Goal: Information Seeking & Learning: Learn about a topic

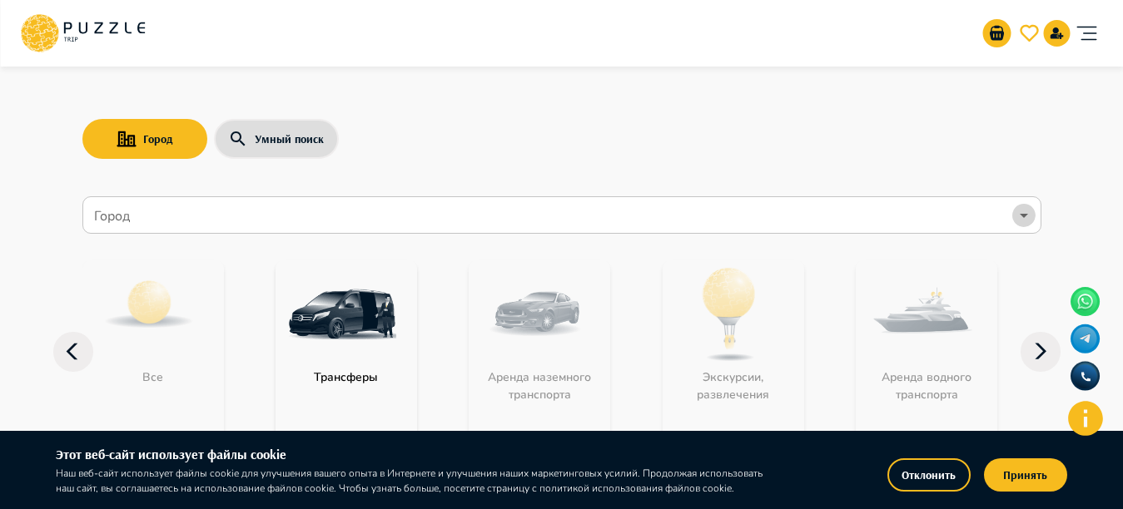
click at [1023, 206] on icon "Open" at bounding box center [1024, 216] width 20 height 20
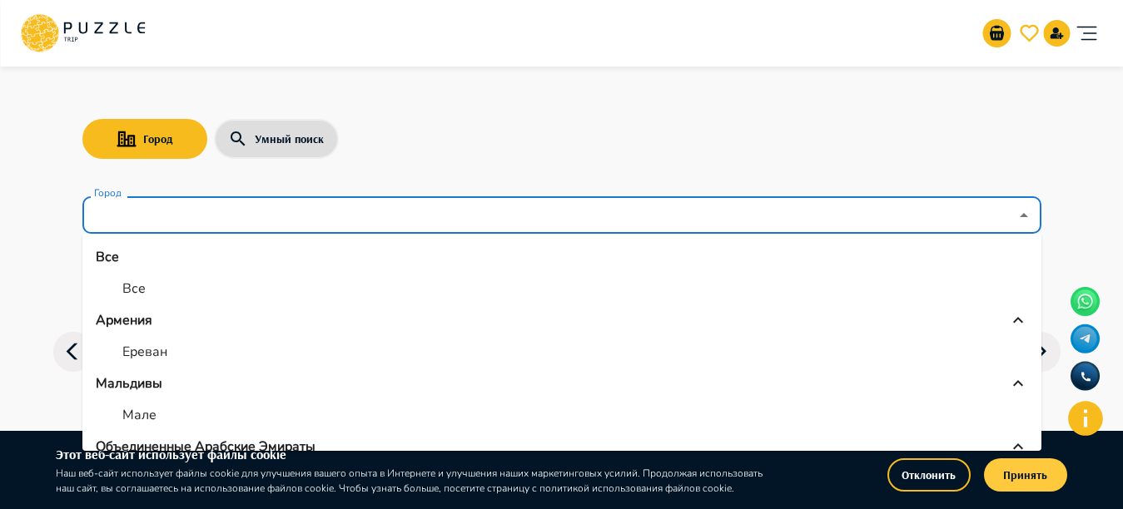
click at [1019, 478] on button "Принять" at bounding box center [1025, 474] width 83 height 33
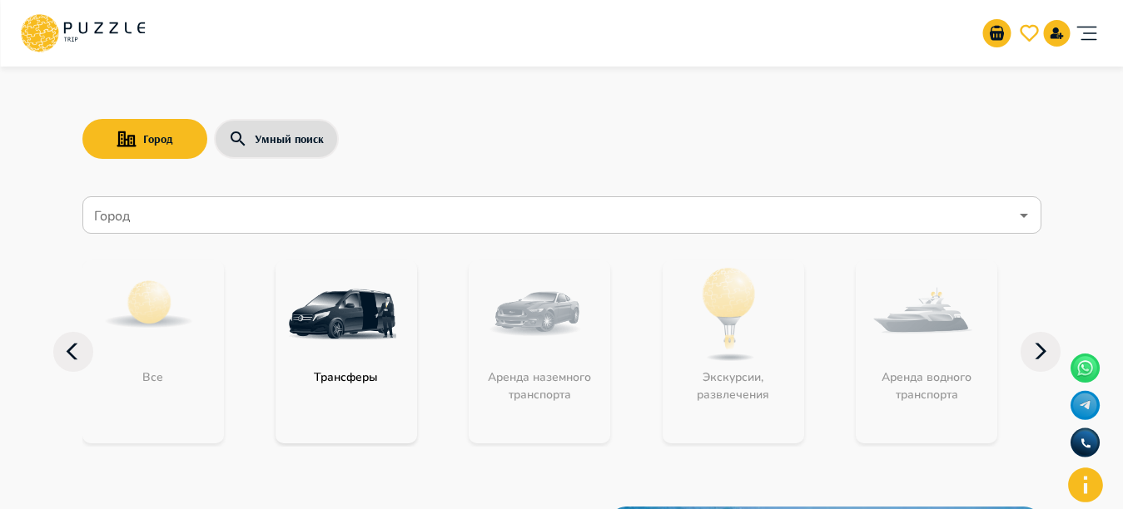
click at [991, 225] on input "Город" at bounding box center [550, 216] width 918 height 32
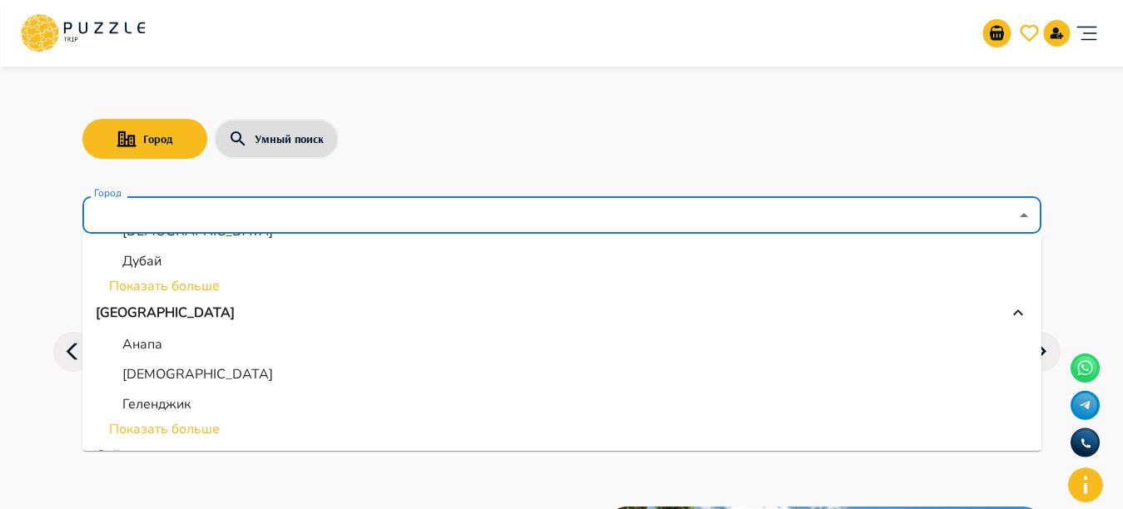
scroll to position [284, 0]
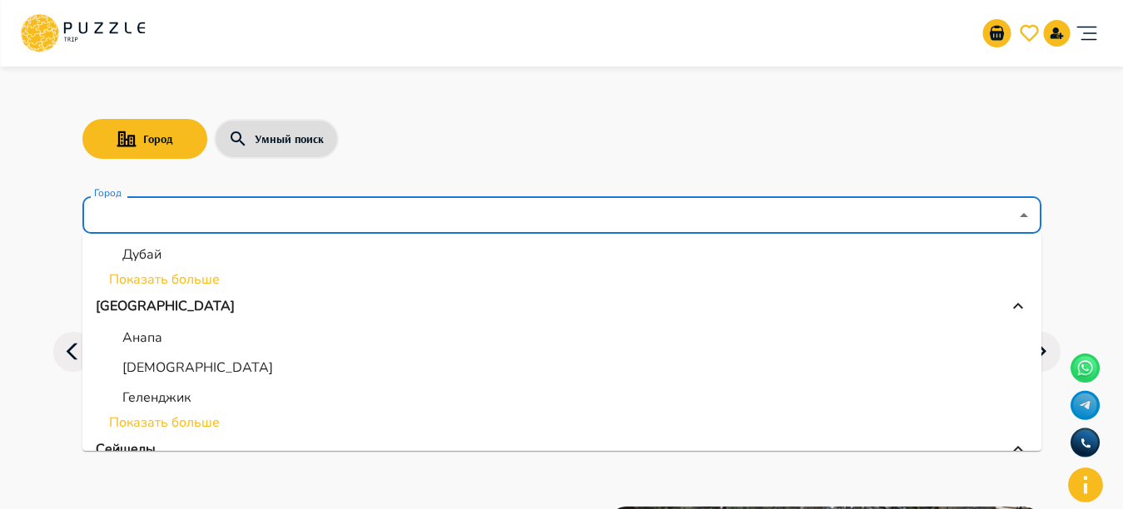
click at [149, 422] on li "Показать больше" at bounding box center [561, 423] width 959 height 20
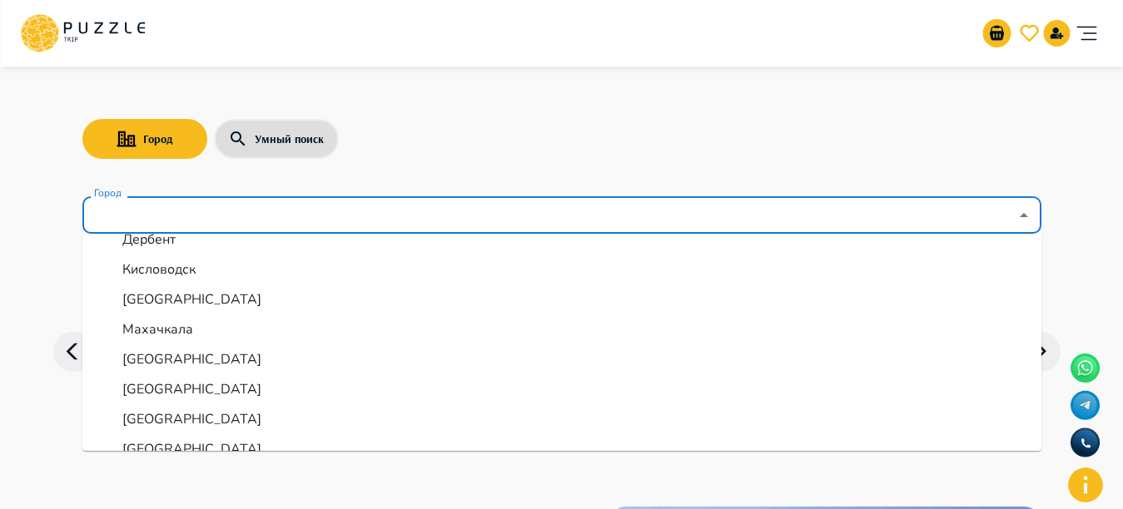
scroll to position [533, 0]
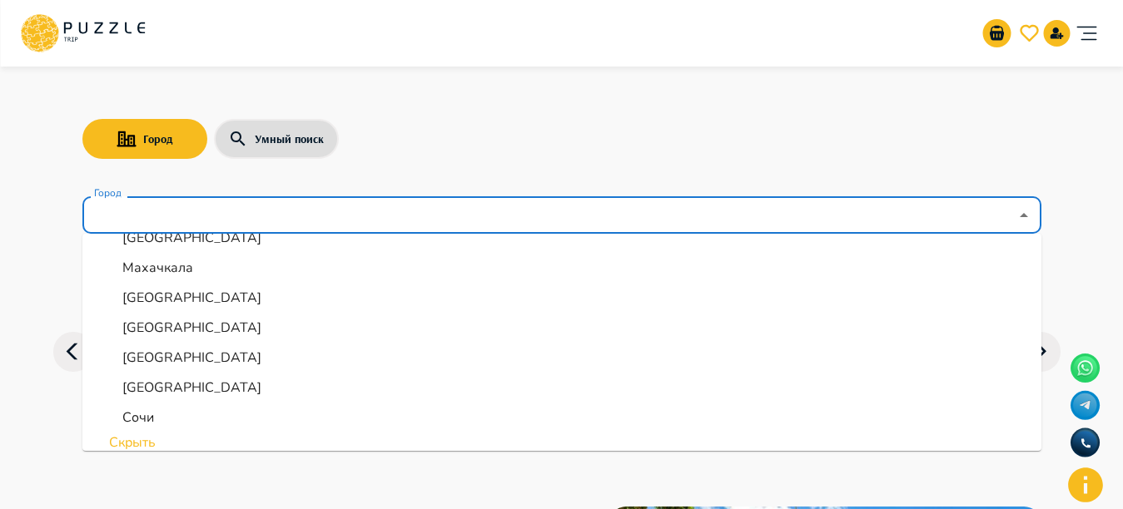
click at [197, 378] on p "Санкт-Петербург" at bounding box center [191, 388] width 139 height 20
type input "**********"
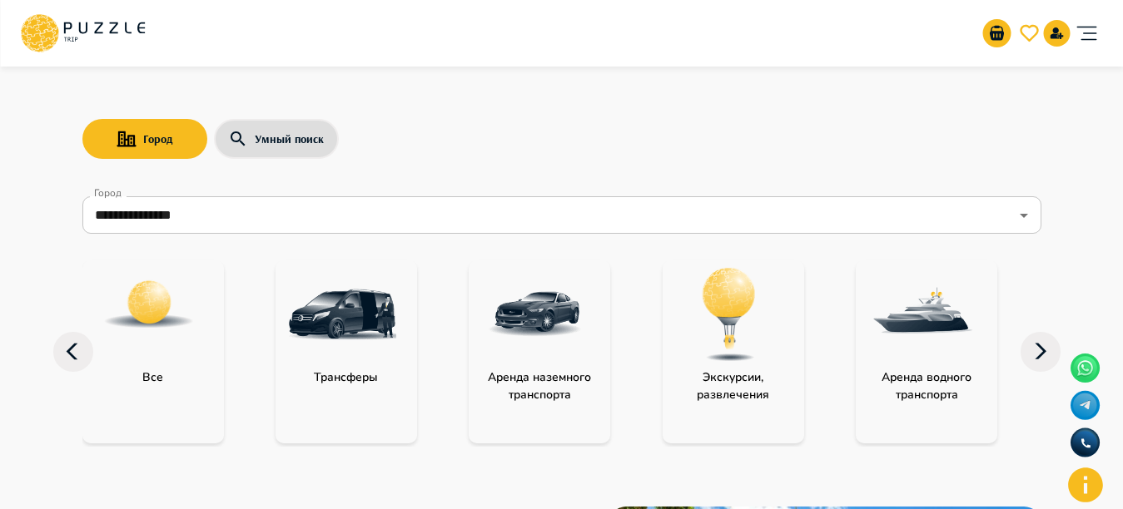
click at [760, 331] on img "category-activity" at bounding box center [729, 314] width 108 height 108
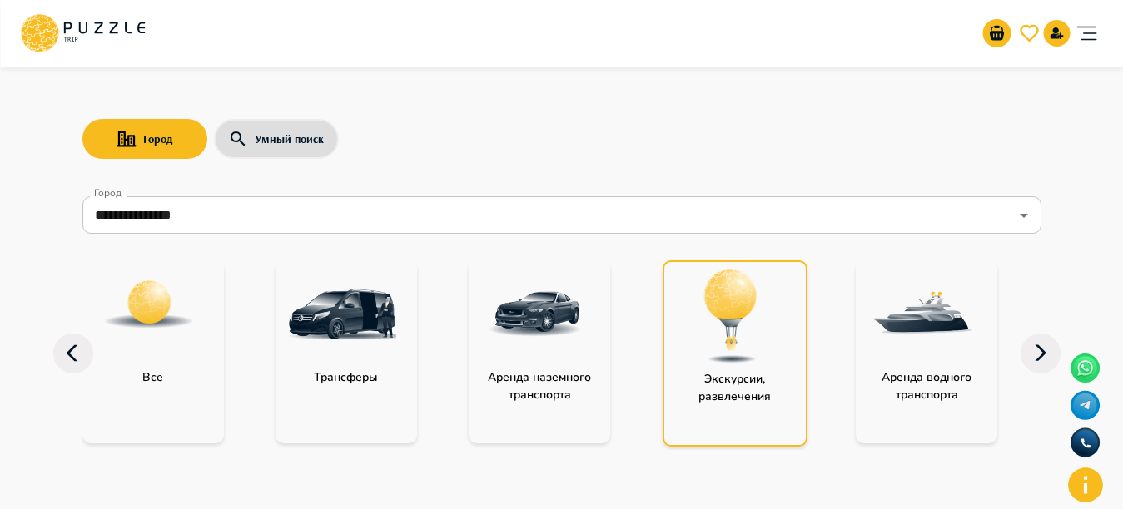
click at [760, 331] on img "category-activity" at bounding box center [731, 316] width 108 height 108
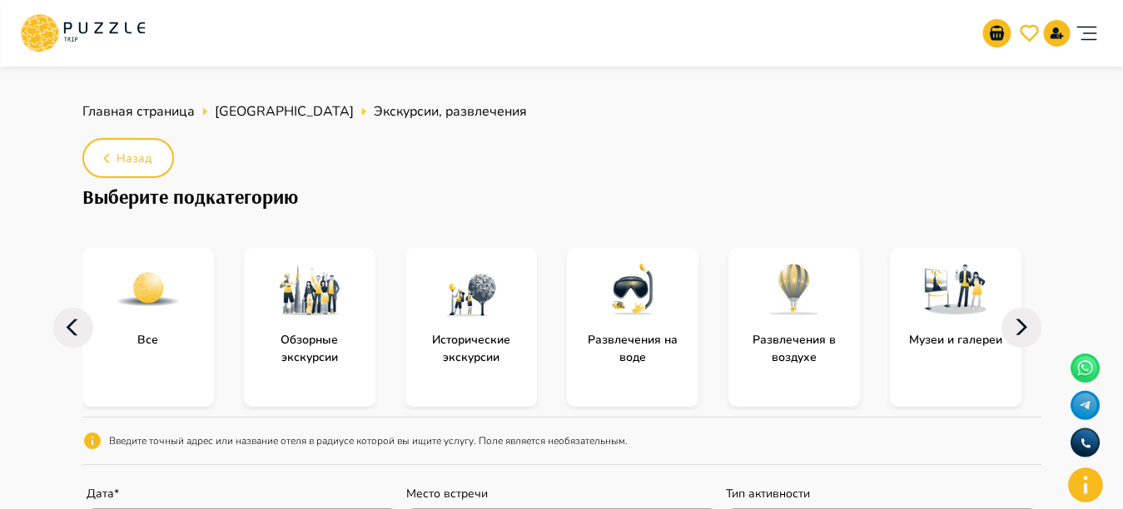
click at [441, 311] on img "subcategory-excursions_parks_museums_observation_decks" at bounding box center [471, 289] width 67 height 67
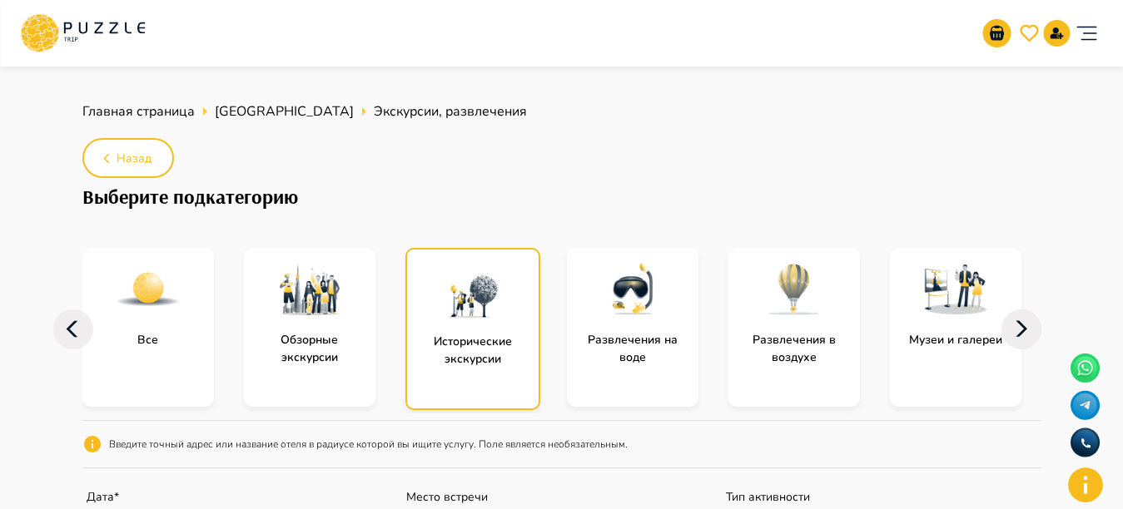
click at [441, 311] on img "subcategory-excursions_parks_museums_observation_decks" at bounding box center [472, 291] width 67 height 67
click at [149, 293] on img "subcategory-all" at bounding box center [148, 289] width 67 height 67
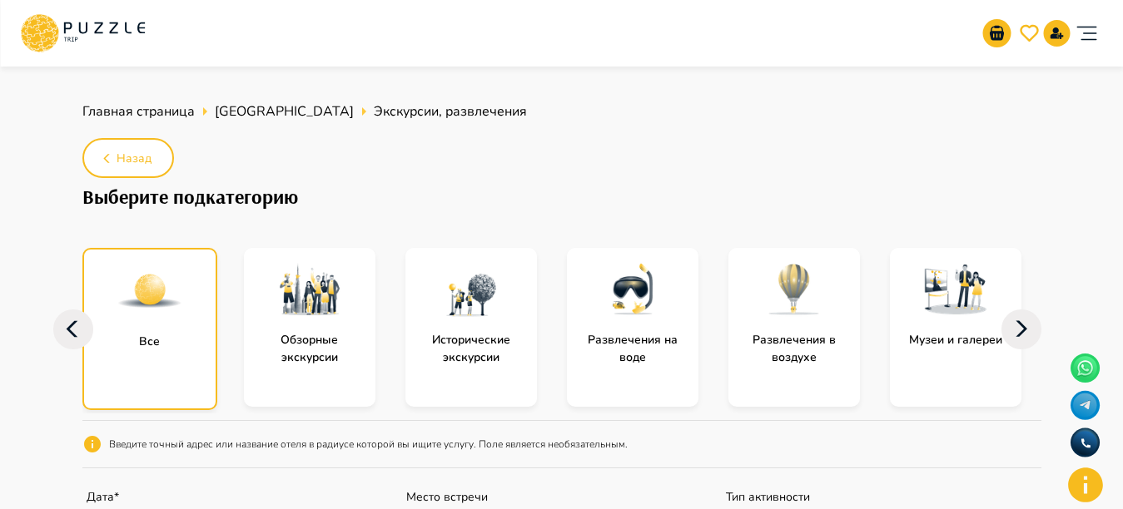
click at [149, 293] on img "subcategory-all" at bounding box center [149, 291] width 67 height 67
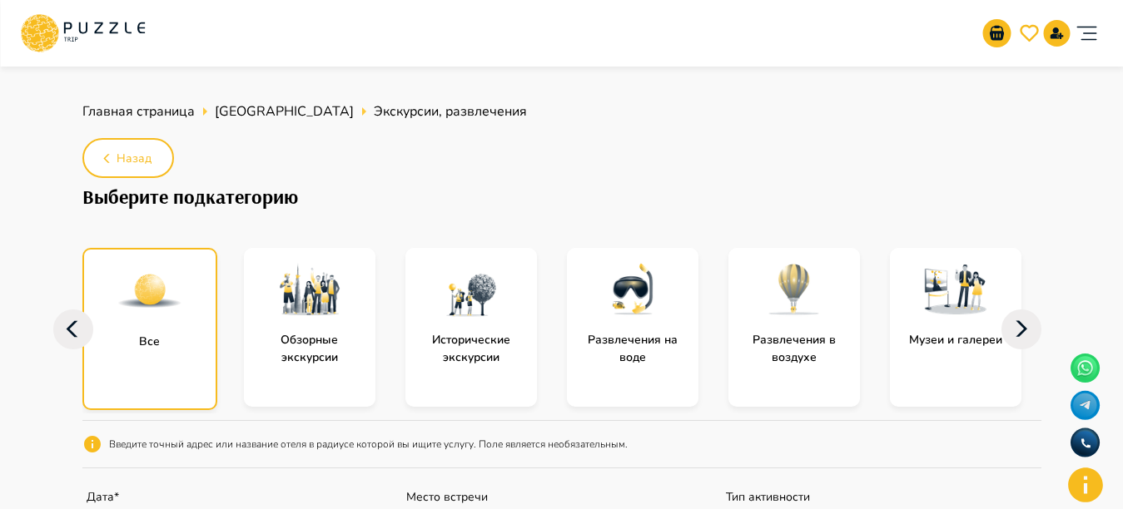
click at [149, 293] on img "subcategory-all" at bounding box center [149, 291] width 67 height 67
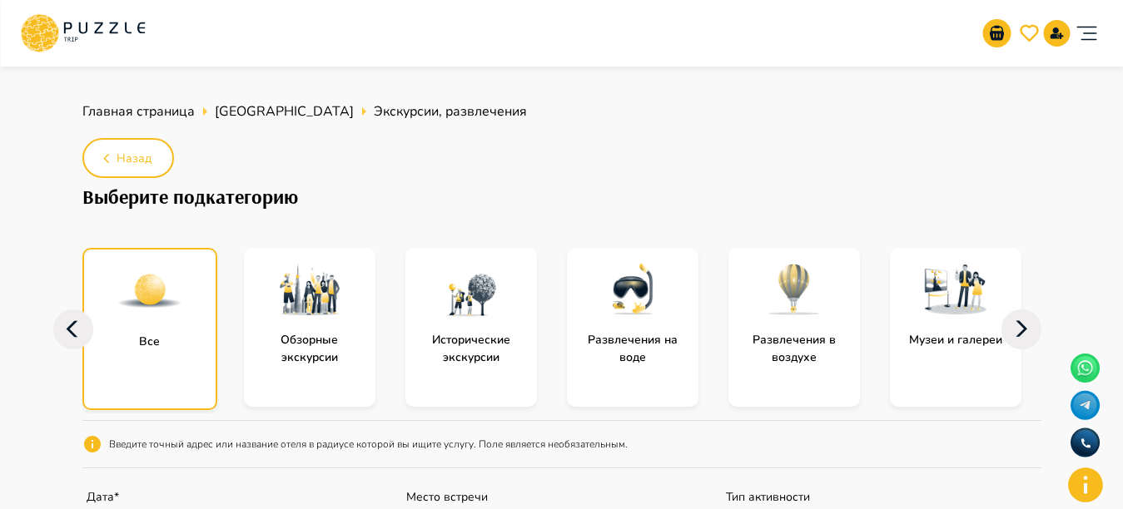
click at [149, 293] on img "subcategory-all" at bounding box center [149, 291] width 67 height 67
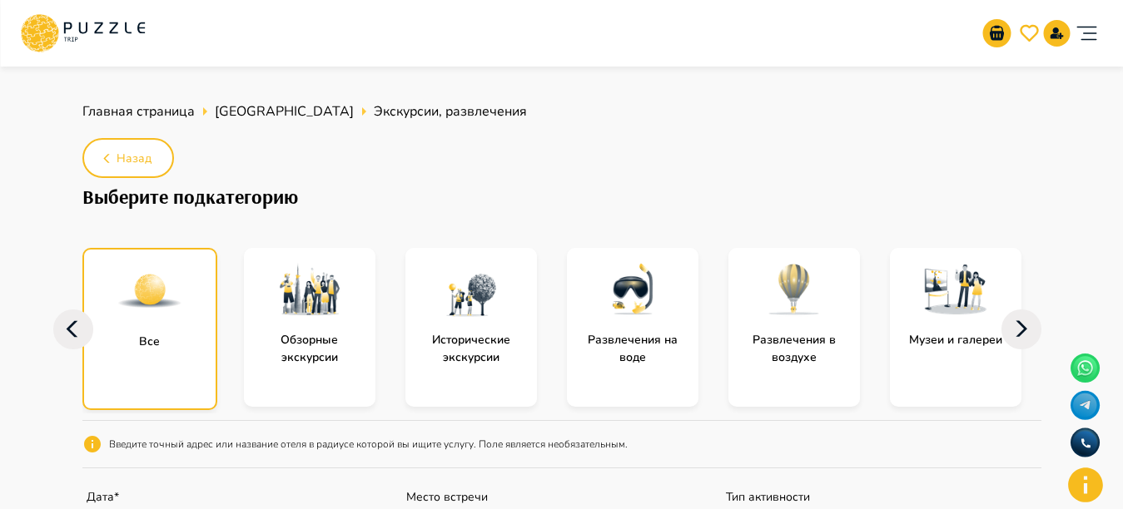
click at [149, 293] on img "subcategory-all" at bounding box center [149, 291] width 67 height 67
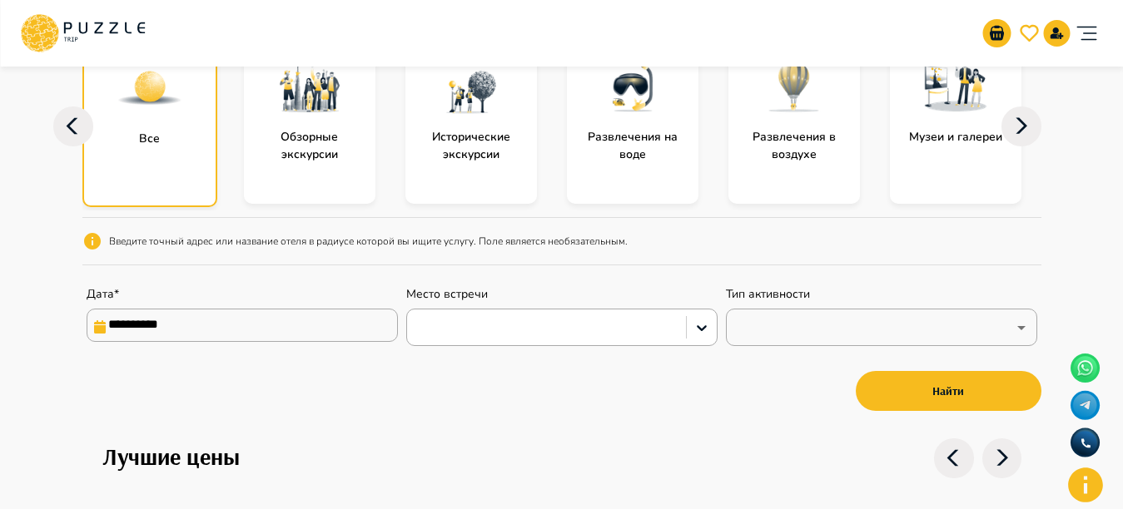
scroll to position [211, 0]
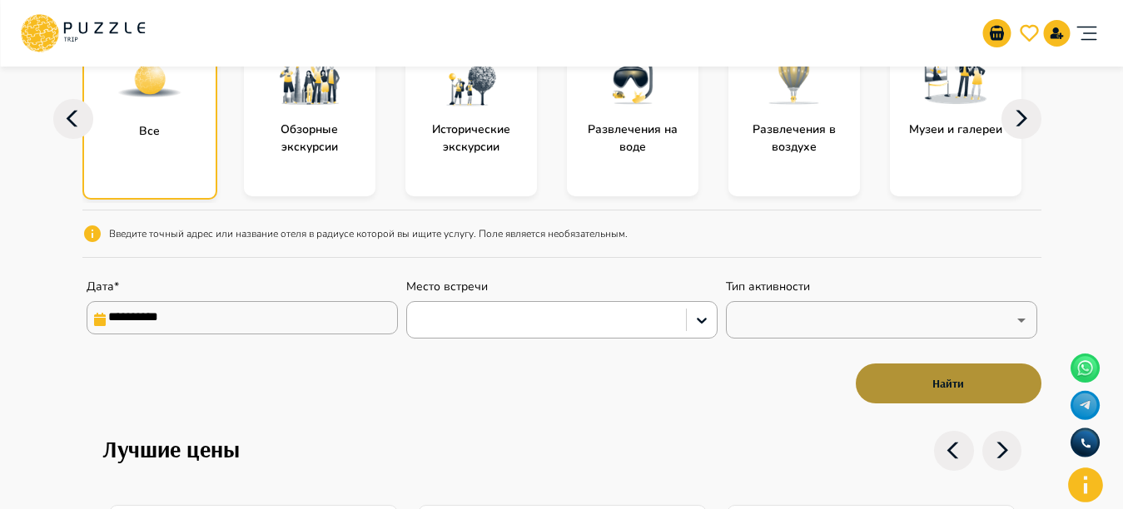
click at [938, 389] on button "Найти" at bounding box center [948, 384] width 186 height 40
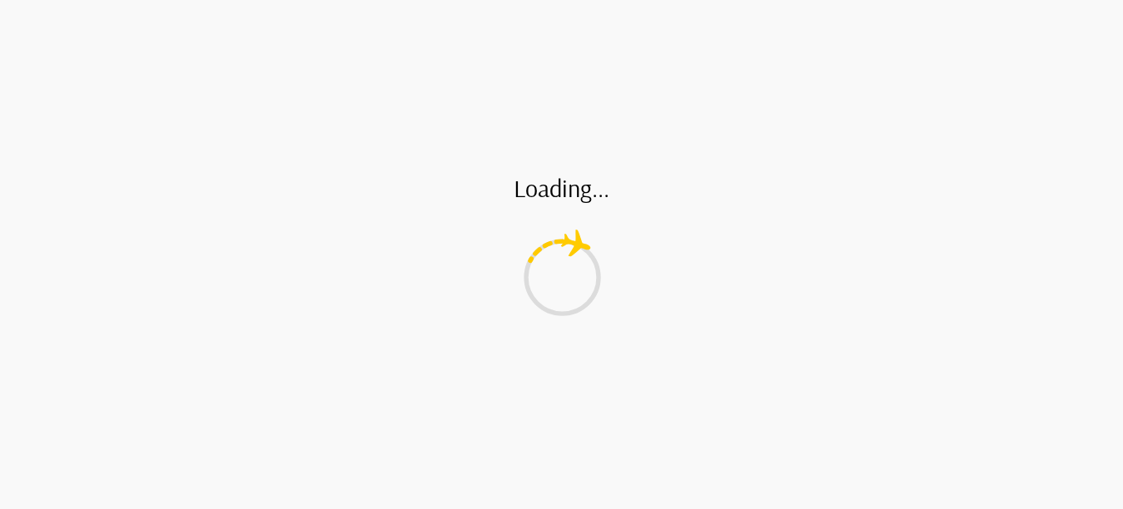
type input "*"
type input "**"
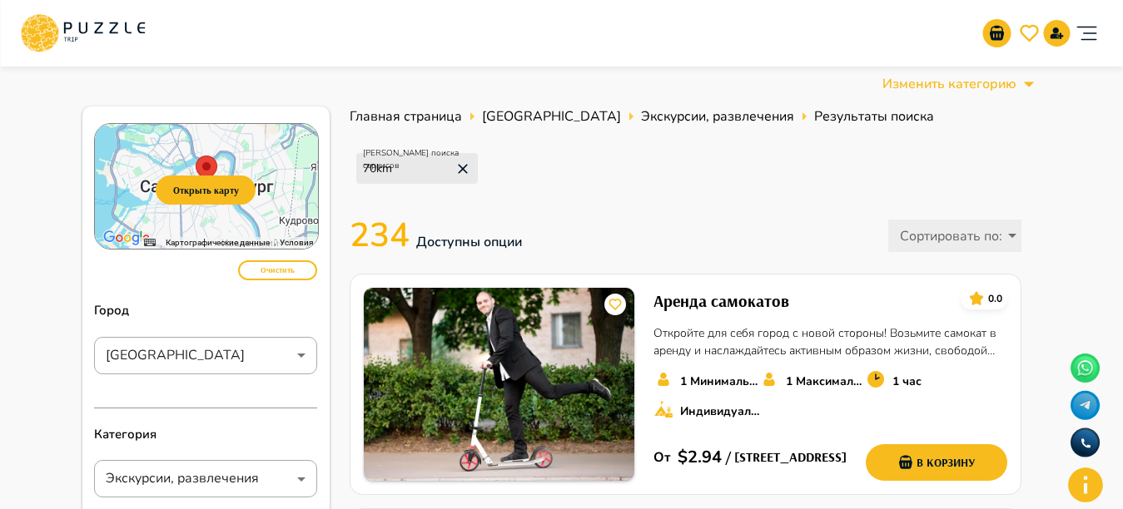
click at [756, 152] on div "Радиус поиска сервисов 70 km" at bounding box center [684, 168] width 671 height 64
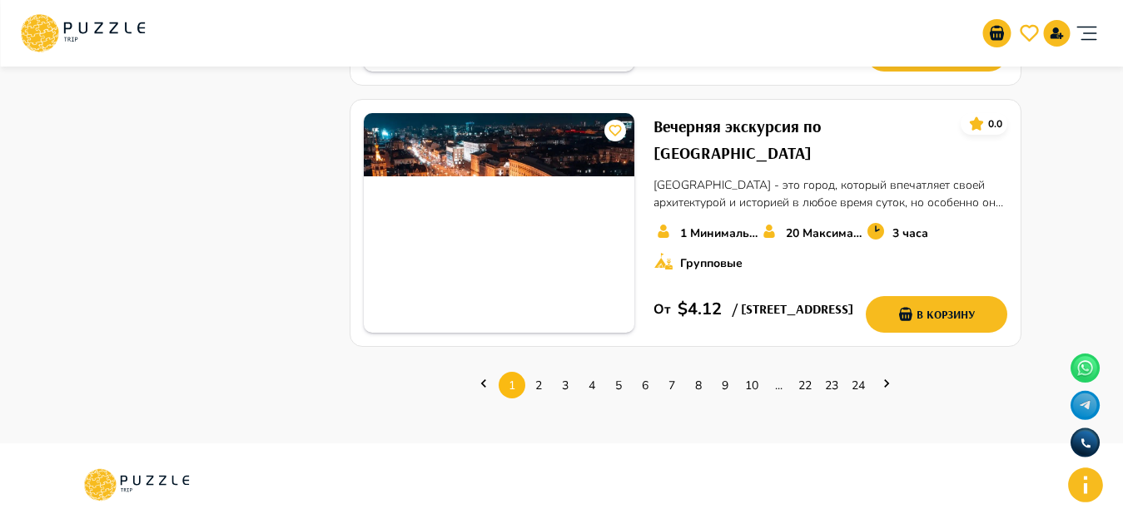
scroll to position [2363, 0]
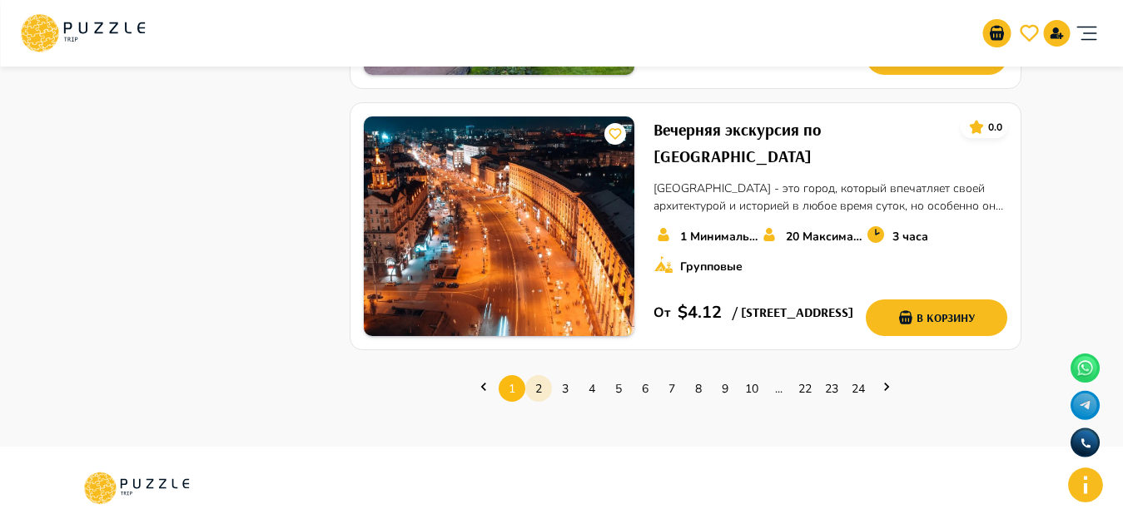
click at [533, 388] on link "2" at bounding box center [538, 389] width 27 height 26
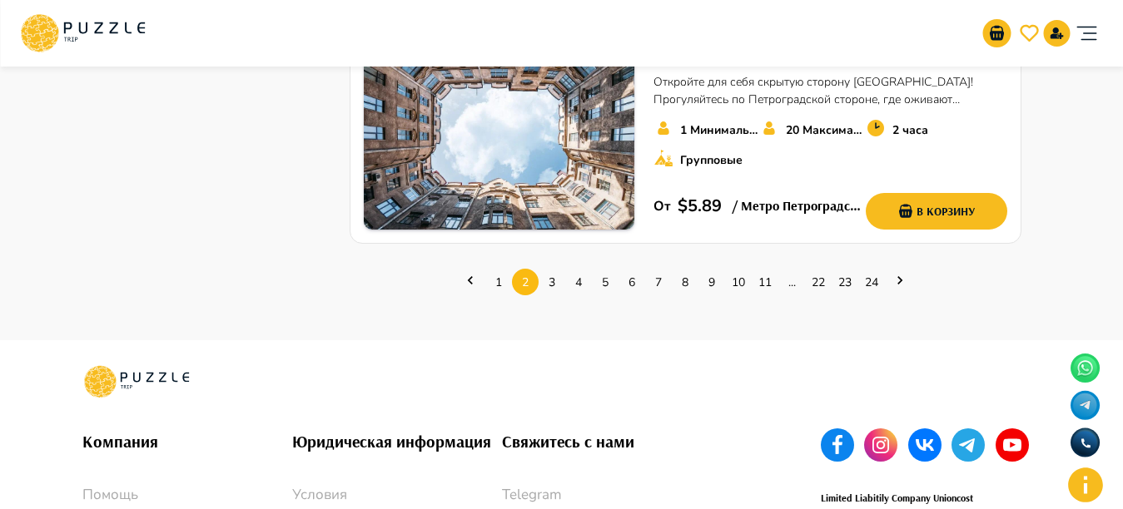
scroll to position [2430, 0]
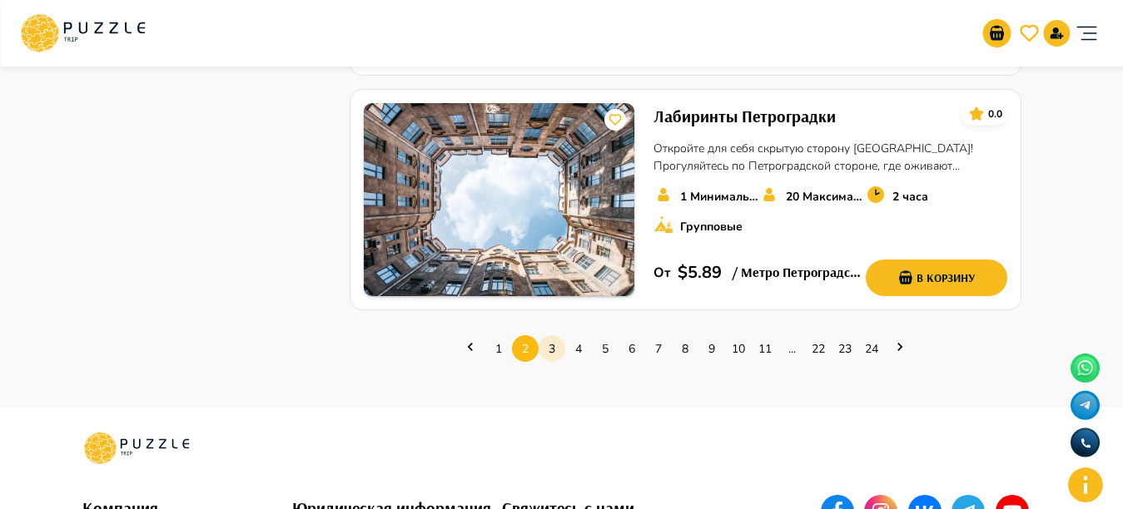
click at [553, 362] on link "3" at bounding box center [551, 349] width 27 height 26
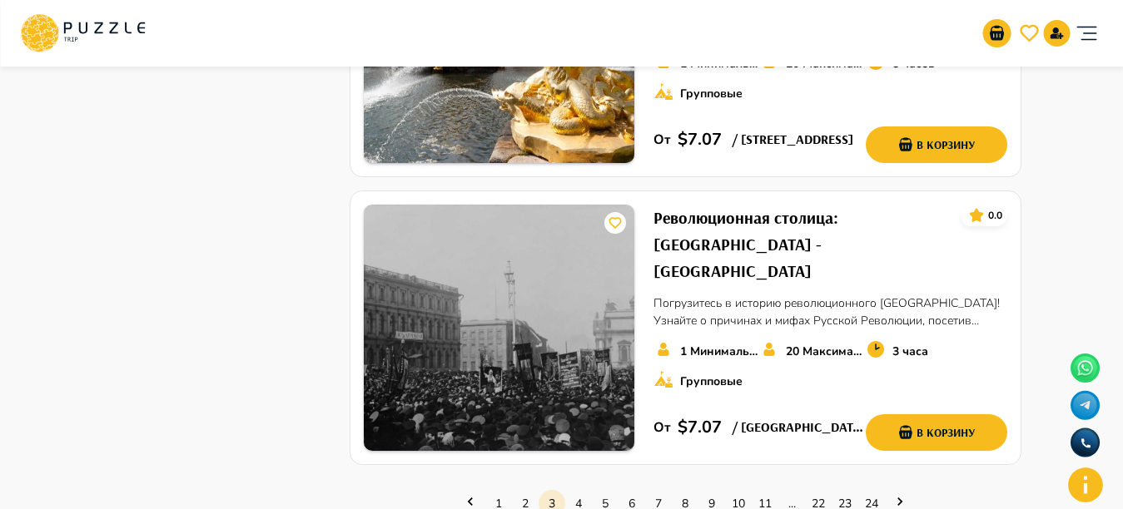
scroll to position [2363, 0]
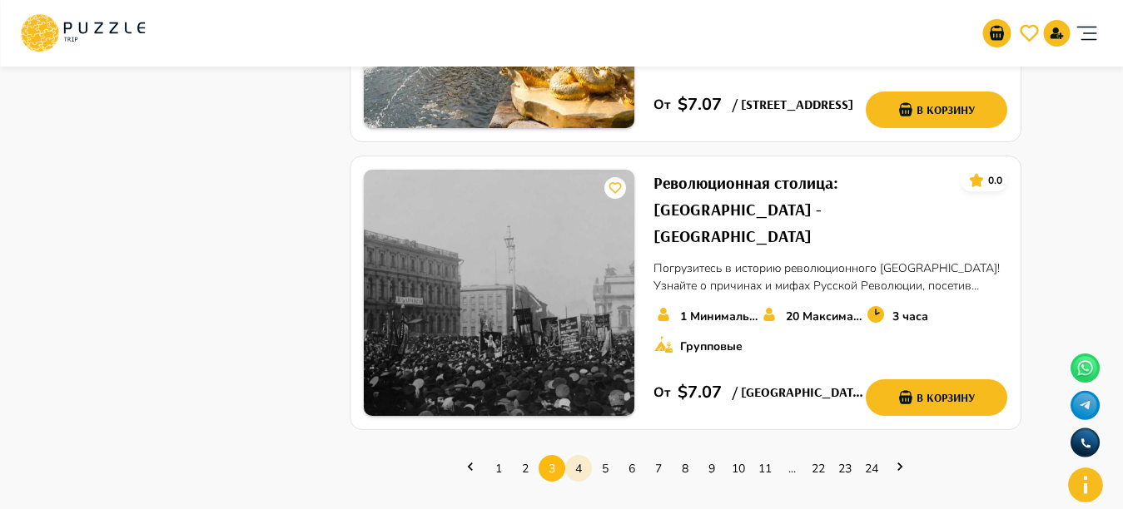
click at [584, 456] on link "4" at bounding box center [578, 469] width 27 height 26
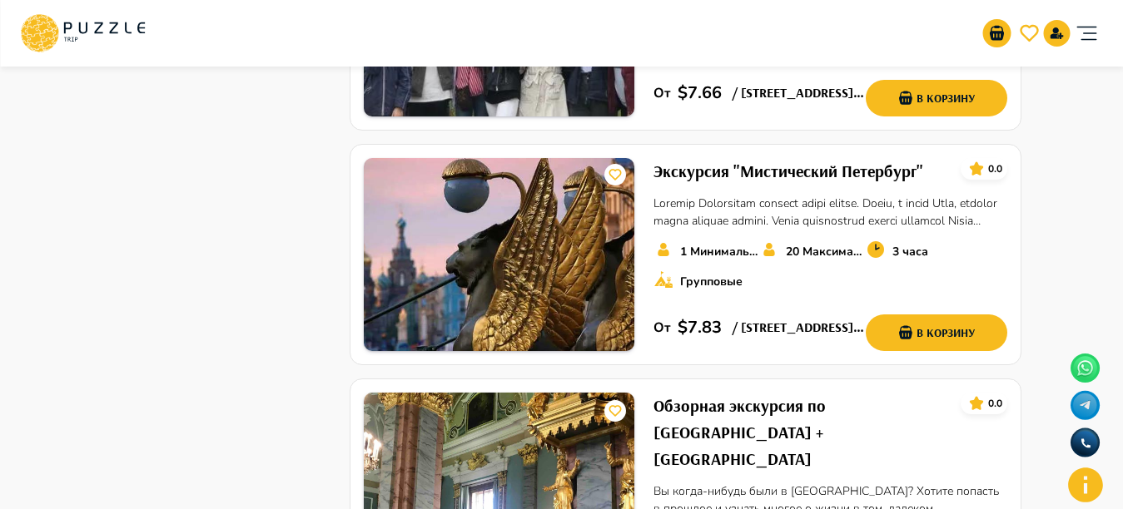
scroll to position [965, 0]
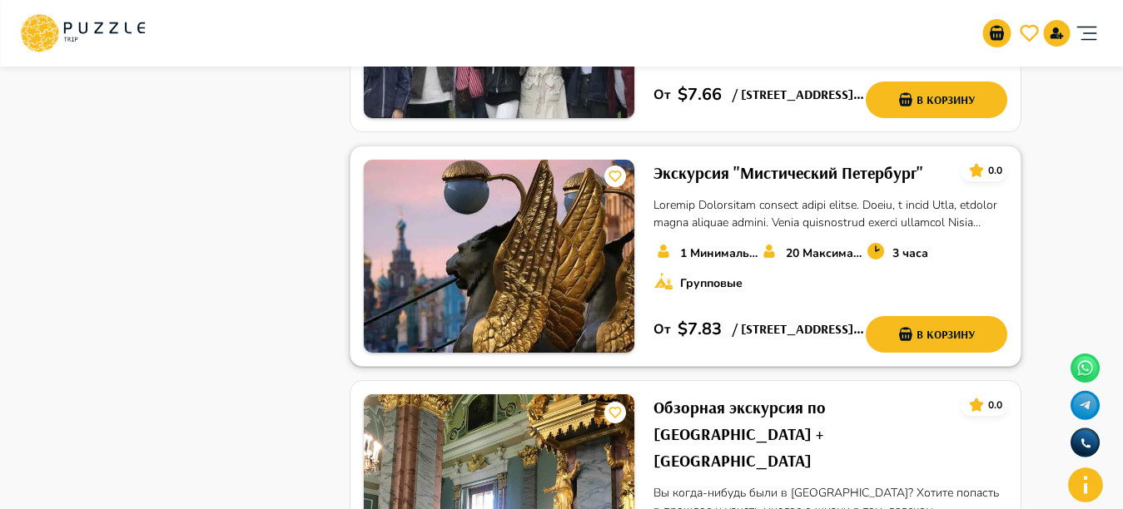
click at [432, 194] on img at bounding box center [499, 256] width 270 height 193
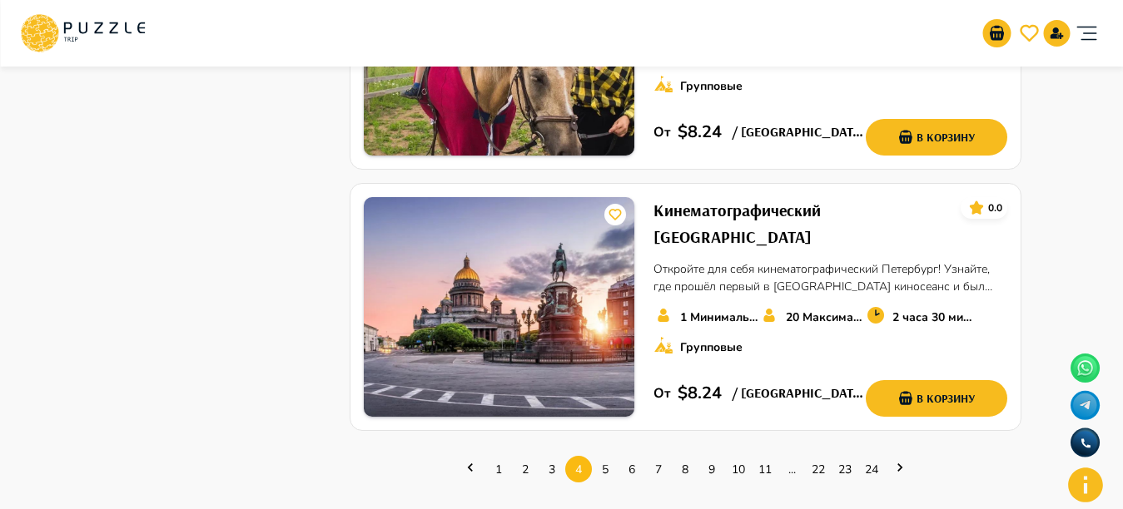
scroll to position [2596, 0]
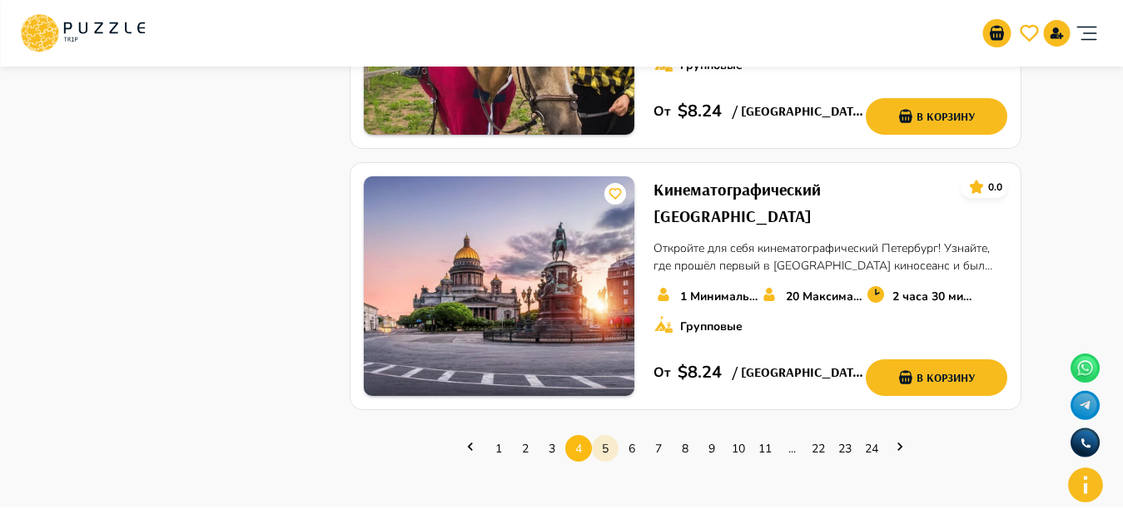
click at [609, 436] on link "5" at bounding box center [605, 449] width 27 height 26
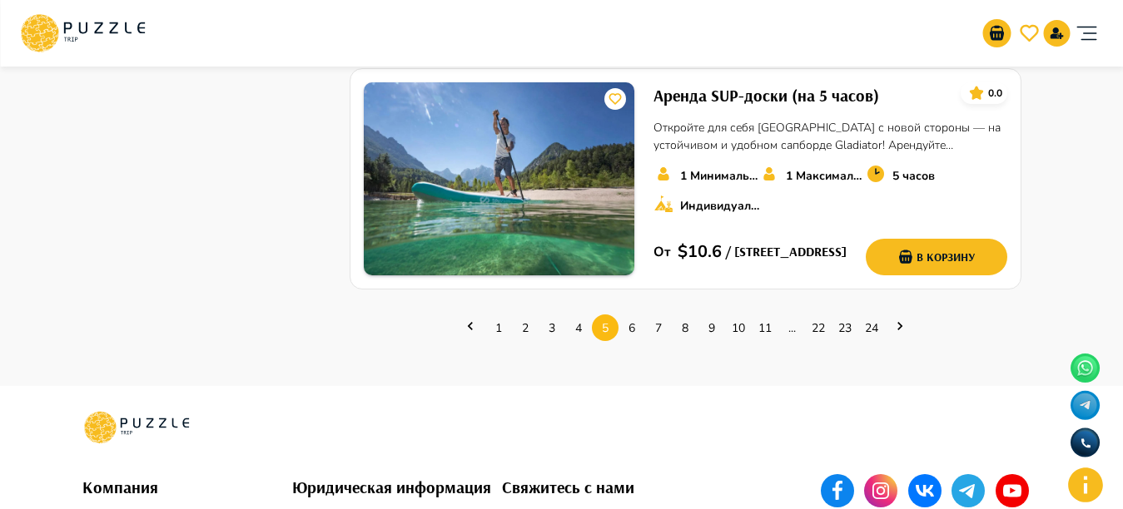
scroll to position [2563, 0]
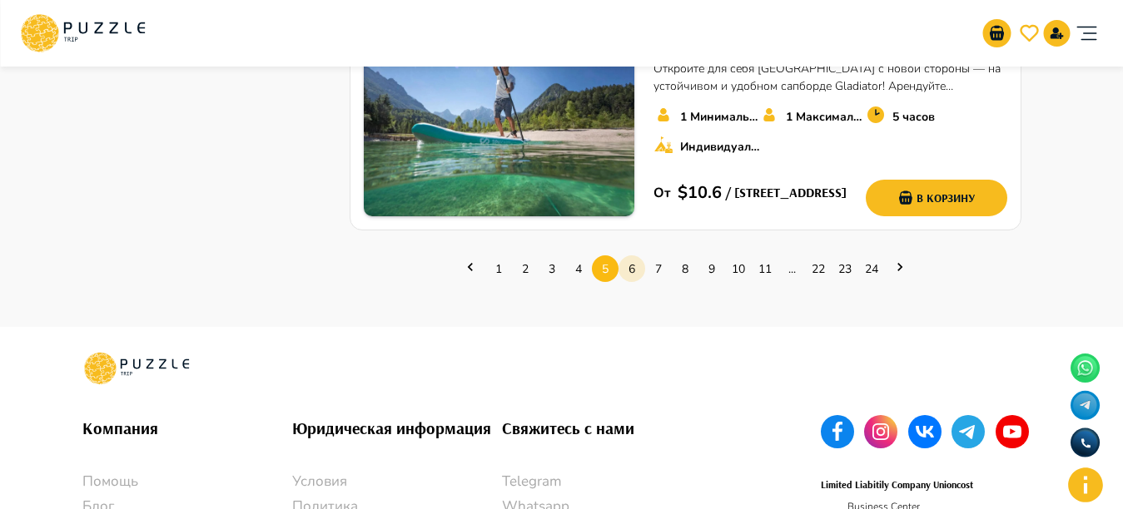
click at [627, 256] on link "6" at bounding box center [631, 269] width 27 height 26
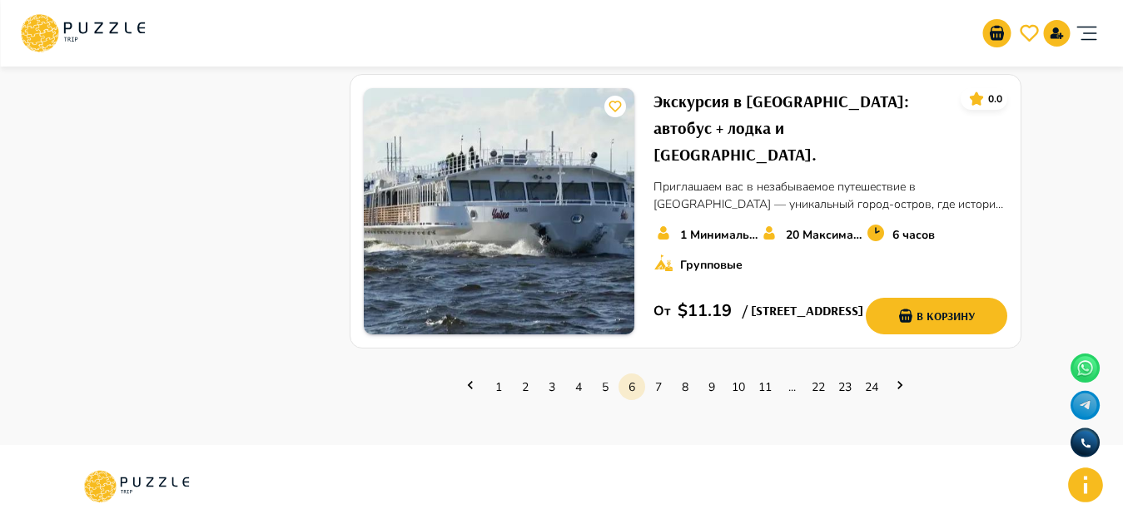
scroll to position [2530, 0]
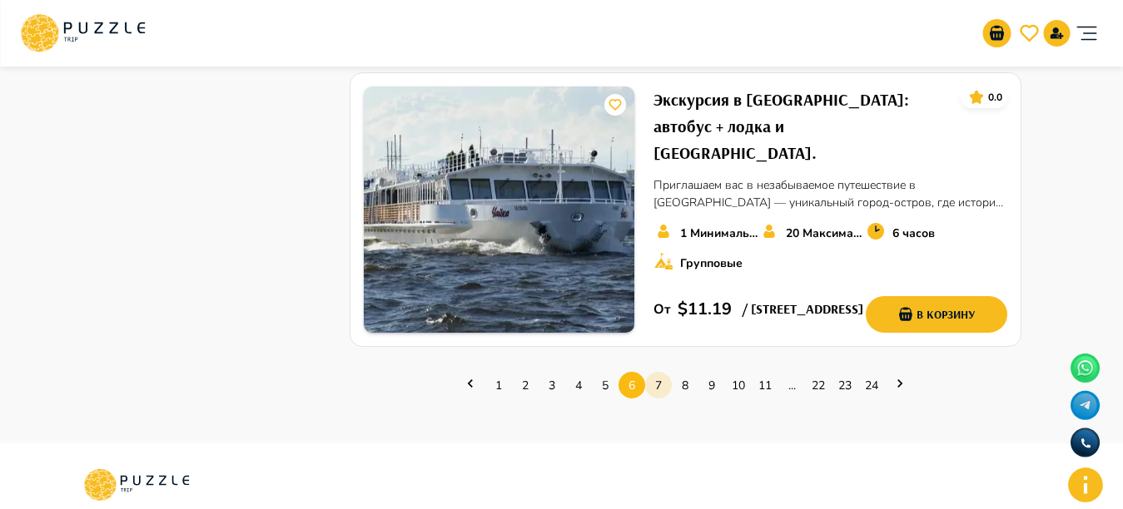
click at [653, 377] on link "7" at bounding box center [658, 386] width 27 height 26
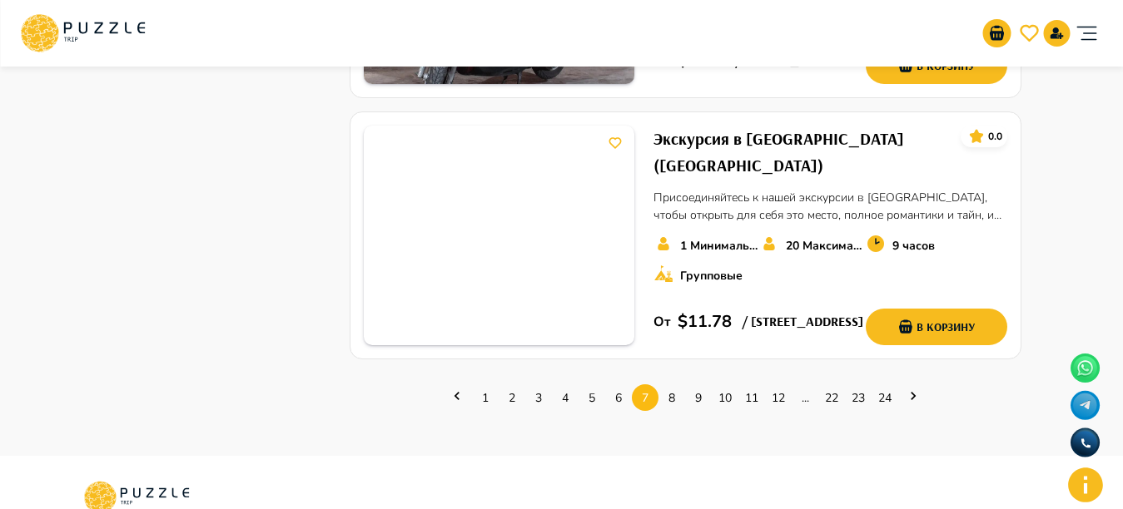
scroll to position [2496, 0]
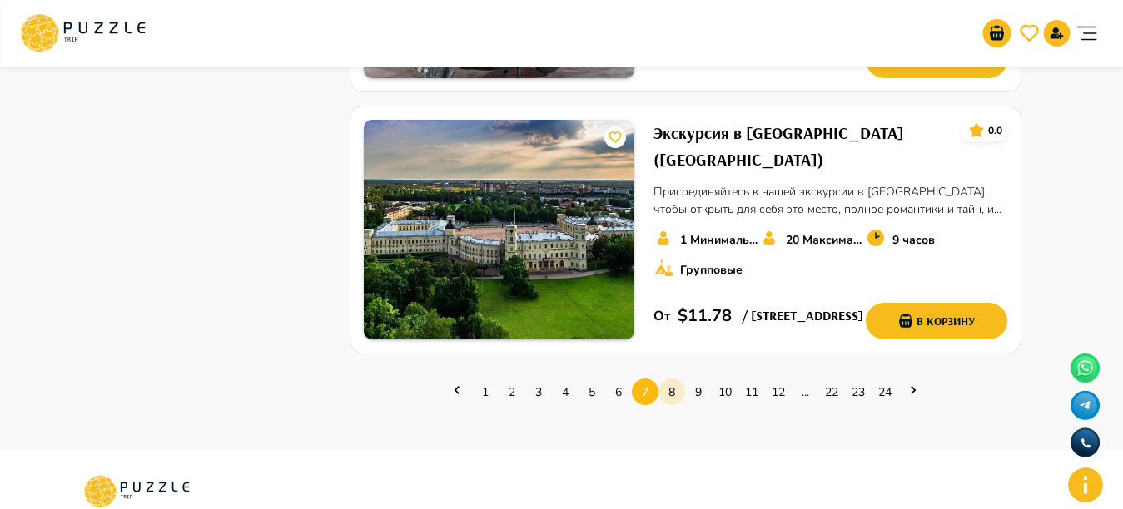
click at [676, 379] on link "8" at bounding box center [671, 392] width 27 height 26
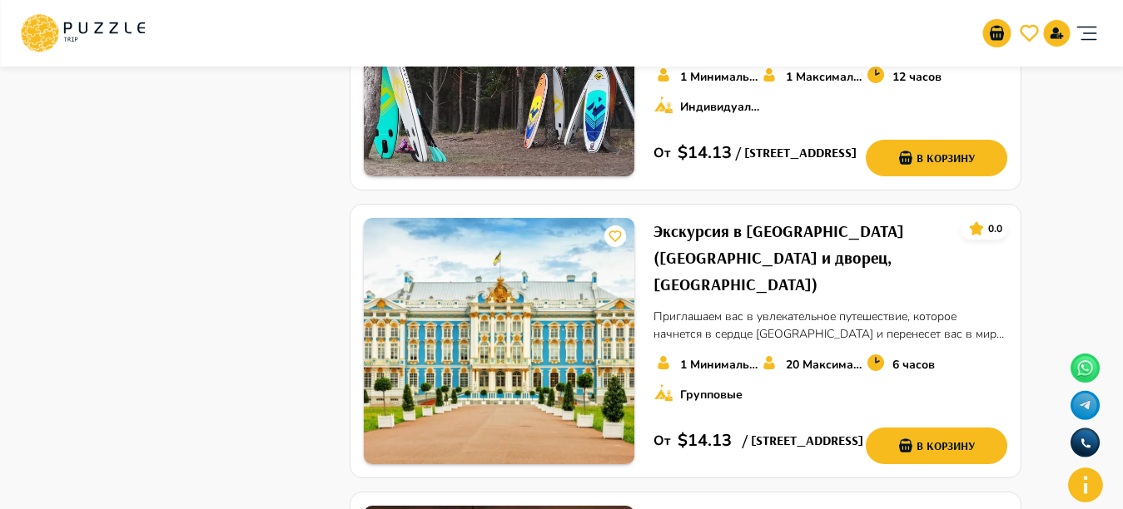
scroll to position [2130, 0]
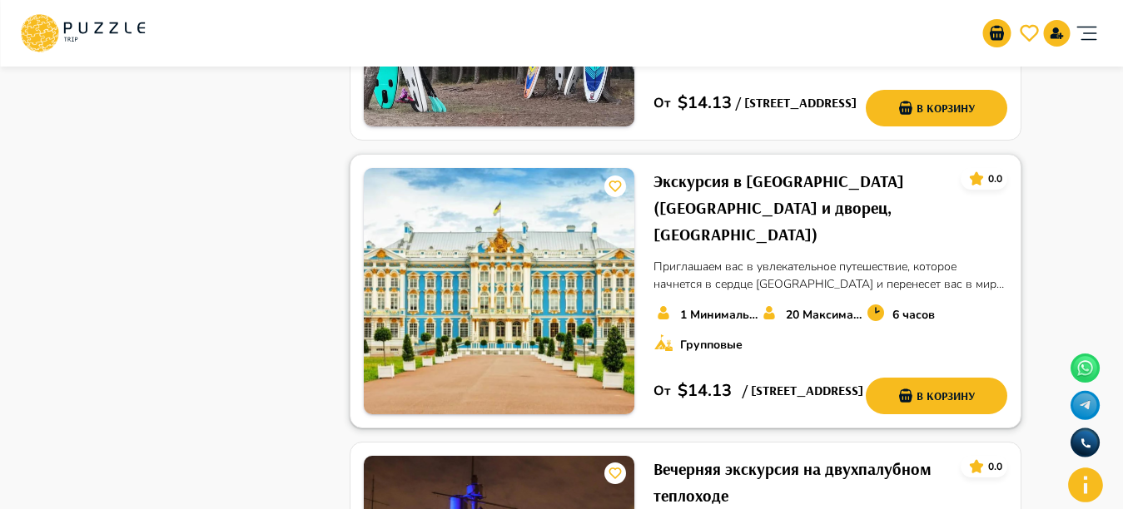
click at [508, 206] on img at bounding box center [499, 291] width 270 height 246
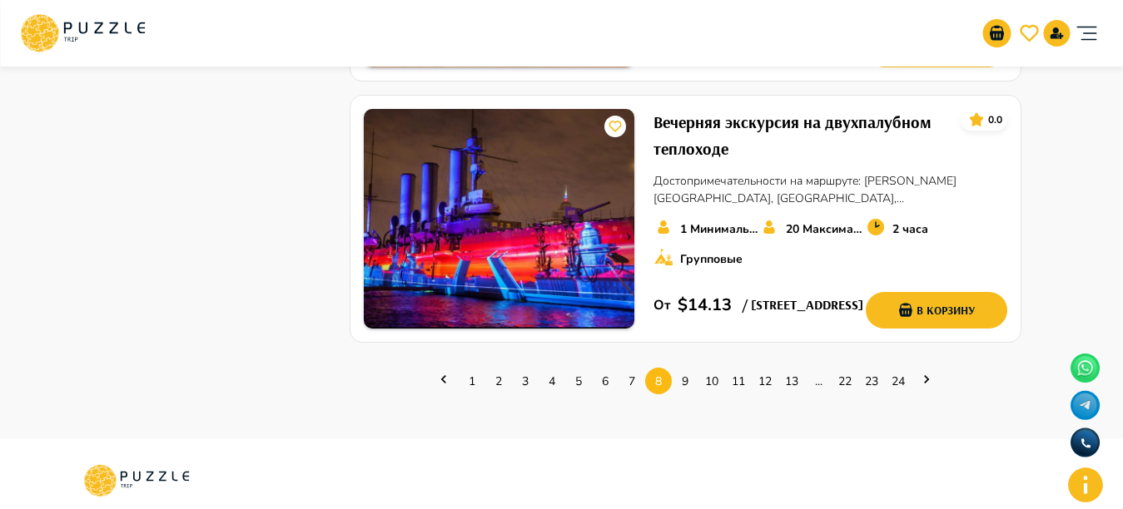
scroll to position [2496, 0]
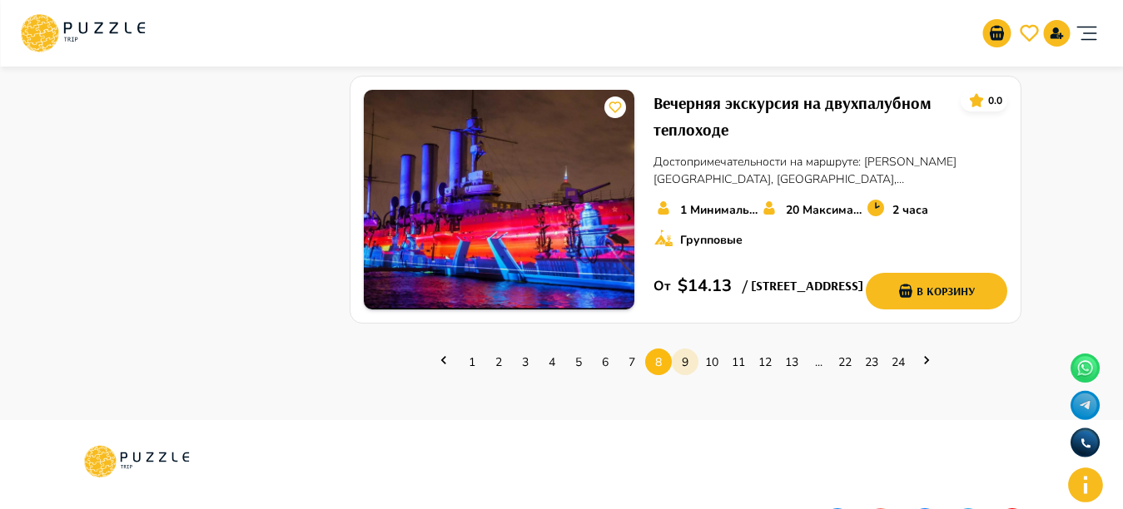
click at [687, 349] on link "9" at bounding box center [685, 362] width 27 height 26
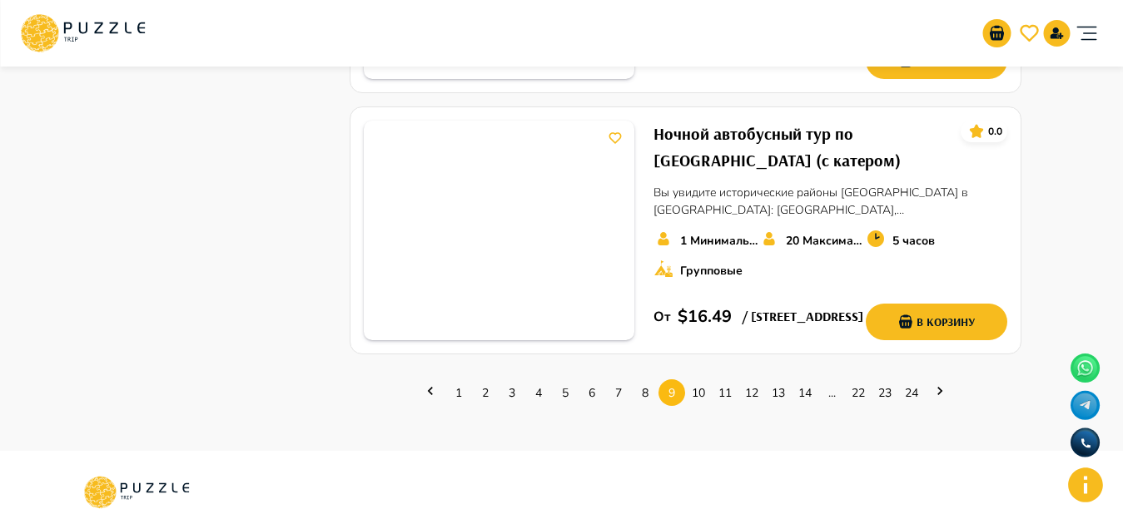
scroll to position [2396, 0]
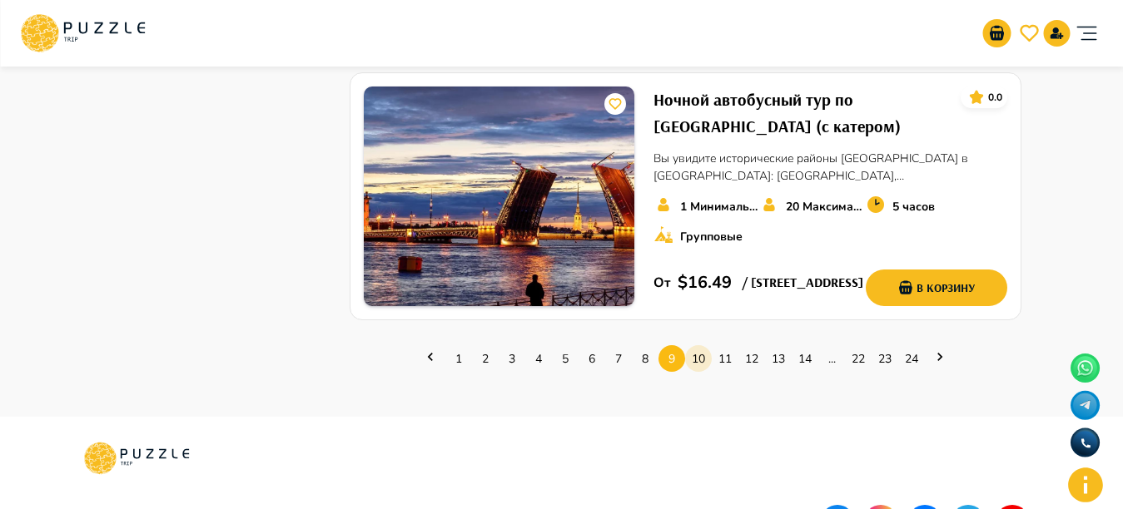
click at [696, 372] on link "10" at bounding box center [698, 359] width 27 height 26
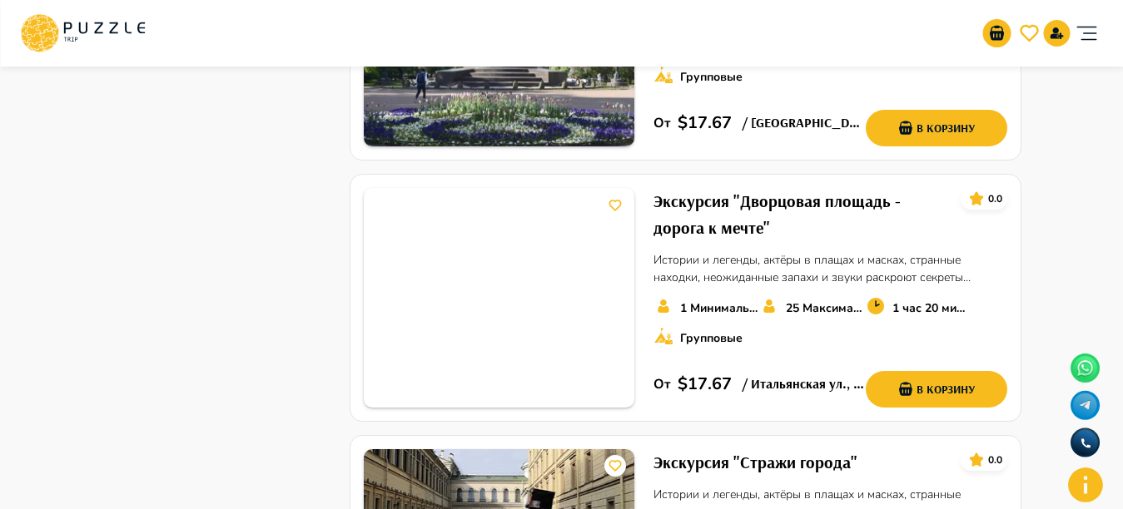
scroll to position [1098, 0]
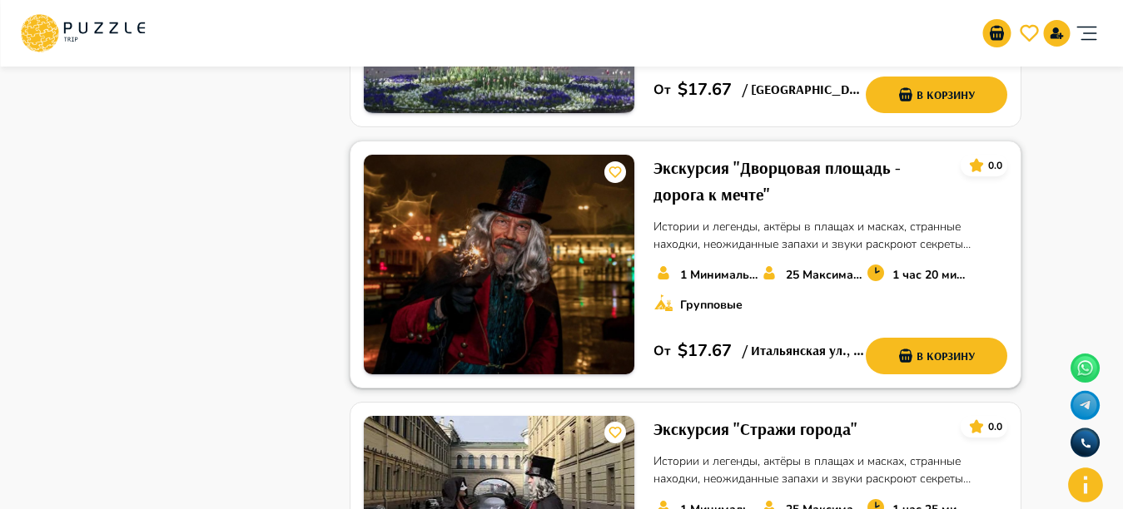
click at [549, 278] on img at bounding box center [499, 265] width 270 height 220
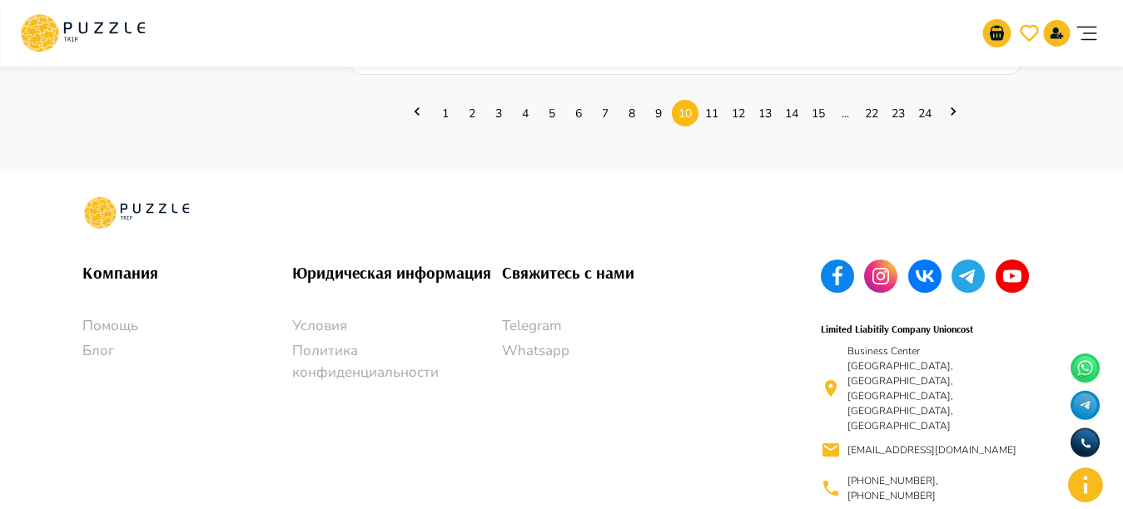
scroll to position [2552, 0]
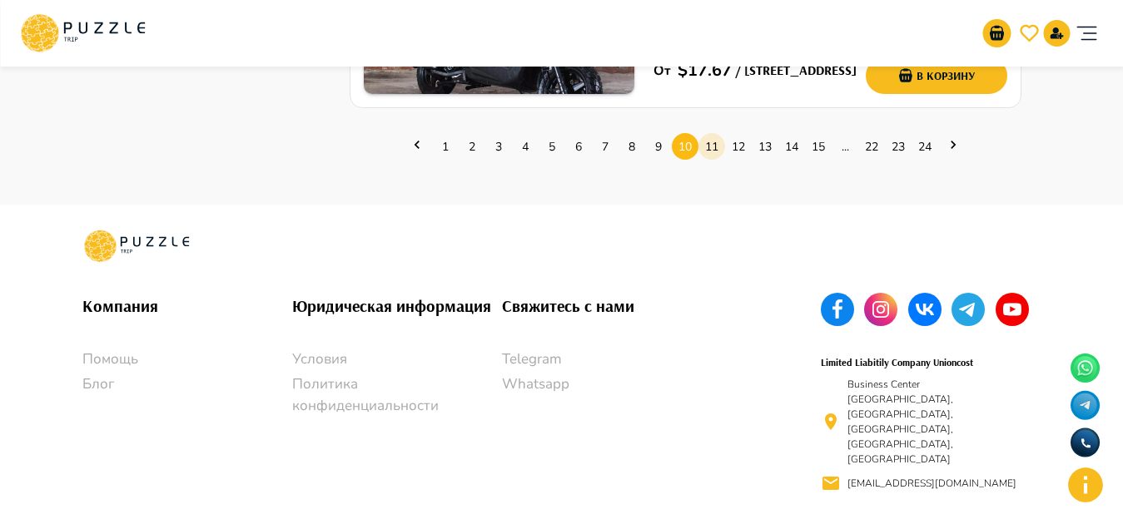
click at [716, 144] on link "11" at bounding box center [711, 147] width 27 height 26
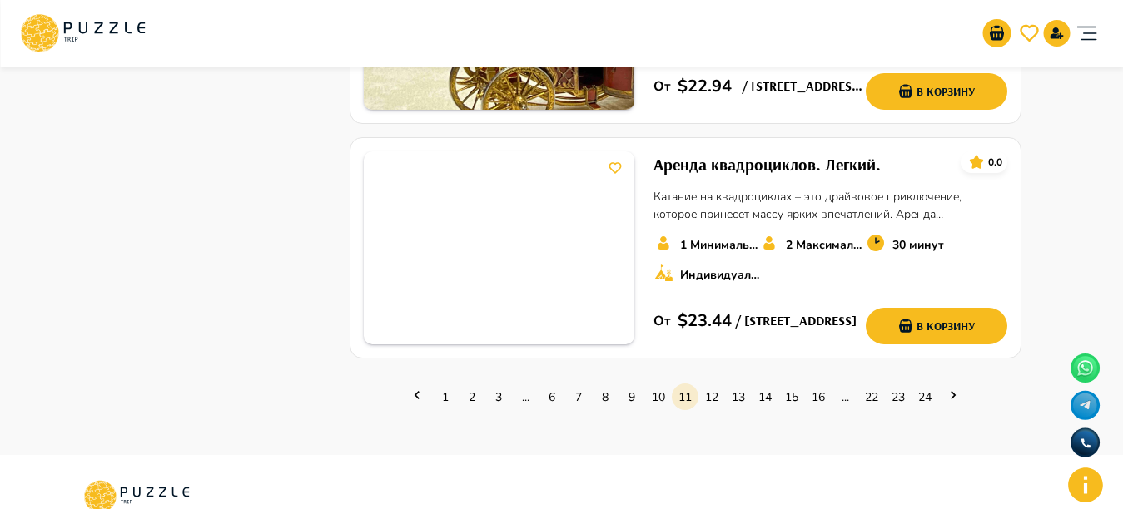
scroll to position [2563, 0]
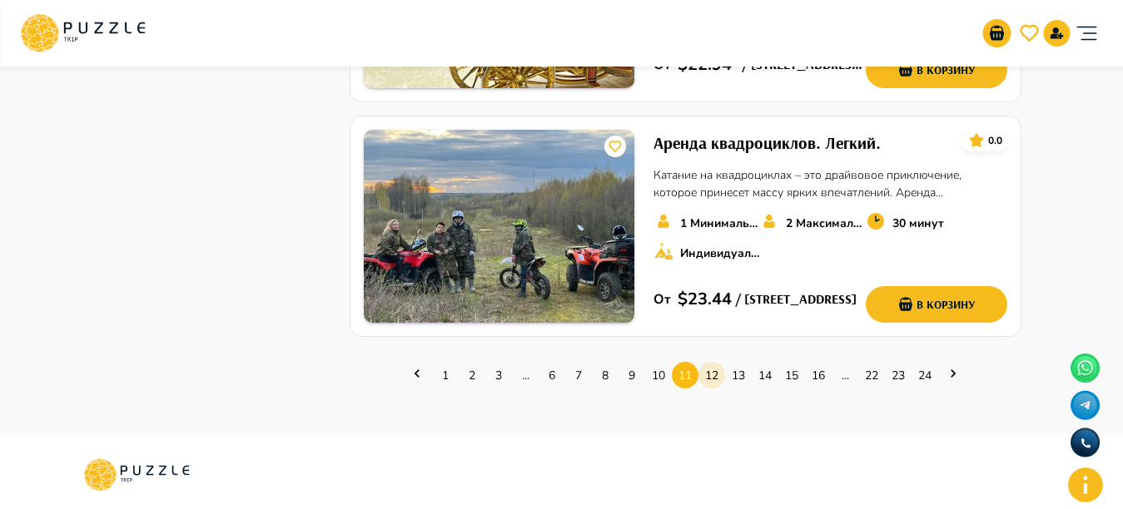
click at [718, 363] on link "12" at bounding box center [711, 376] width 27 height 26
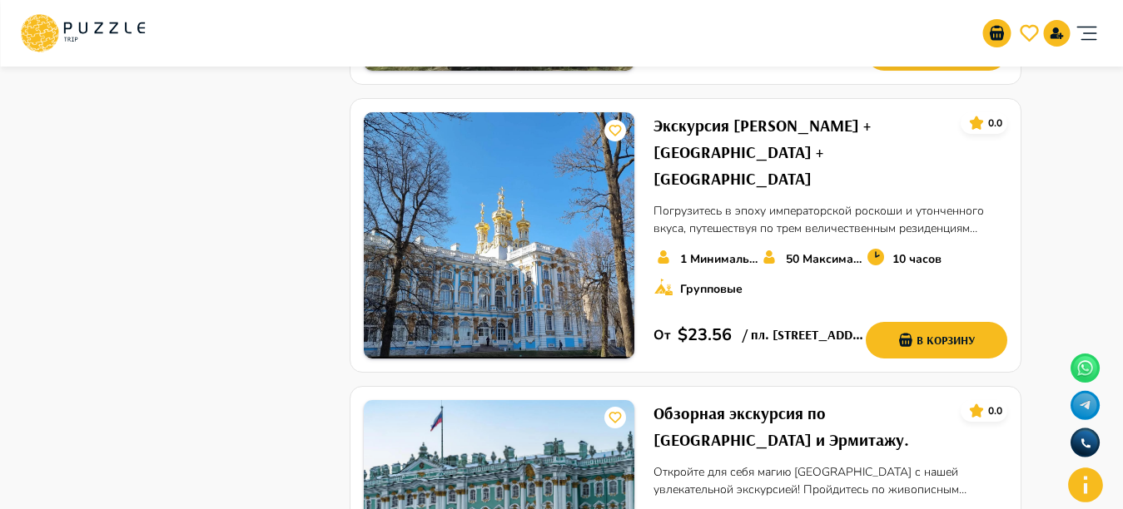
scroll to position [1664, 0]
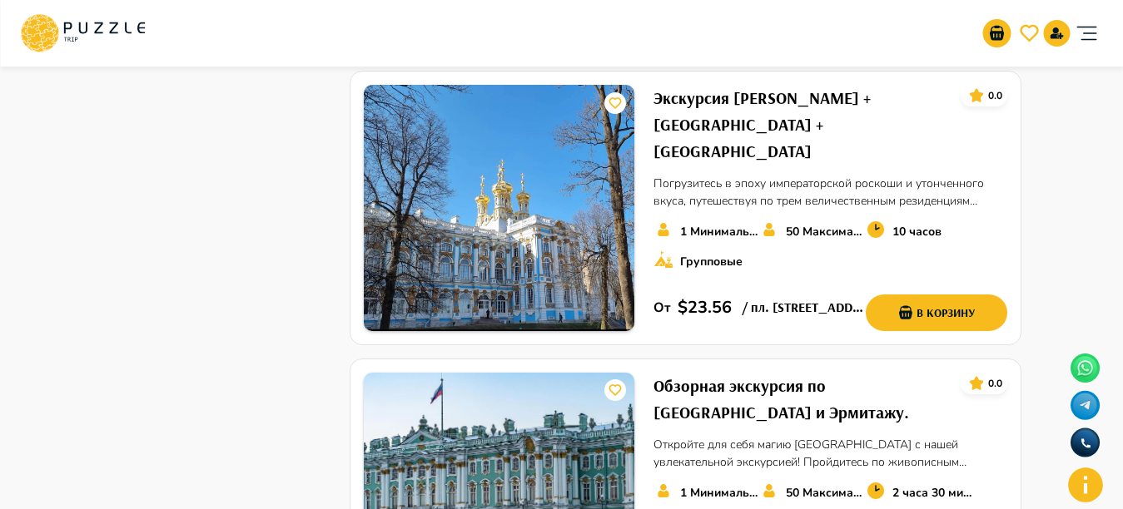
scroll to position [211, 0]
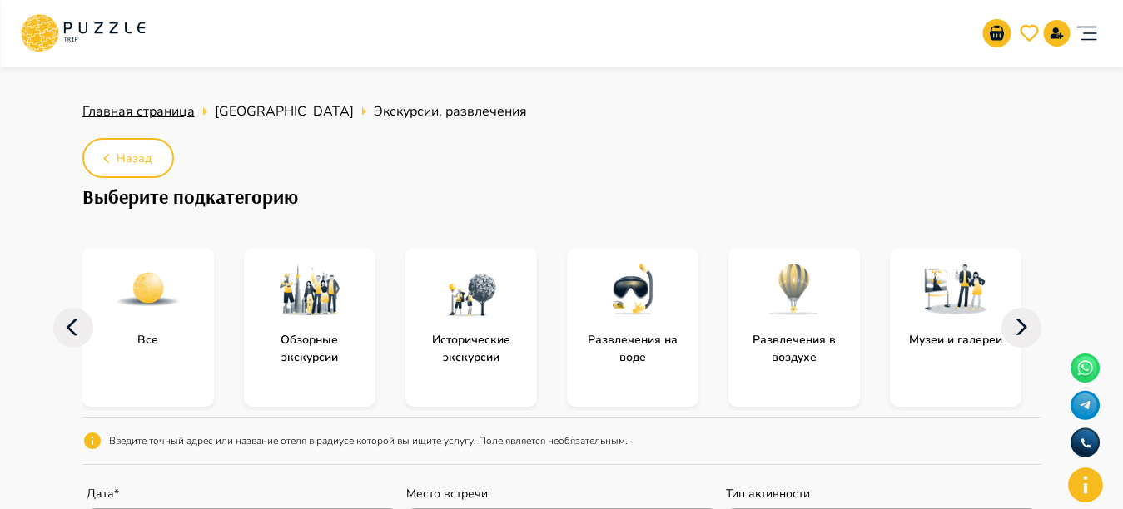
click at [146, 114] on span "Главная страница" at bounding box center [138, 111] width 112 height 18
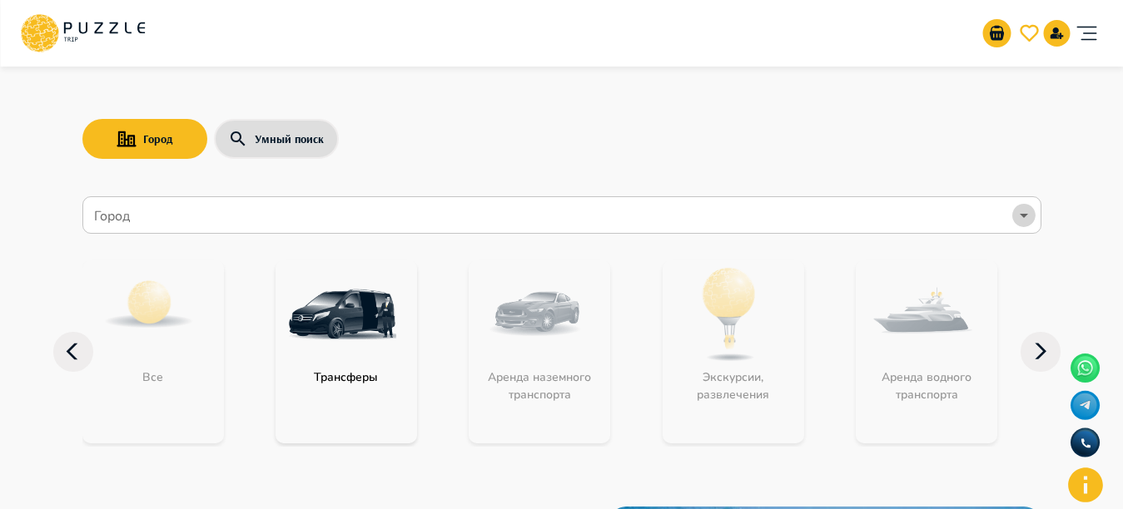
click at [1024, 226] on button "Open" at bounding box center [1023, 215] width 23 height 23
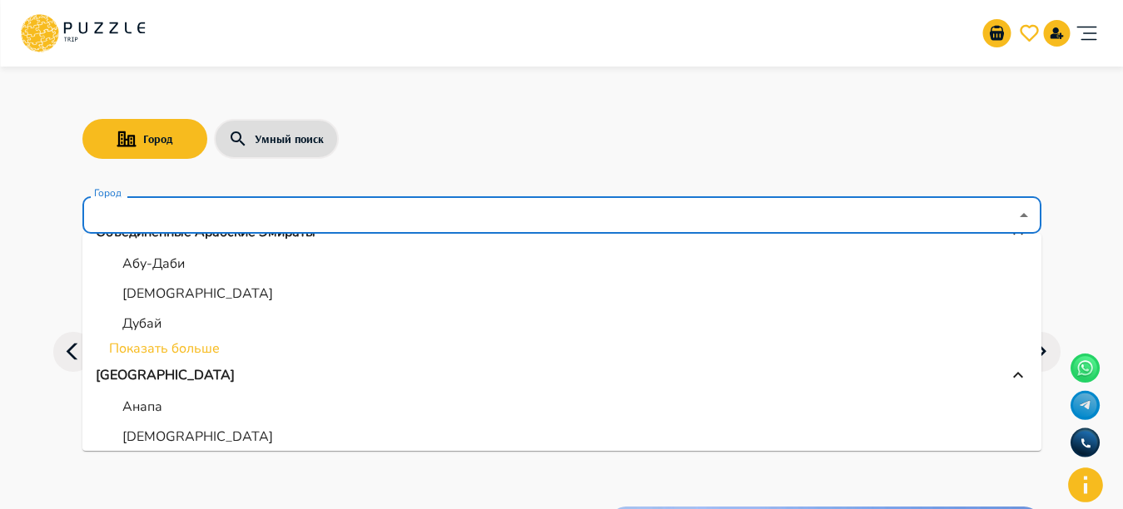
scroll to position [208, 0]
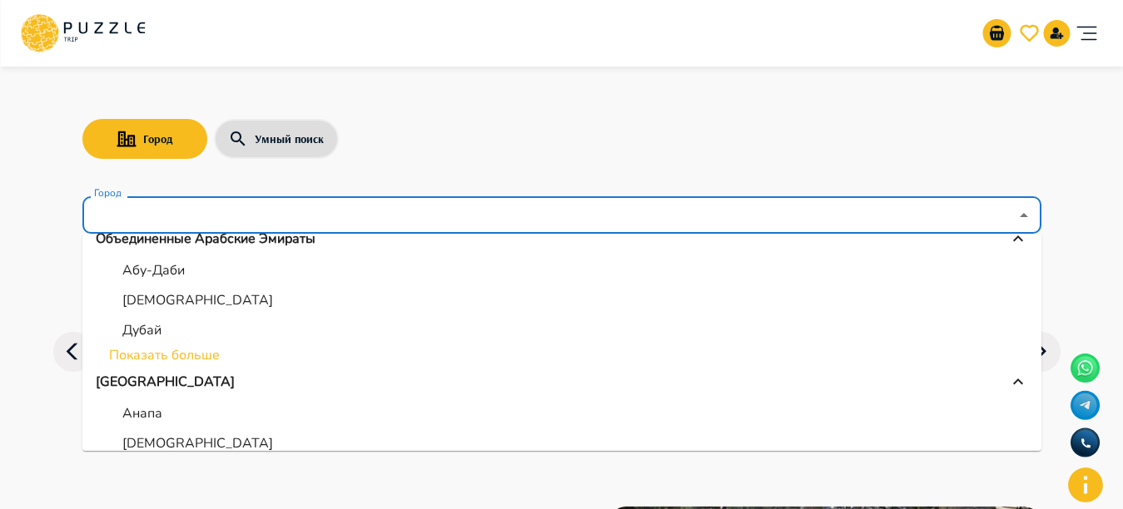
click at [173, 356] on li "Показать больше" at bounding box center [561, 355] width 959 height 20
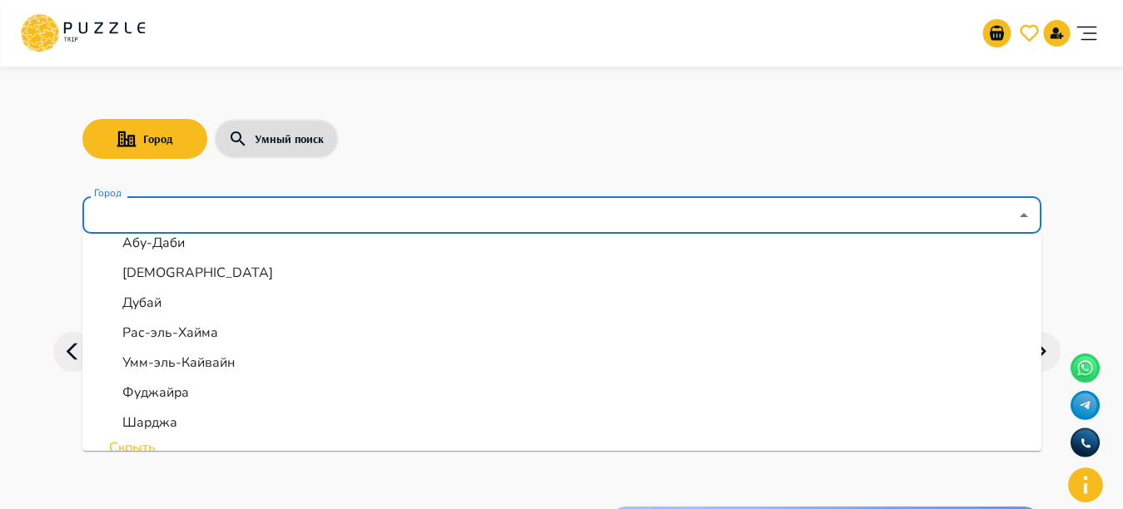
scroll to position [240, 0]
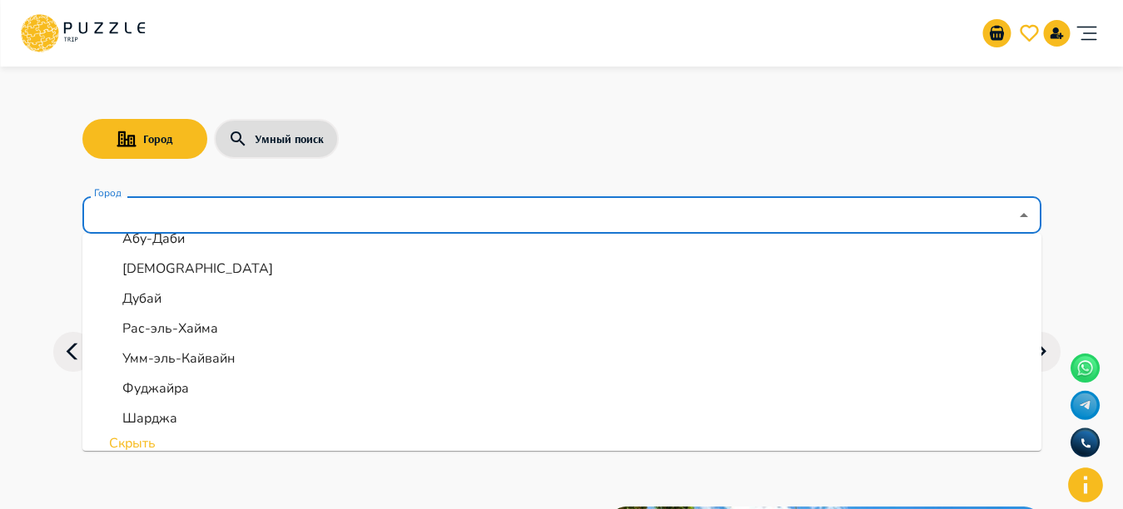
click at [165, 412] on p "Шарджа" at bounding box center [149, 419] width 55 height 20
type input "******"
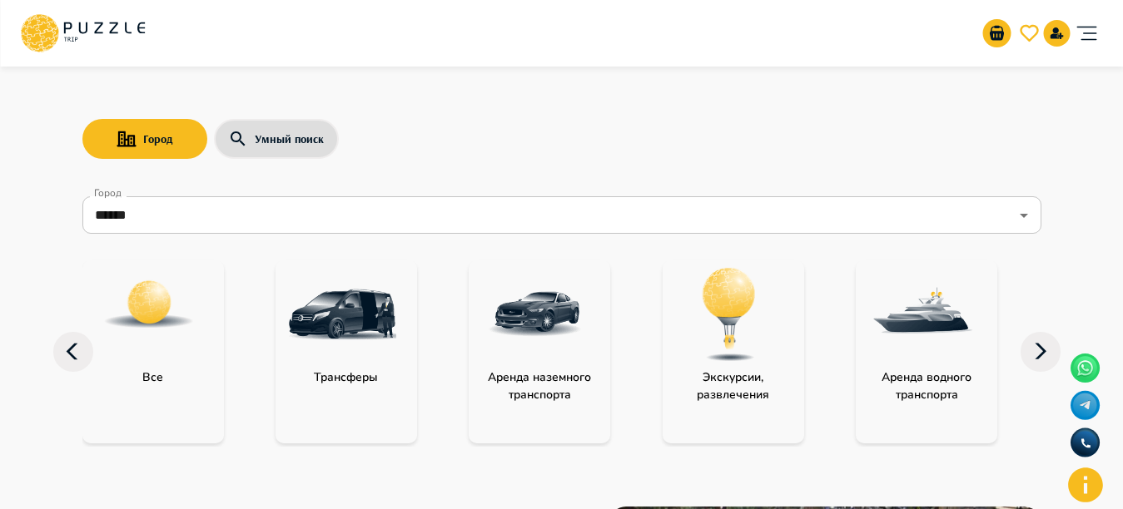
click at [498, 320] on img "category-landing_transport" at bounding box center [535, 314] width 108 height 108
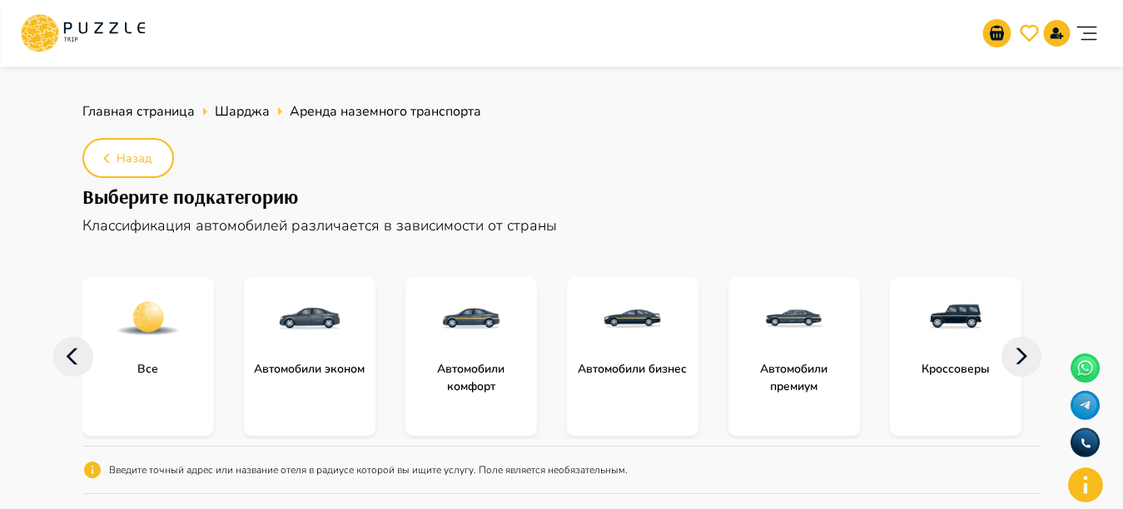
click at [83, 354] on icon at bounding box center [73, 357] width 40 height 40
click at [131, 100] on ul "Главная страница Шарджа Аренда наземного транспорта" at bounding box center [561, 111] width 959 height 33
click at [131, 106] on span "Главная страница" at bounding box center [138, 111] width 112 height 18
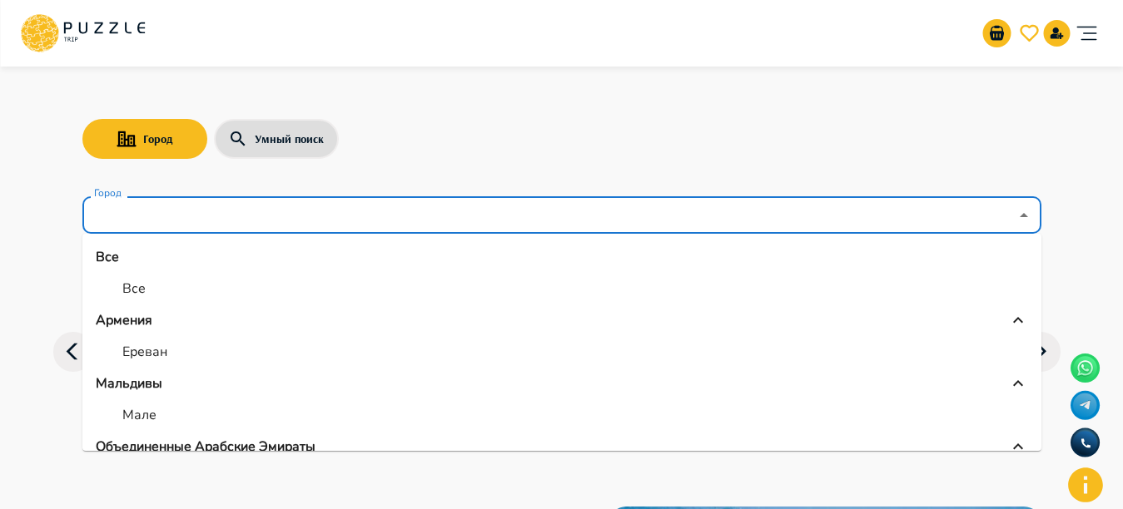
click at [452, 223] on input "Город" at bounding box center [550, 216] width 918 height 32
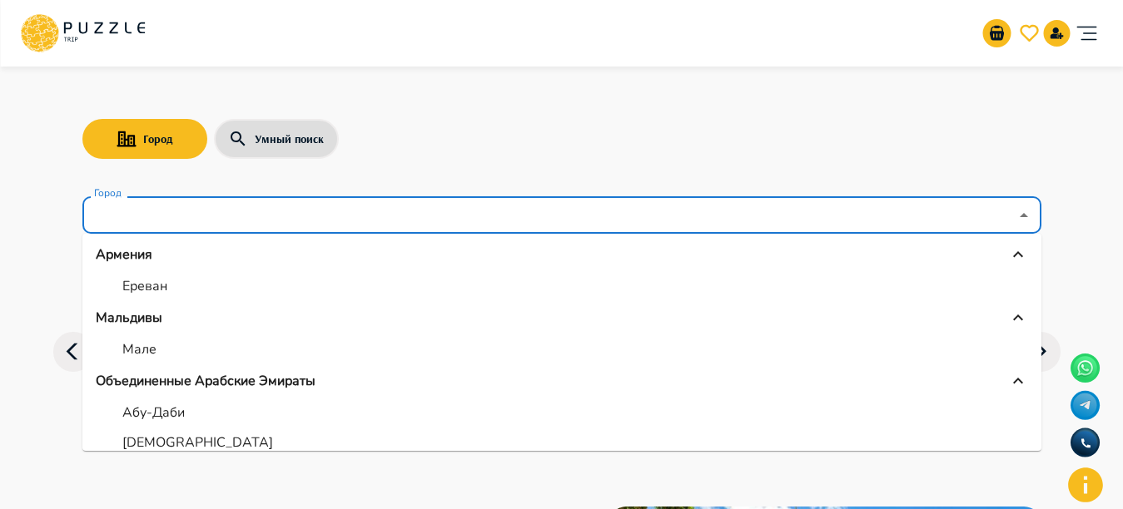
scroll to position [72, 0]
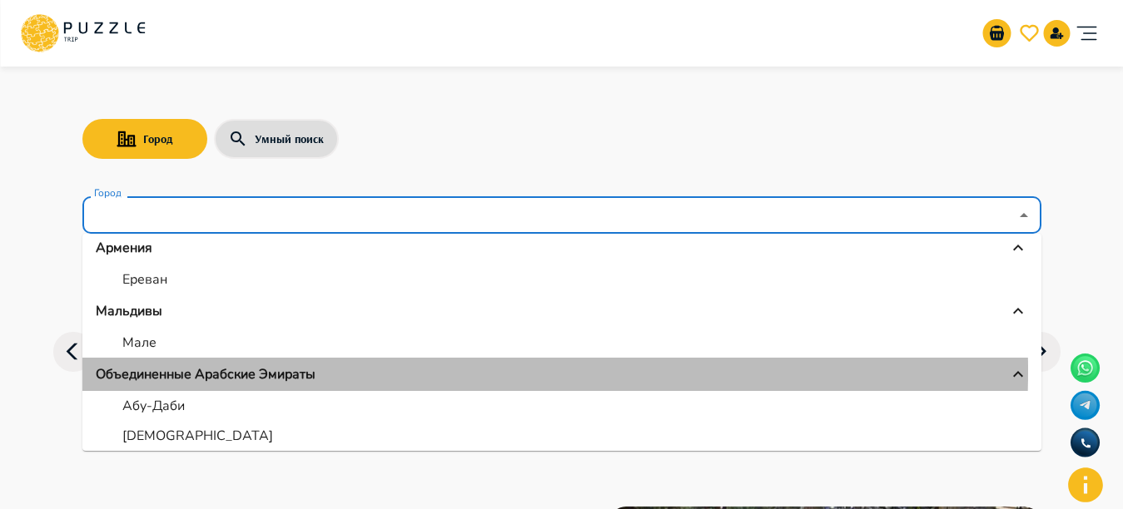
click at [268, 371] on p "Объединенные Арабские Эмираты" at bounding box center [206, 374] width 220 height 20
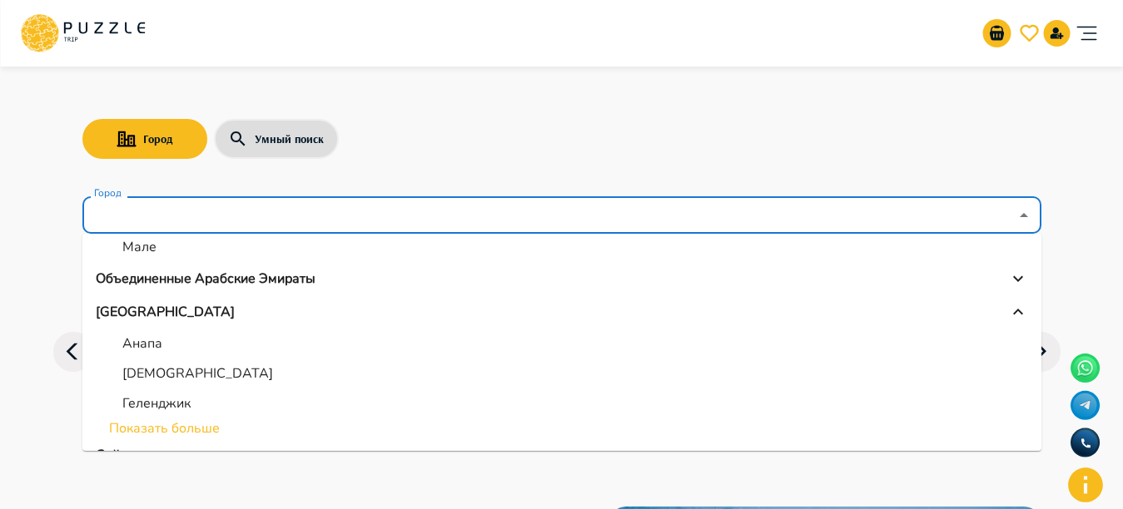
scroll to position [171, 0]
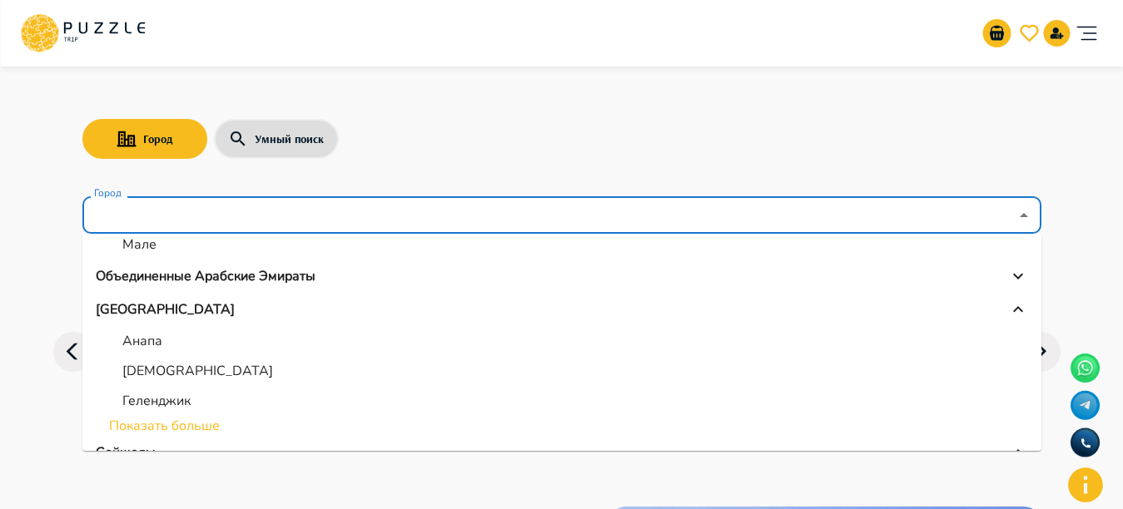
click at [235, 279] on p "Объединенные Арабские Эмираты" at bounding box center [206, 276] width 220 height 20
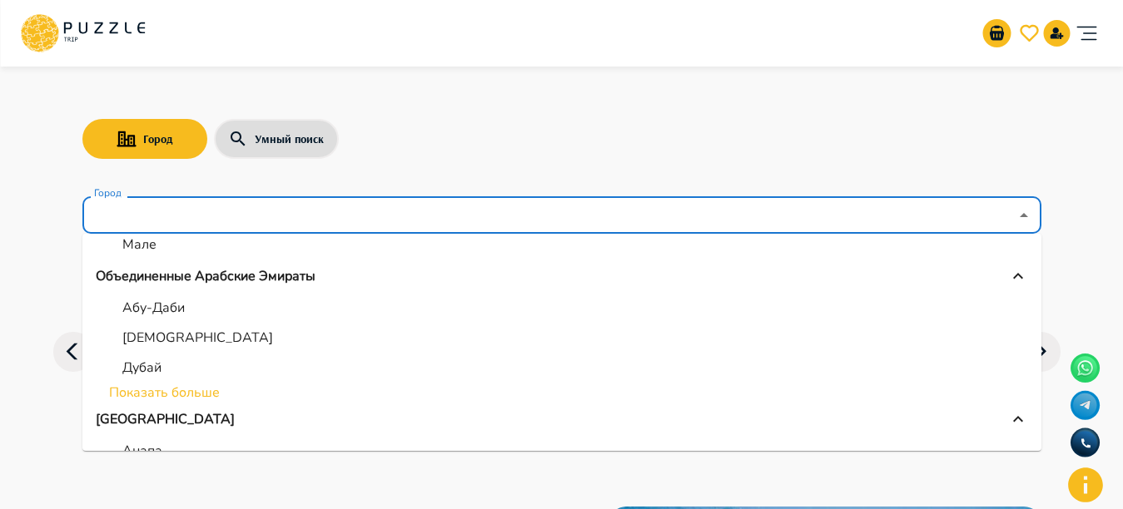
click at [167, 312] on p "Абу-Даби" at bounding box center [153, 308] width 62 height 20
type input "********"
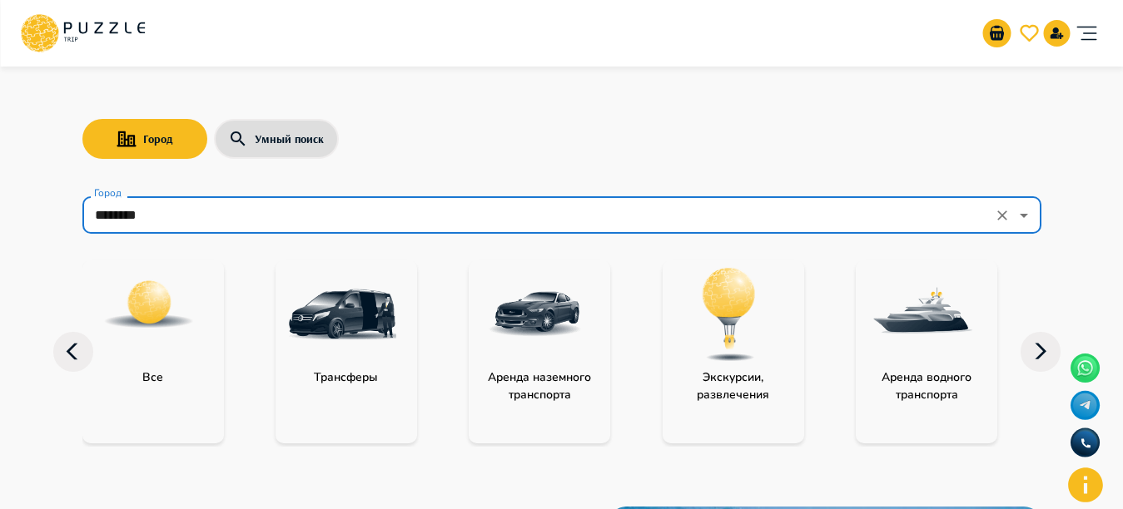
click at [177, 333] on img "category-all" at bounding box center [148, 304] width 93 height 93
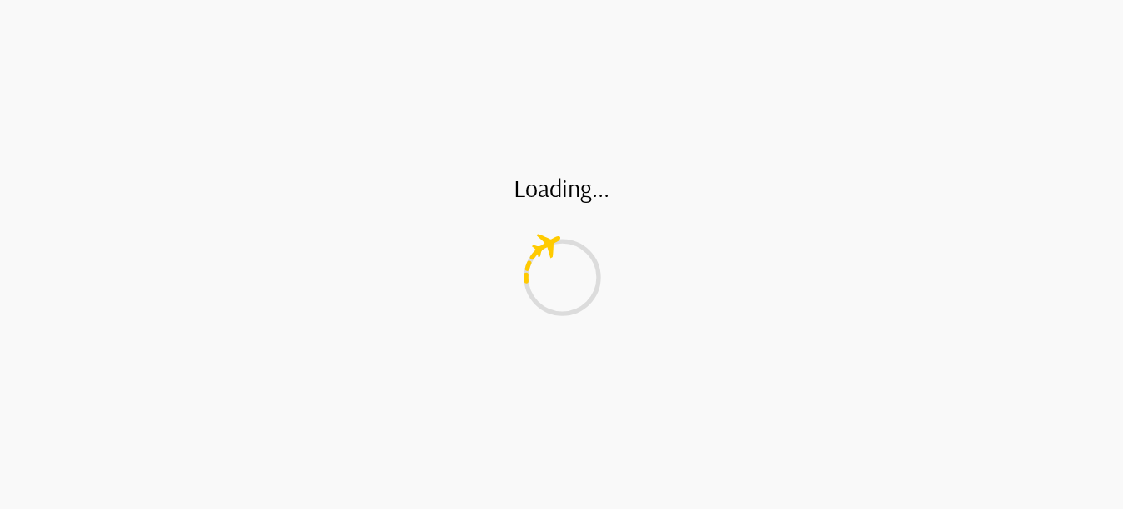
type input "*"
type input "**"
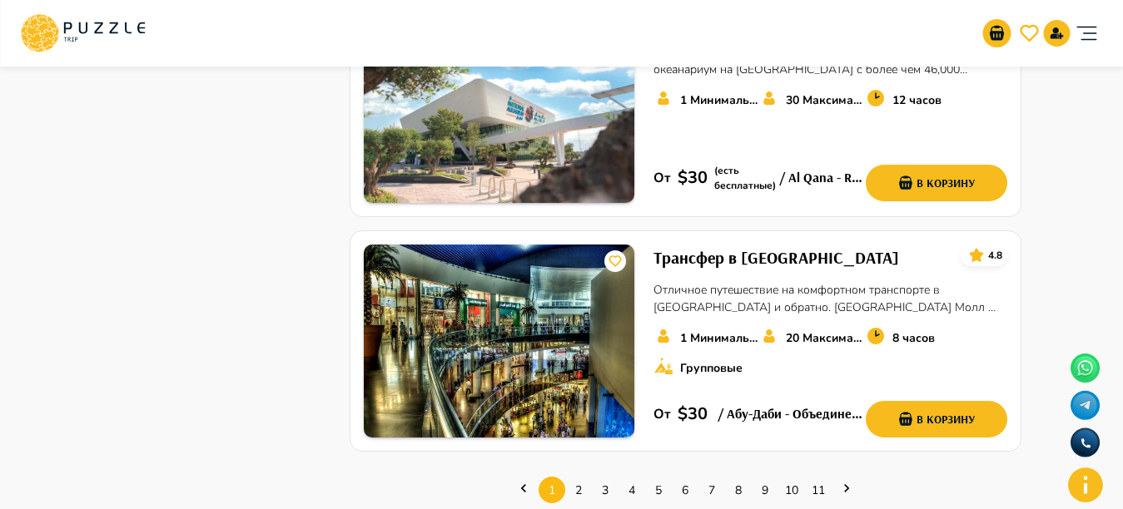
scroll to position [2251, 0]
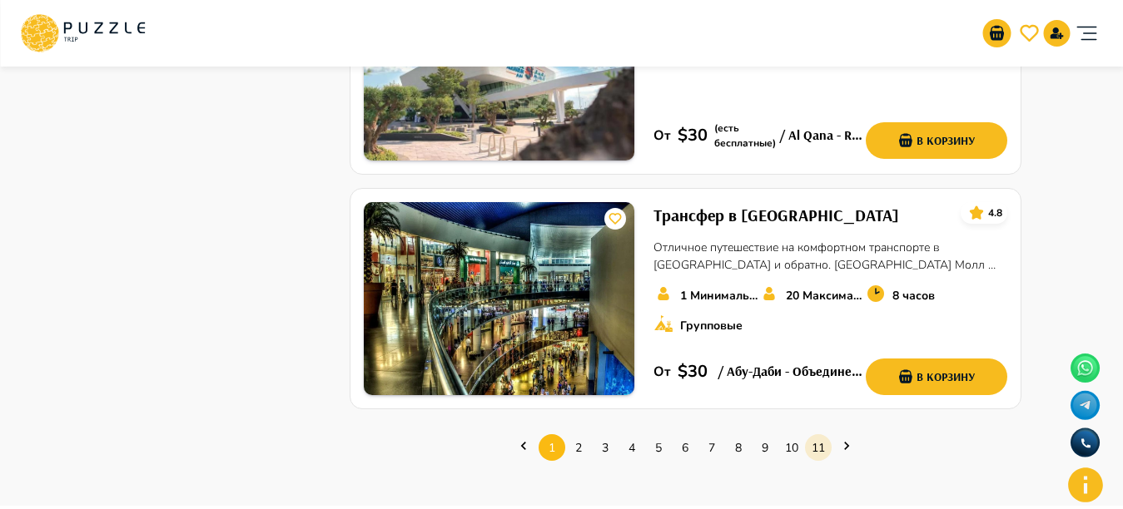
click at [820, 435] on link "11" at bounding box center [818, 448] width 27 height 26
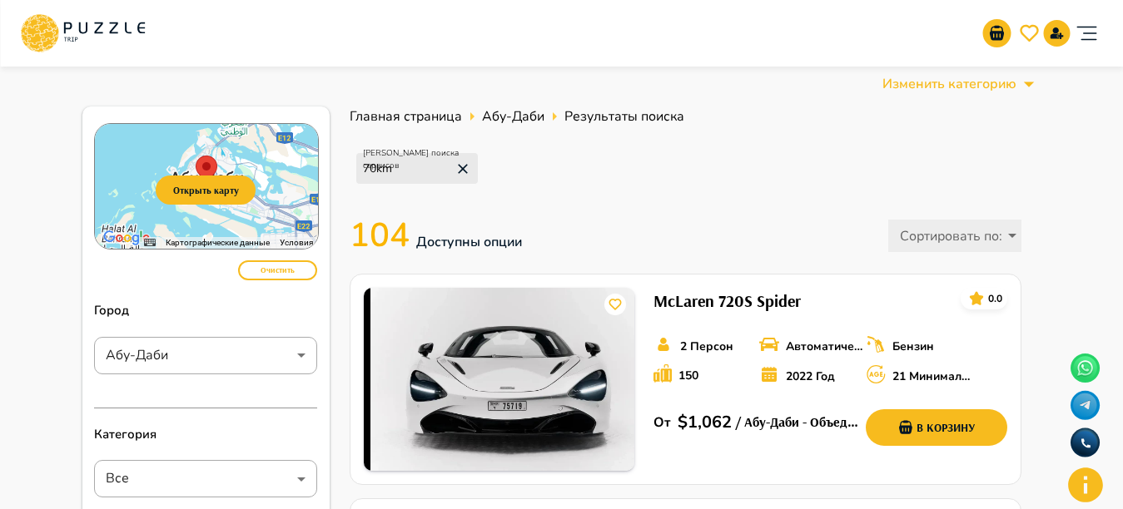
click at [409, 123] on span "Главная страница" at bounding box center [405, 116] width 112 height 18
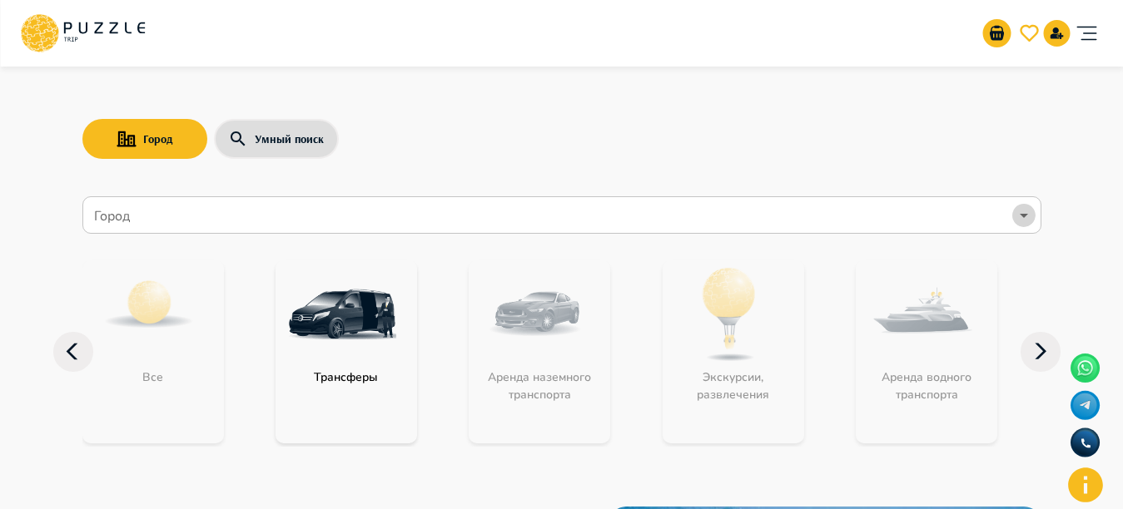
click at [1031, 216] on icon "Open" at bounding box center [1024, 216] width 20 height 20
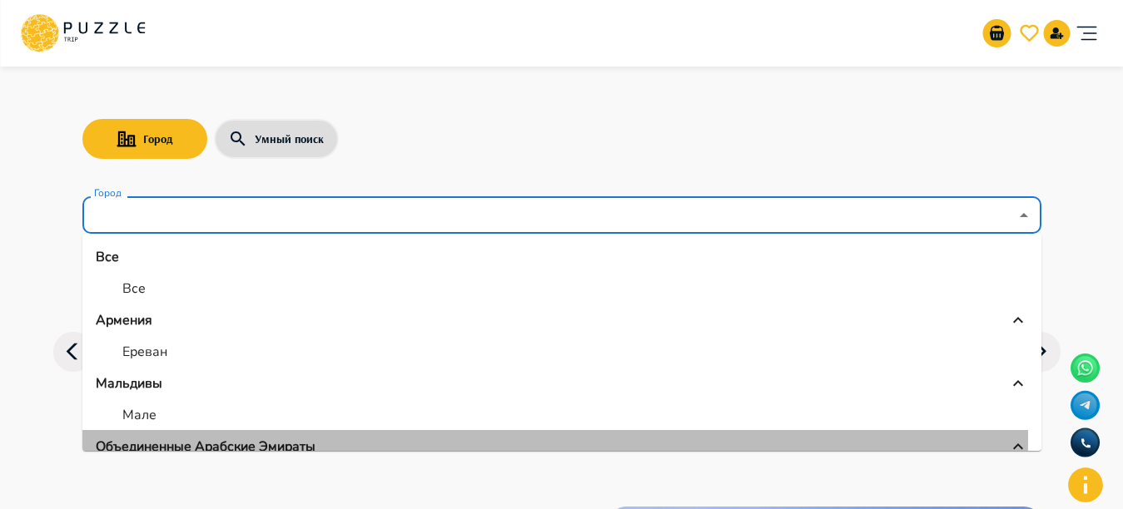
click at [266, 440] on p "Объединенные Арабские Эмираты" at bounding box center [206, 447] width 220 height 20
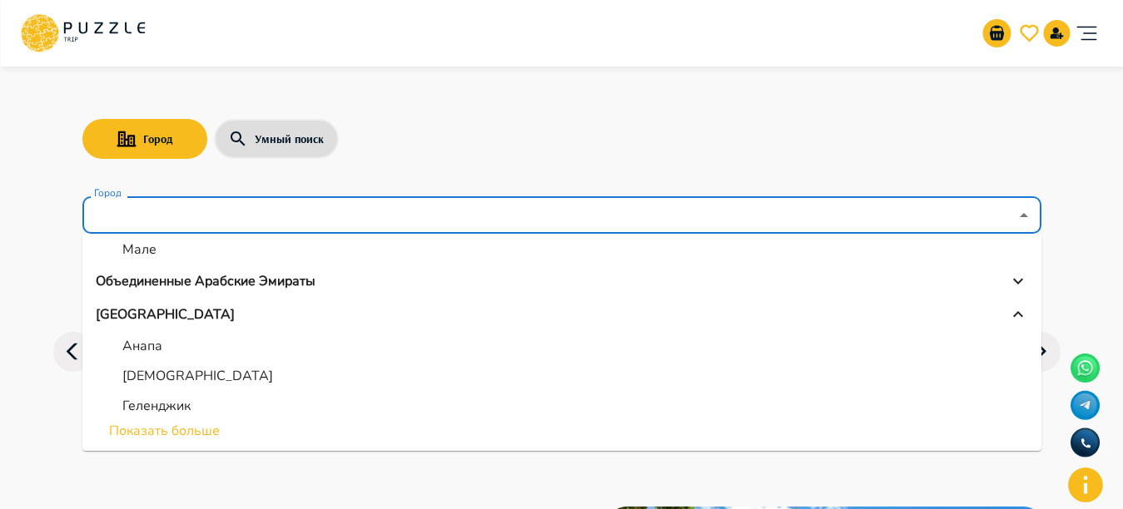
scroll to position [167, 0]
click at [309, 276] on p "Объединенные Арабские Эмираты" at bounding box center [206, 280] width 220 height 20
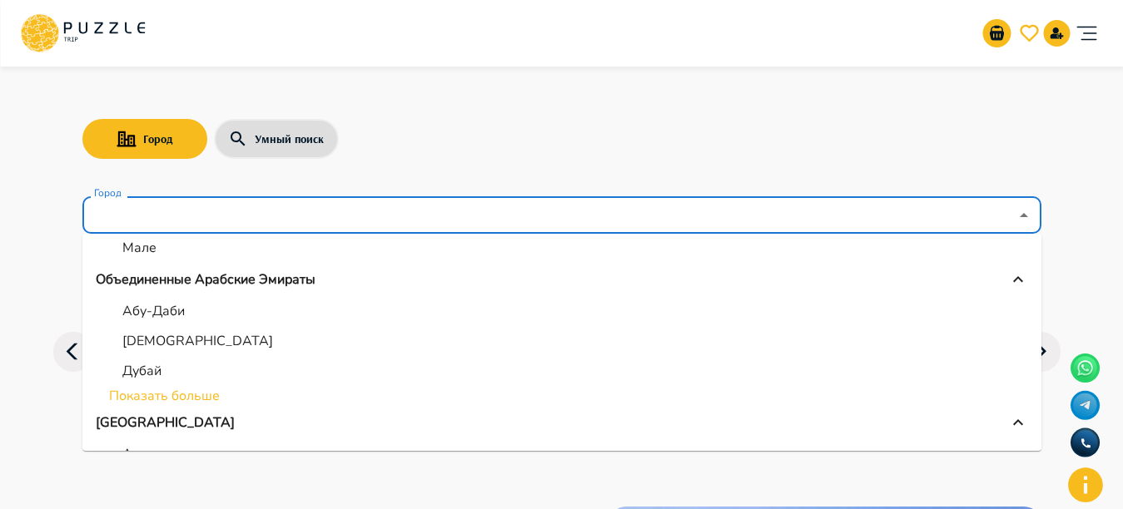
click at [146, 396] on li "Показать больше" at bounding box center [561, 396] width 959 height 20
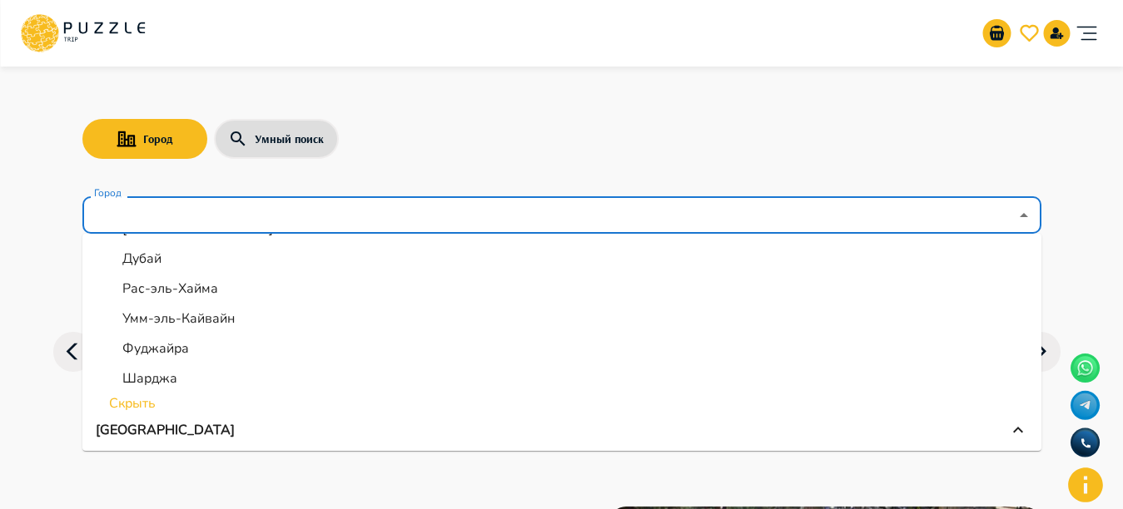
scroll to position [296, 0]
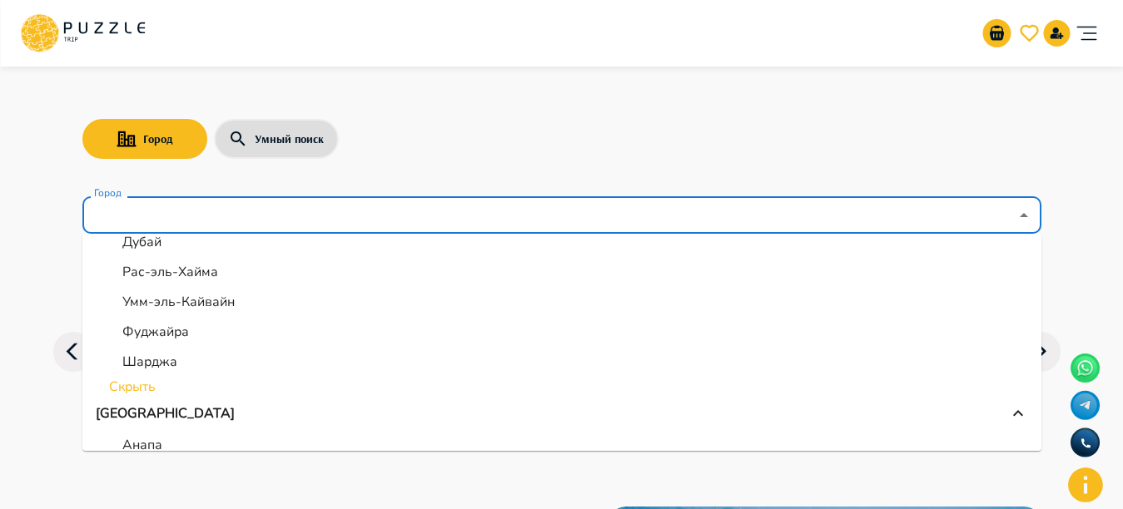
click at [171, 331] on p "Фуджайра" at bounding box center [155, 332] width 67 height 20
type input "********"
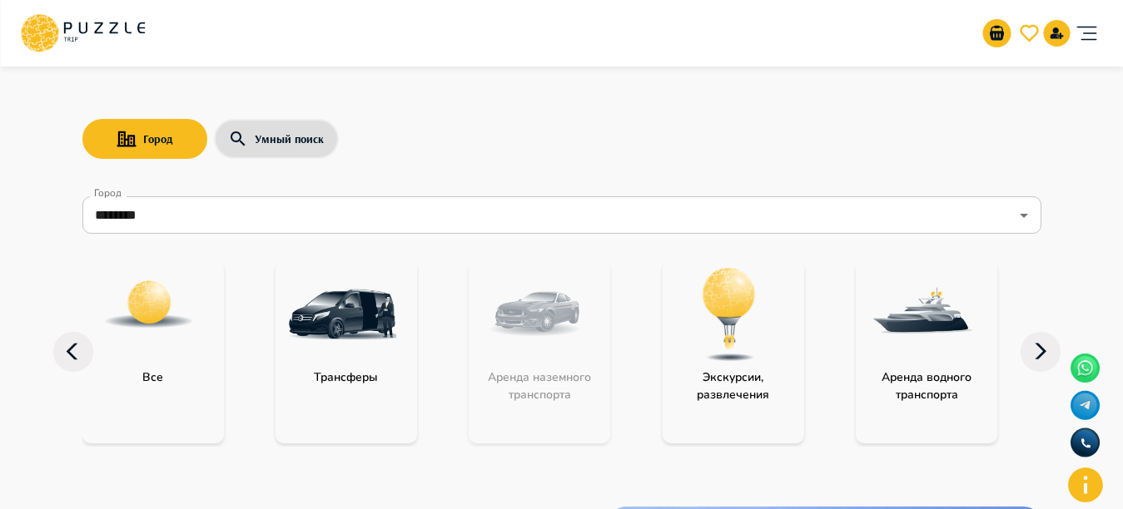
click at [143, 335] on img "category-all" at bounding box center [148, 304] width 93 height 93
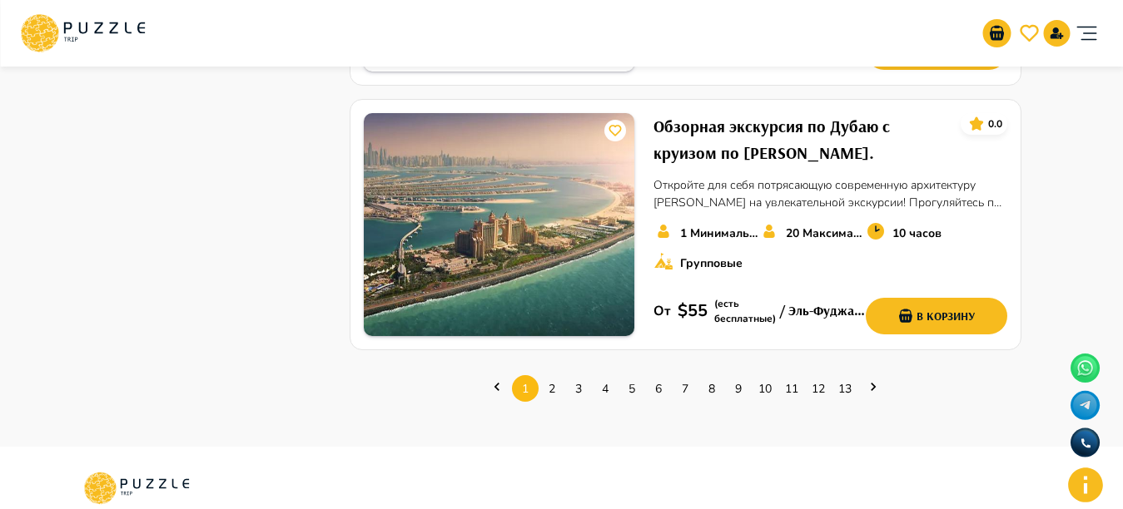
scroll to position [2368, 0]
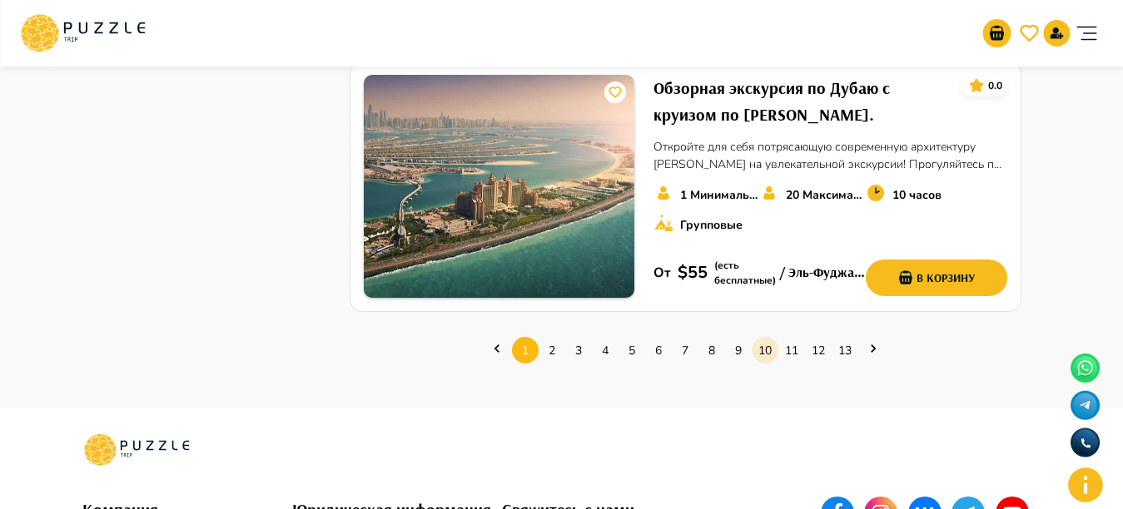
click at [771, 354] on link "10" at bounding box center [764, 351] width 27 height 26
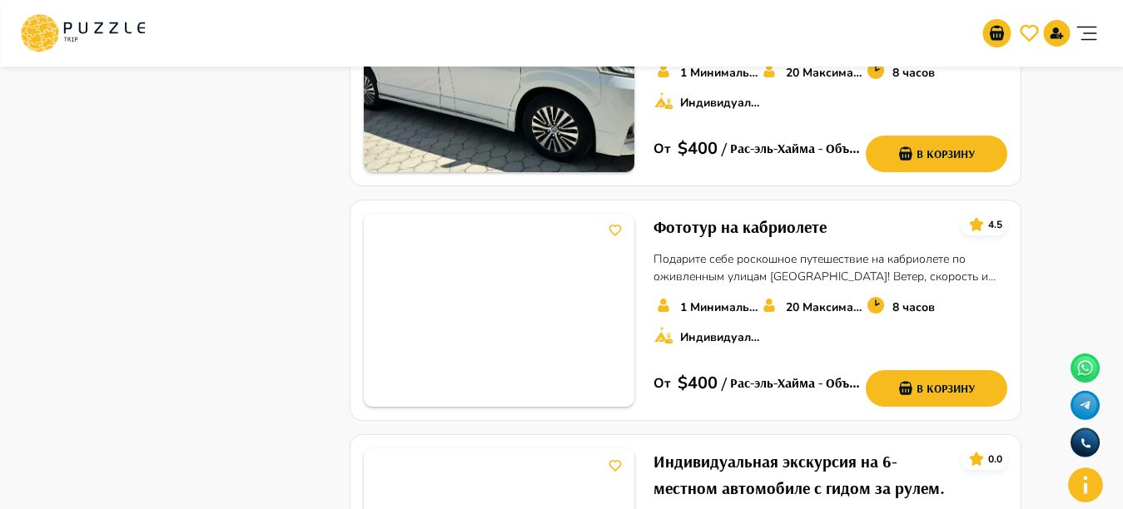
scroll to position [1352, 0]
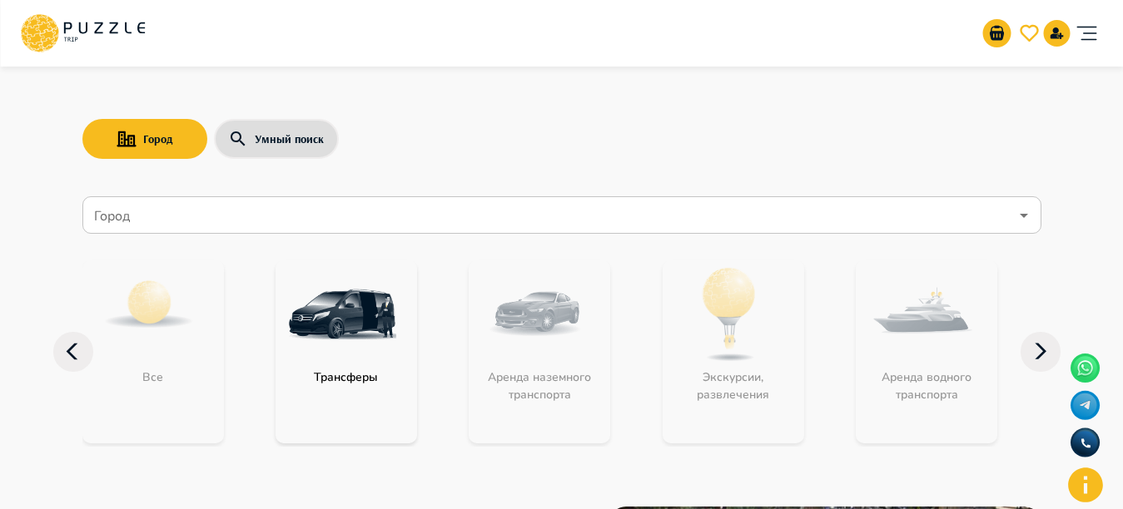
click at [568, 206] on input "Город" at bounding box center [550, 216] width 918 height 32
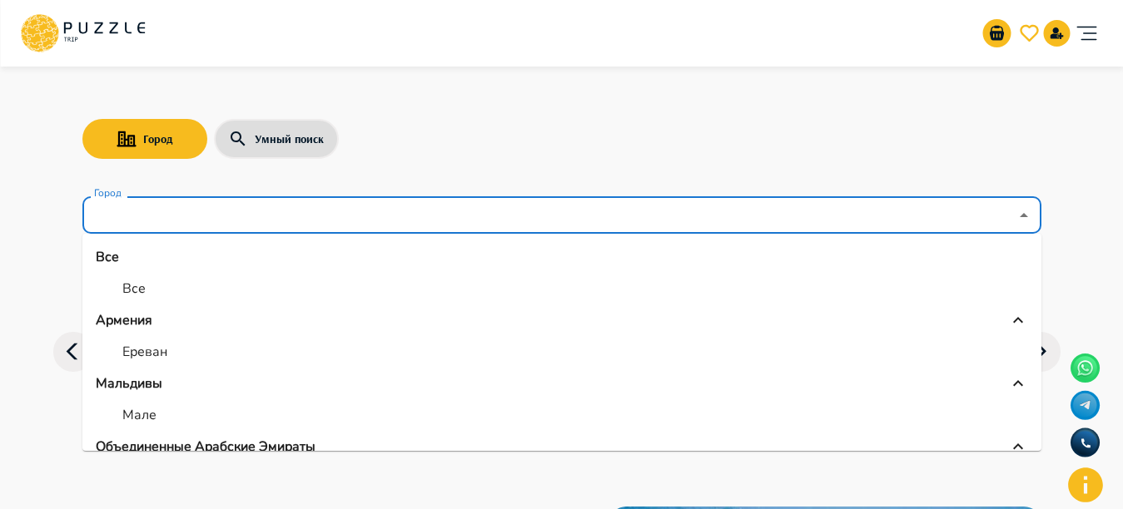
scroll to position [152, 0]
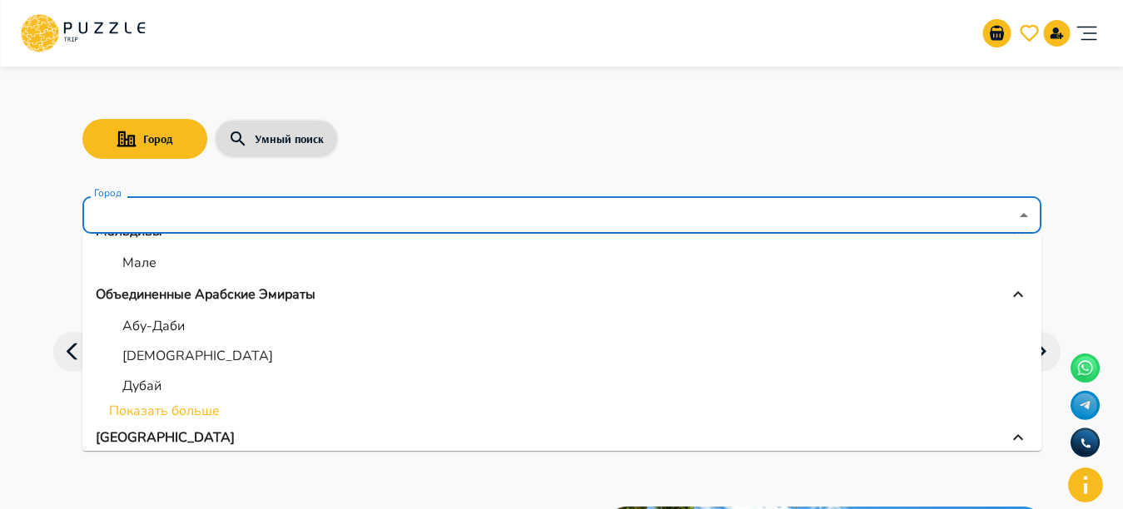
click at [135, 326] on p "Абу-Даби" at bounding box center [153, 326] width 62 height 20
type input "********"
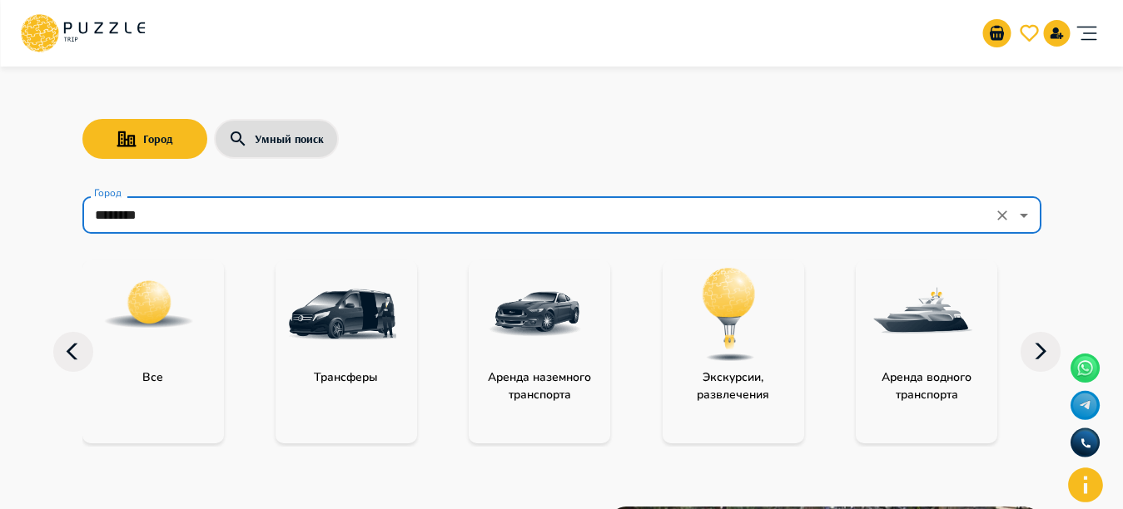
click at [176, 331] on img "category-all" at bounding box center [148, 304] width 93 height 93
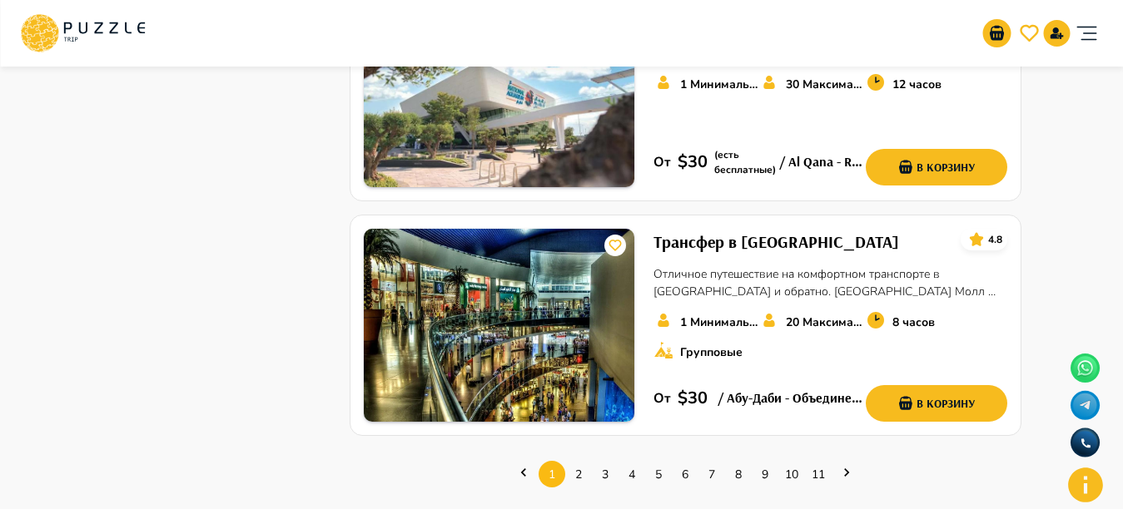
scroll to position [2256, 0]
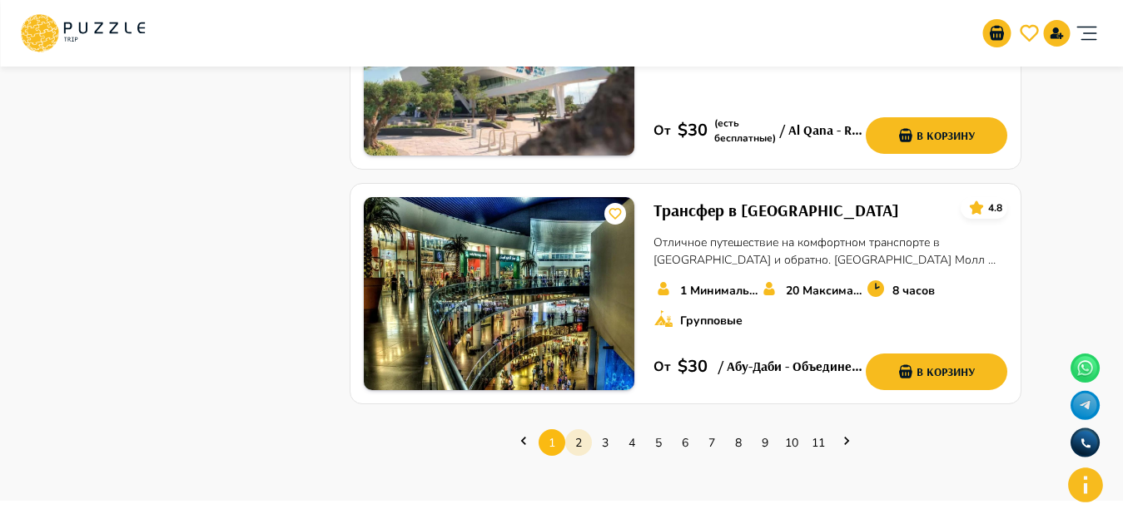
click at [580, 430] on link "2" at bounding box center [578, 443] width 27 height 26
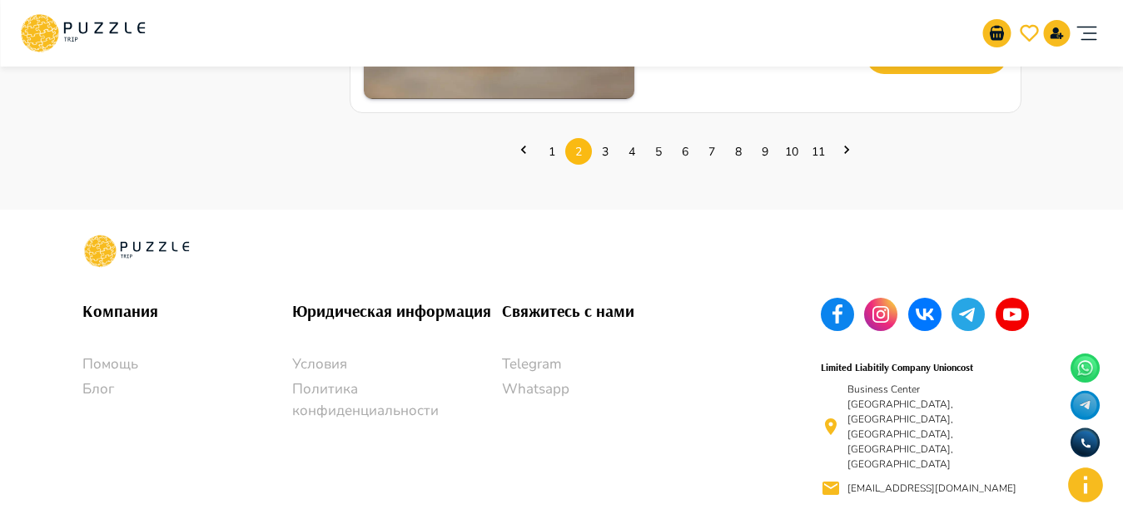
scroll to position [2519, 0]
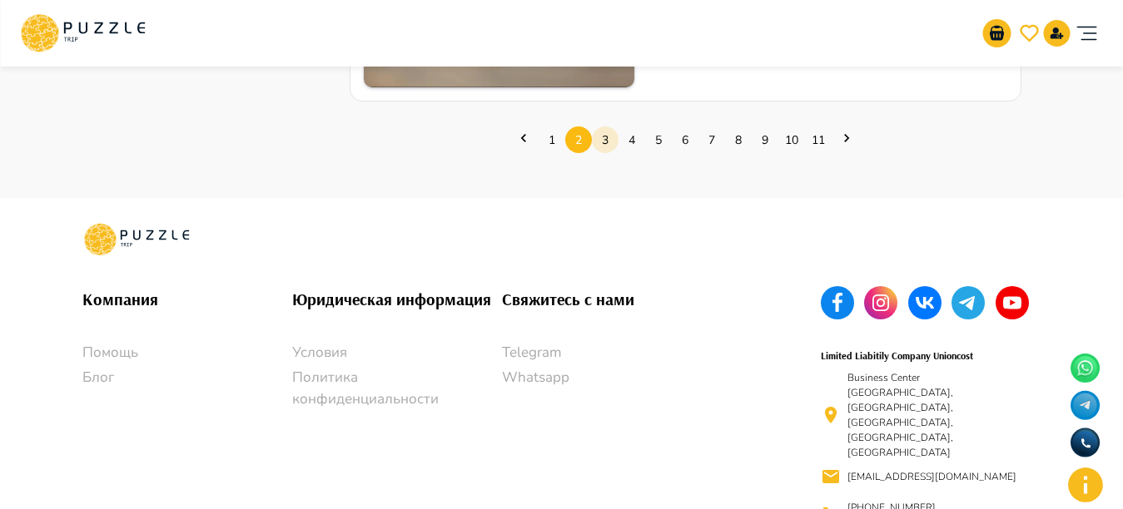
click at [601, 127] on link "3" at bounding box center [605, 140] width 27 height 26
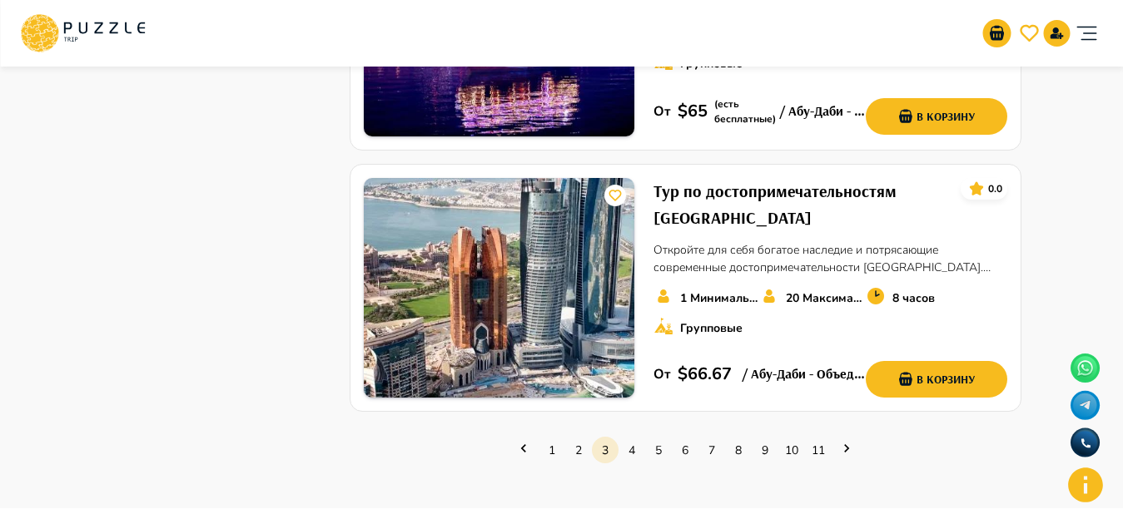
scroll to position [2330, 0]
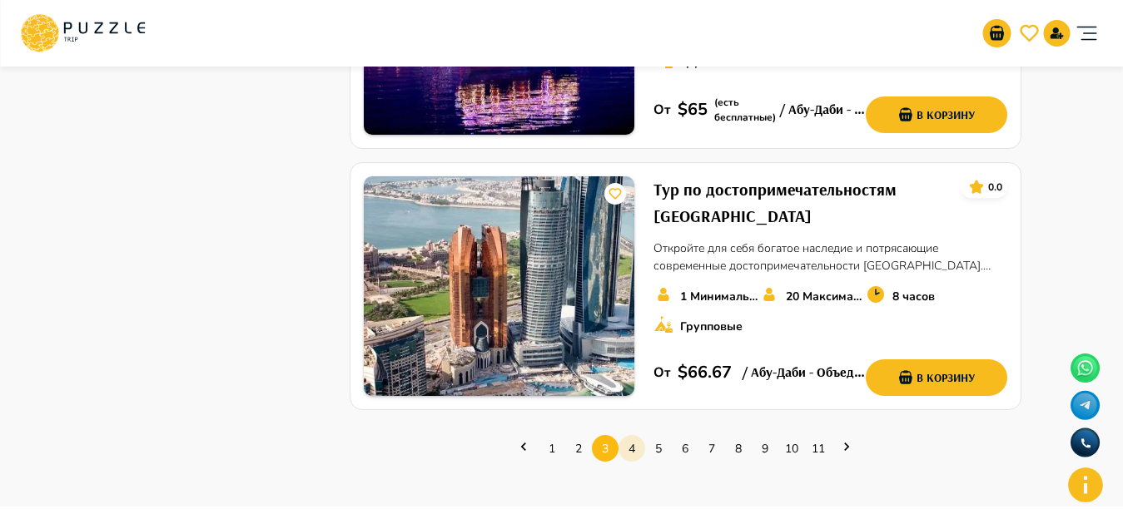
click at [632, 436] on link "4" at bounding box center [631, 449] width 27 height 26
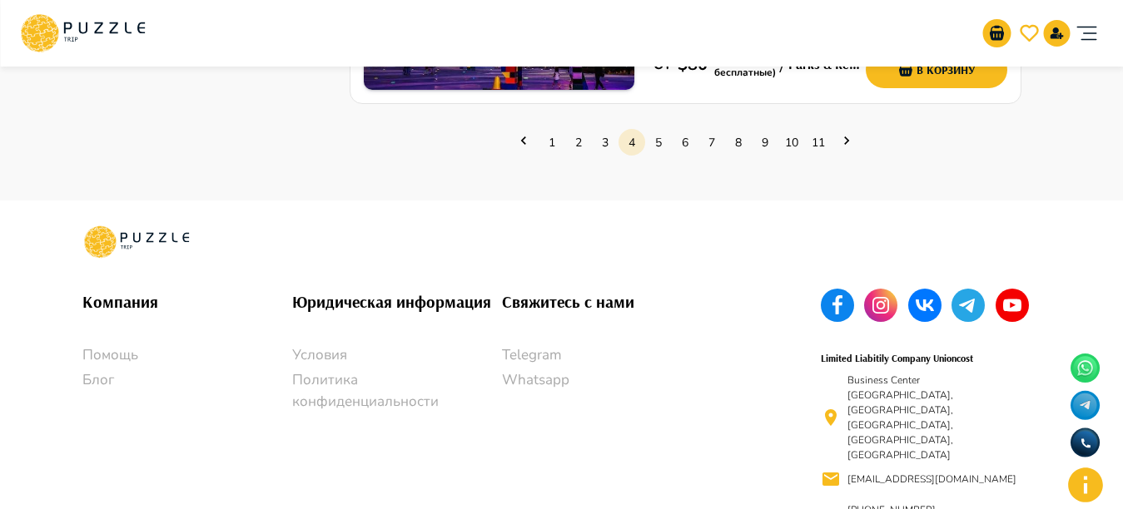
scroll to position [2549, 0]
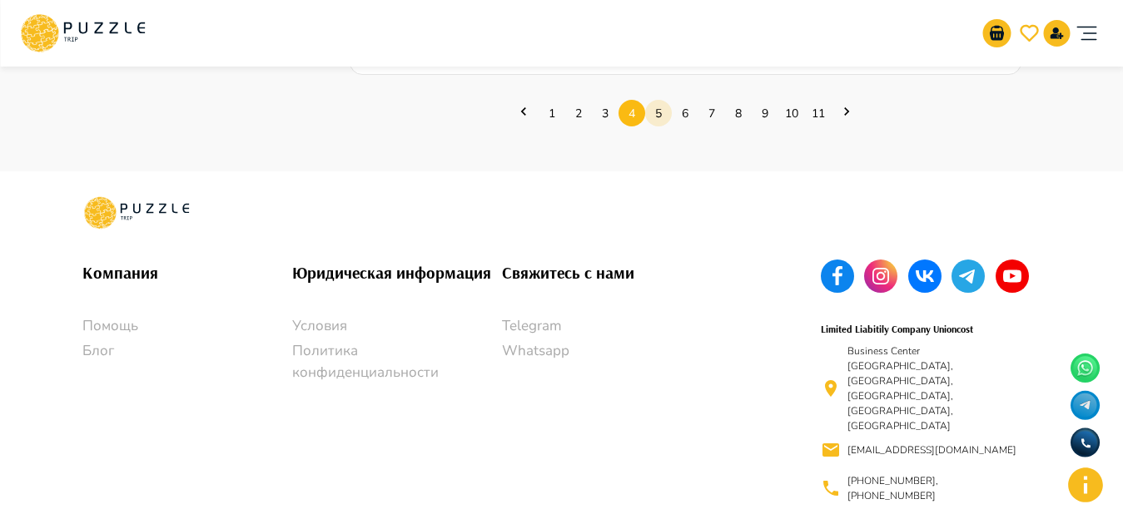
click at [655, 116] on link "5" at bounding box center [658, 114] width 27 height 26
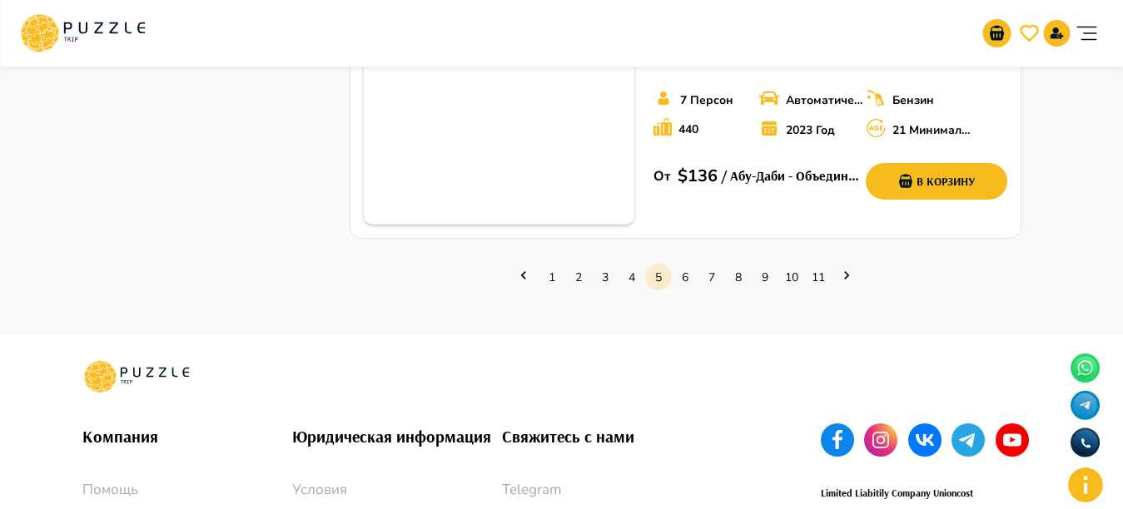
scroll to position [2430, 0]
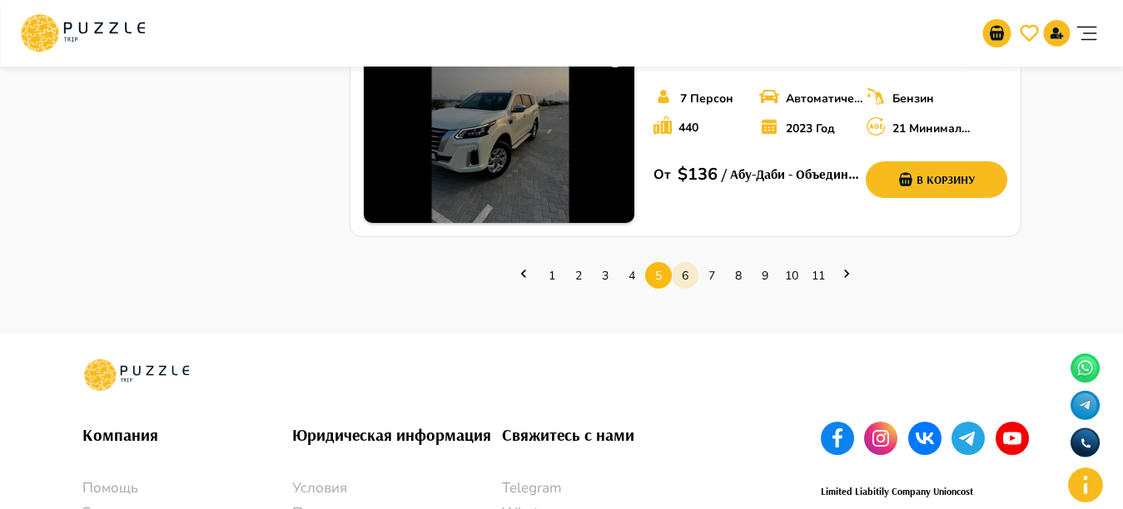
click at [687, 263] on link "6" at bounding box center [685, 276] width 27 height 26
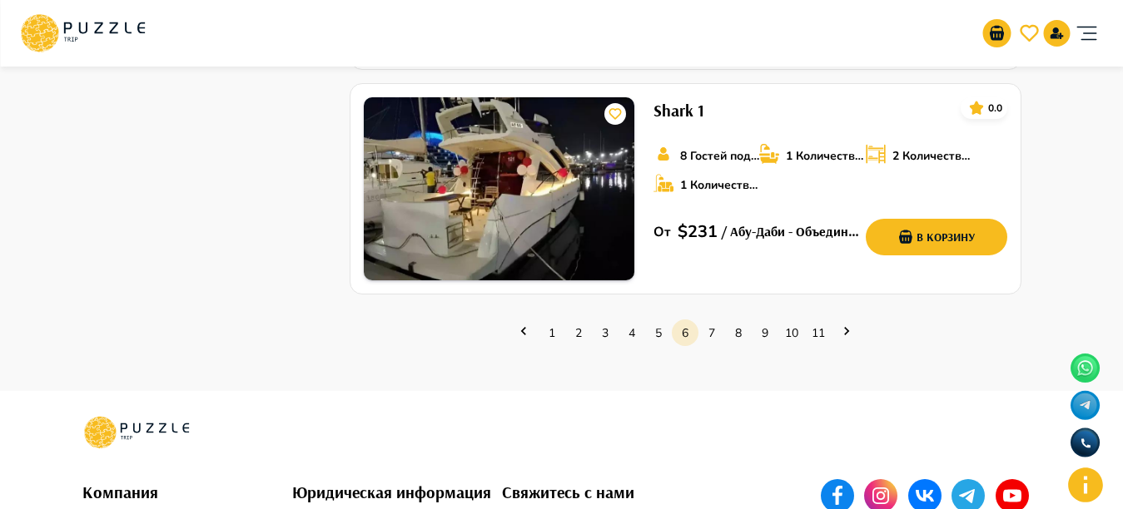
scroll to position [2363, 0]
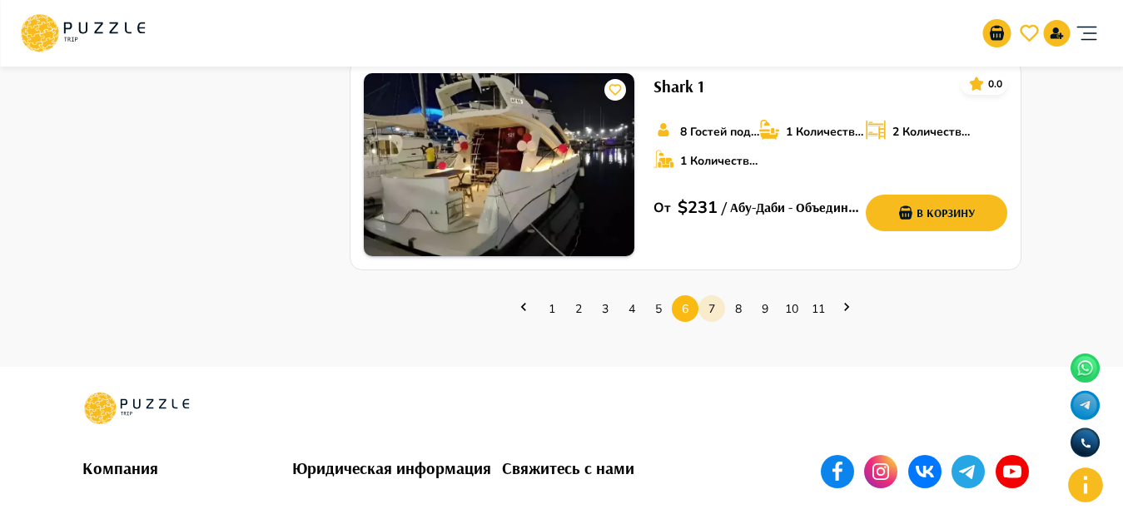
click at [711, 296] on link "7" at bounding box center [711, 309] width 27 height 26
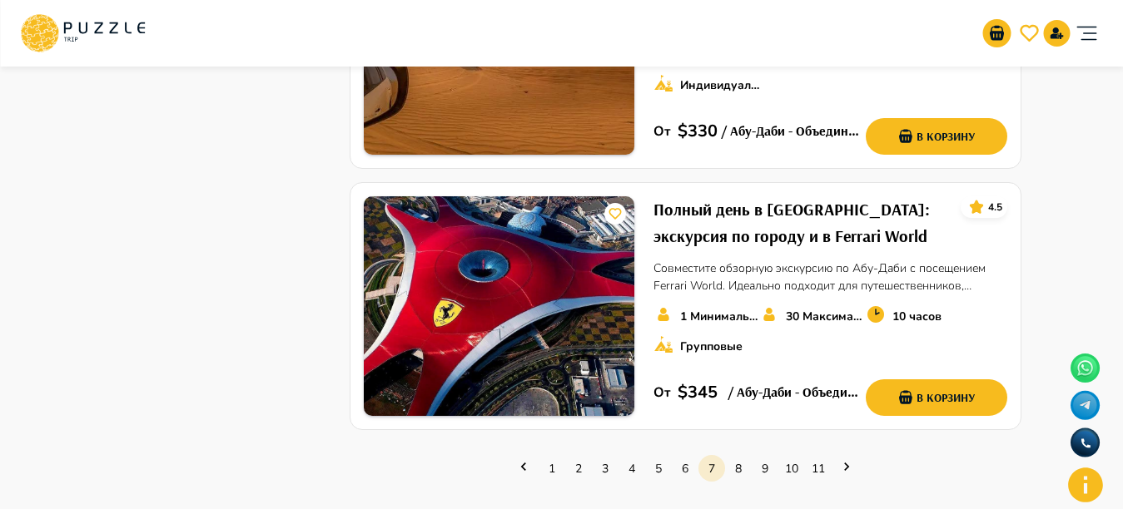
scroll to position [2330, 0]
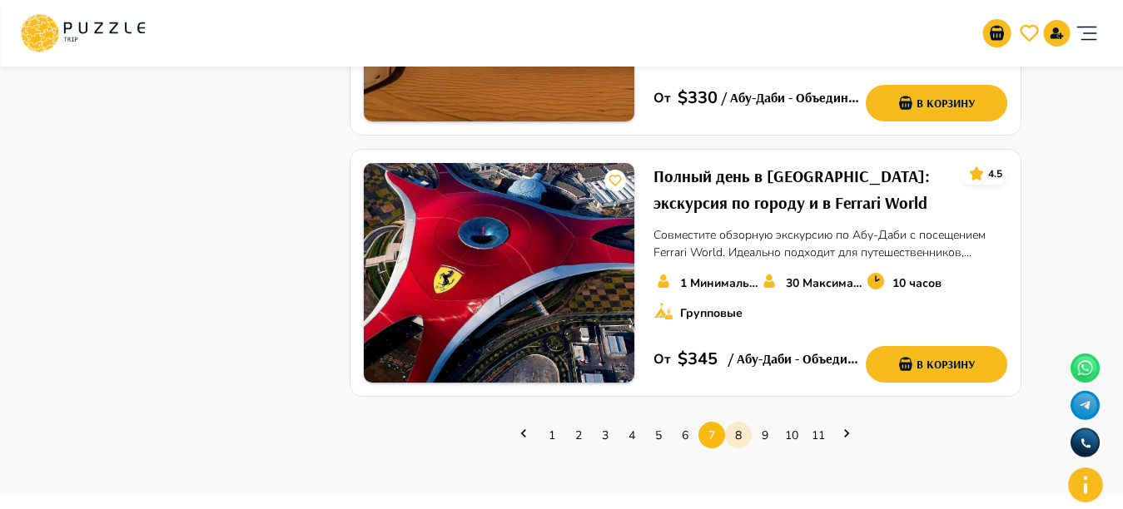
click at [741, 423] on link "8" at bounding box center [738, 436] width 27 height 26
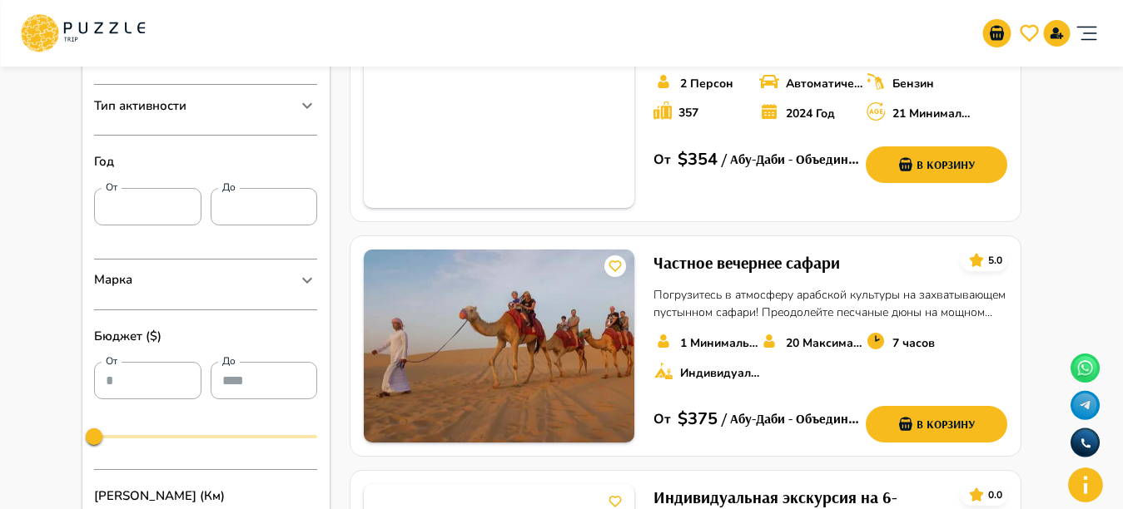
scroll to position [499, 0]
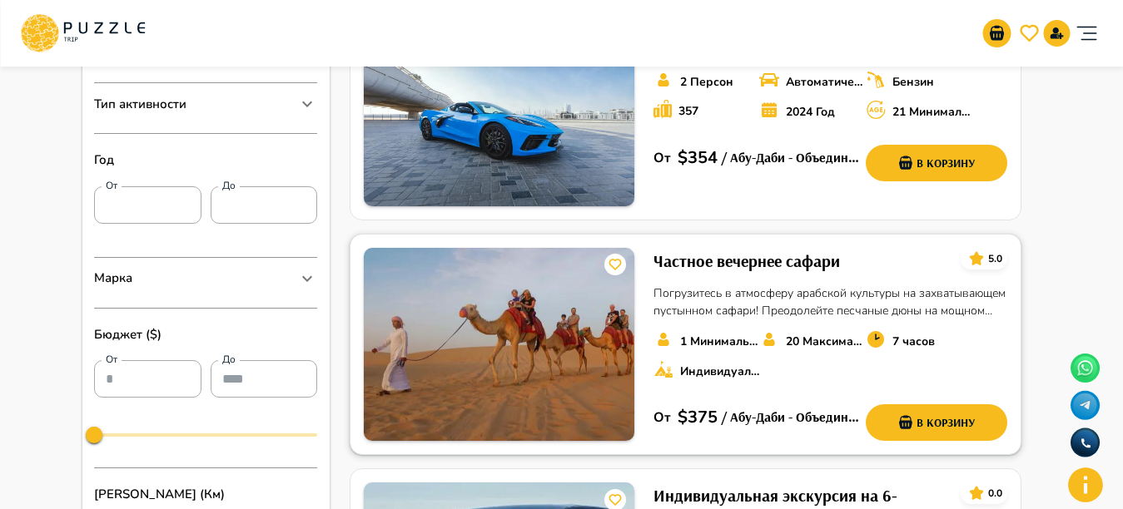
click at [716, 266] on h6 "Частное вечернее сафари" at bounding box center [746, 261] width 186 height 27
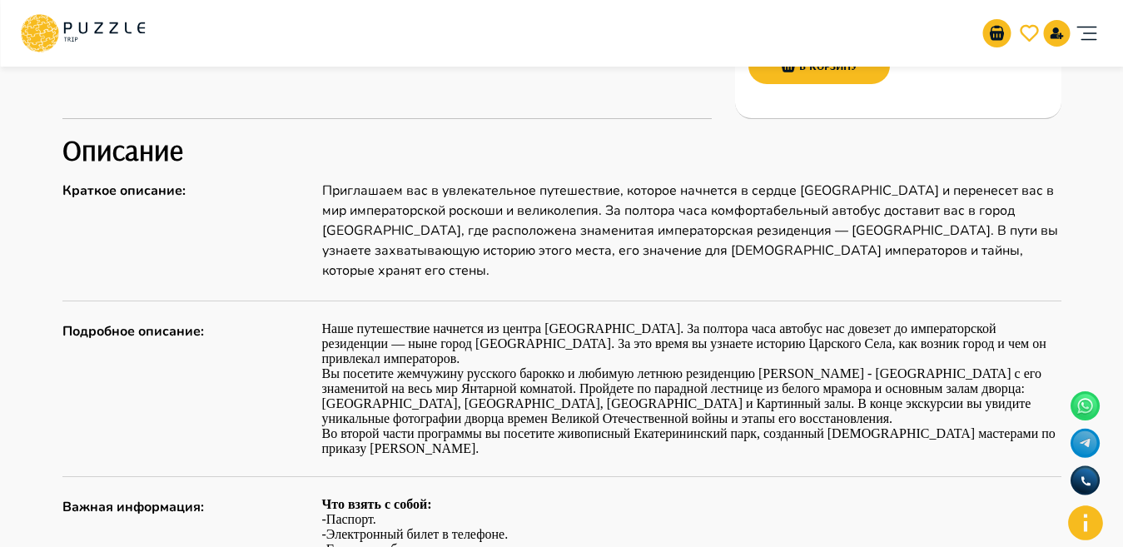
scroll to position [744, 0]
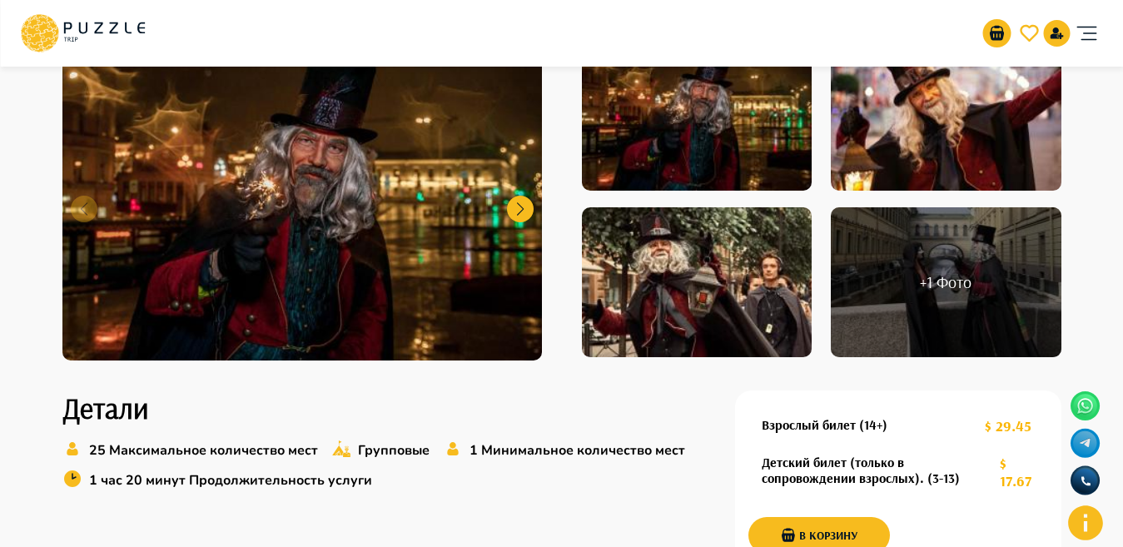
scroll to position [19, 0]
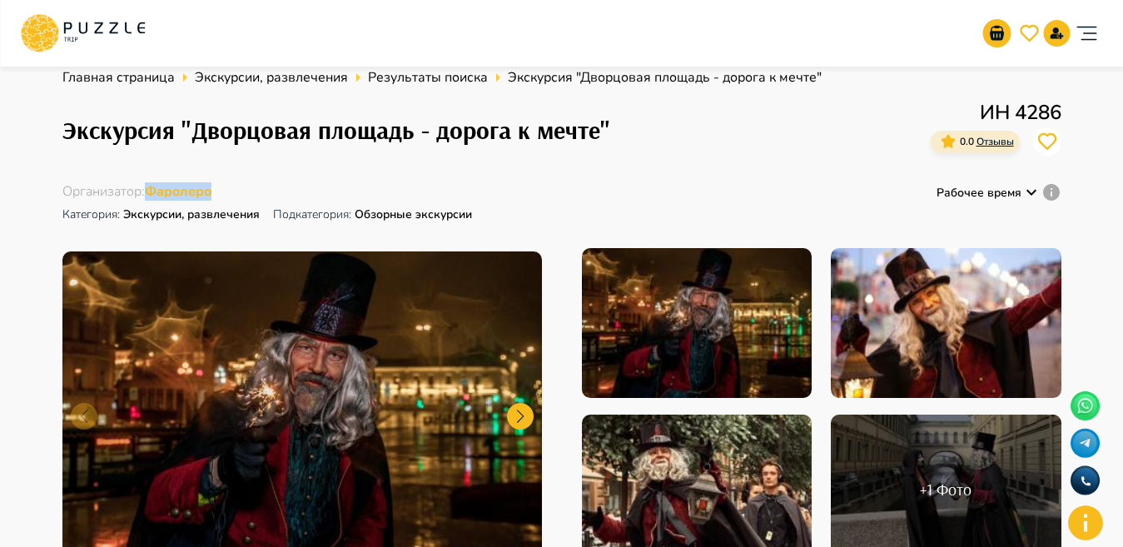
drag, startPoint x: 146, startPoint y: 181, endPoint x: 227, endPoint y: 191, distance: 82.1
click at [227, 191] on div "Главная страница Экскурсии, развлечения Результаты поиска Экскурсия "Дворцовая …" at bounding box center [561, 323] width 999 height 513
click at [203, 189] on span "Фаролеро" at bounding box center [178, 191] width 67 height 18
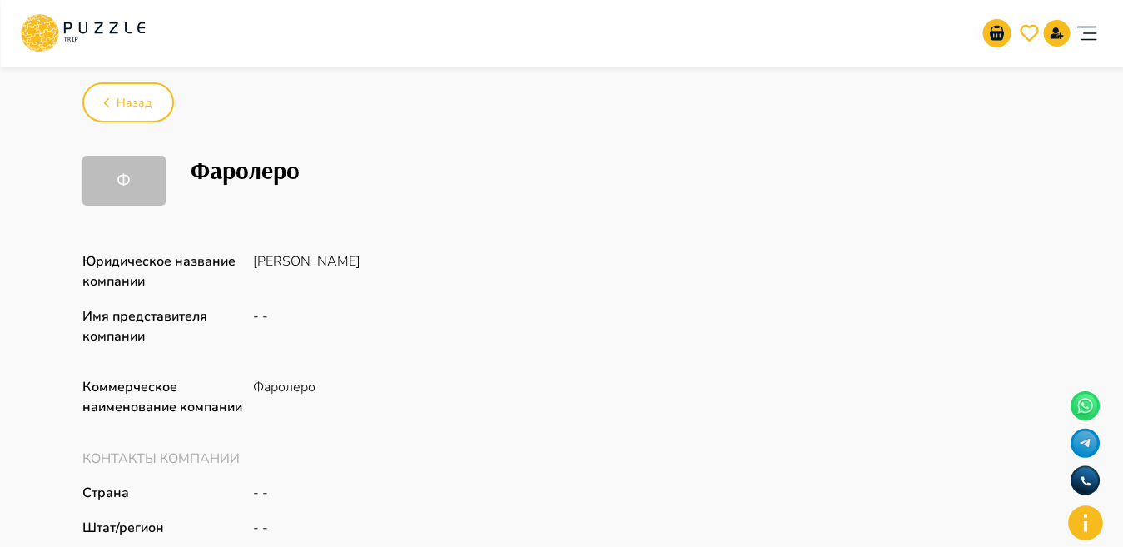
click at [134, 182] on div "Ф" at bounding box center [123, 181] width 83 height 50
click at [102, 87] on button "Назад" at bounding box center [128, 102] width 92 height 40
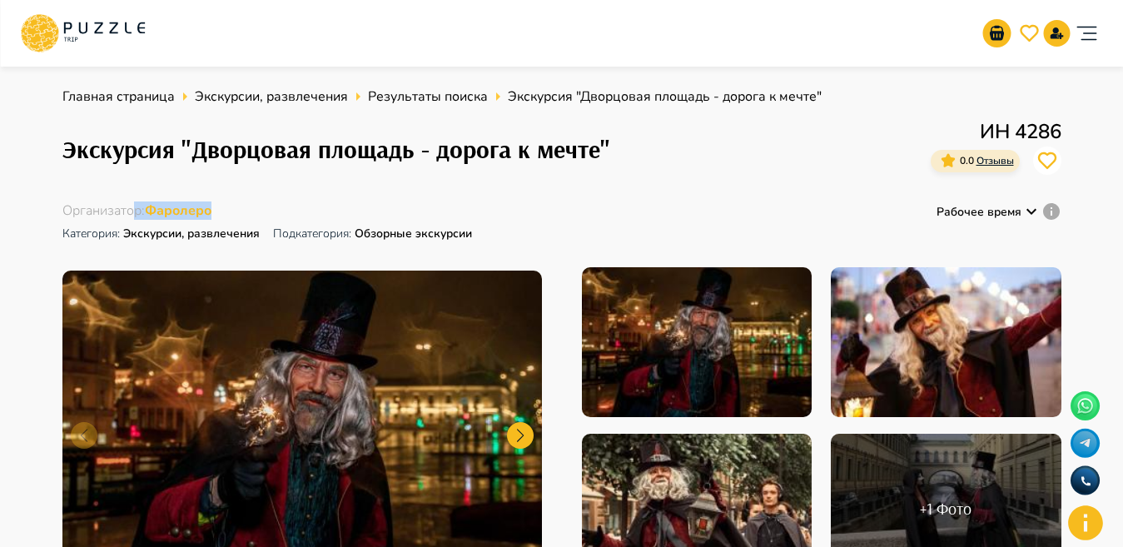
drag, startPoint x: 134, startPoint y: 195, endPoint x: 227, endPoint y: 207, distance: 94.0
click at [227, 207] on div "Главная страница Экскурсии, развлечения Результаты поиска Экскурсия "Дворцовая …" at bounding box center [561, 343] width 999 height 513
click at [295, 207] on div "Организатор : Фаролеро Категория : Экскурсии, развлечения Подкатегория: Обзорны…" at bounding box center [268, 224] width 413 height 46
click at [244, 198] on div "Главная страница Экскурсии, развлечения Результаты поиска Экскурсия "Дворцовая …" at bounding box center [561, 343] width 999 height 513
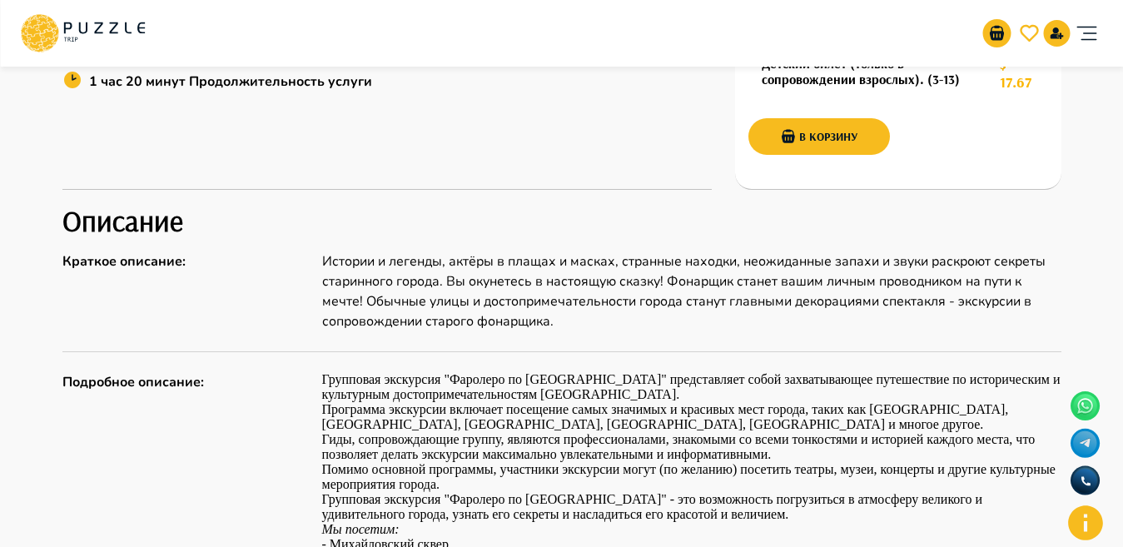
scroll to position [616, 0]
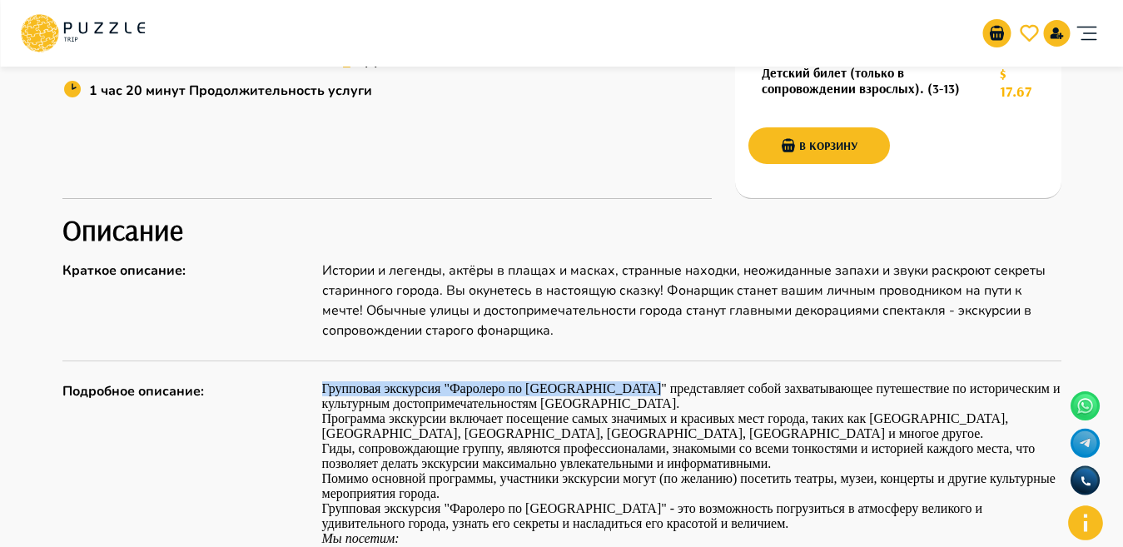
drag, startPoint x: 315, startPoint y: 382, endPoint x: 632, endPoint y: 391, distance: 318.0
copy div "Групповая экскурсия "Фаролеро по Санкт-Петербургу""
click at [682, 332] on p "Истории и легенды, актёры в плащах и масках, странные находки, неожиданные запа…" at bounding box center [691, 300] width 739 height 80
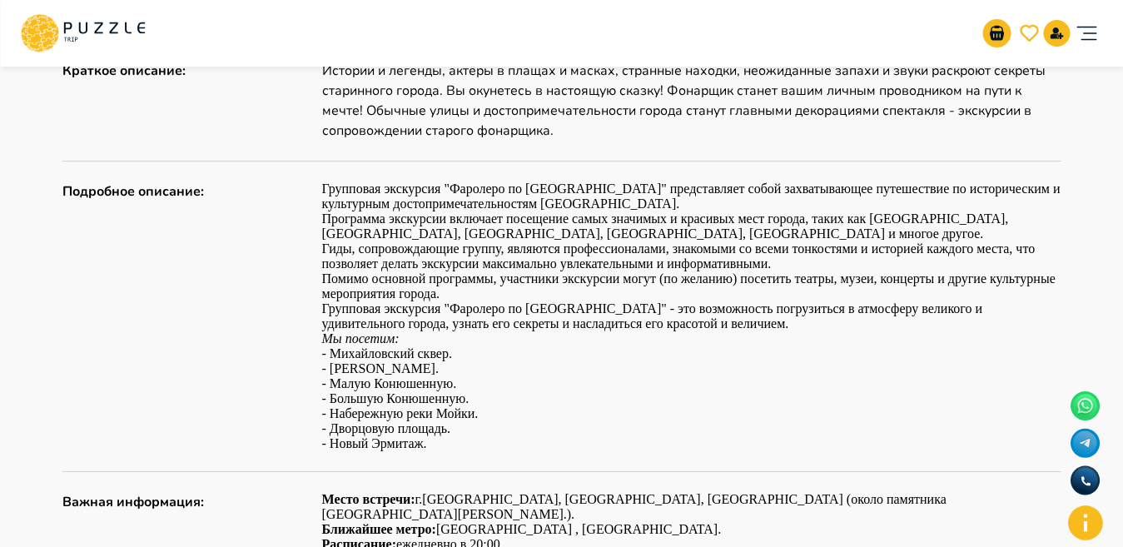
scroll to position [849, 0]
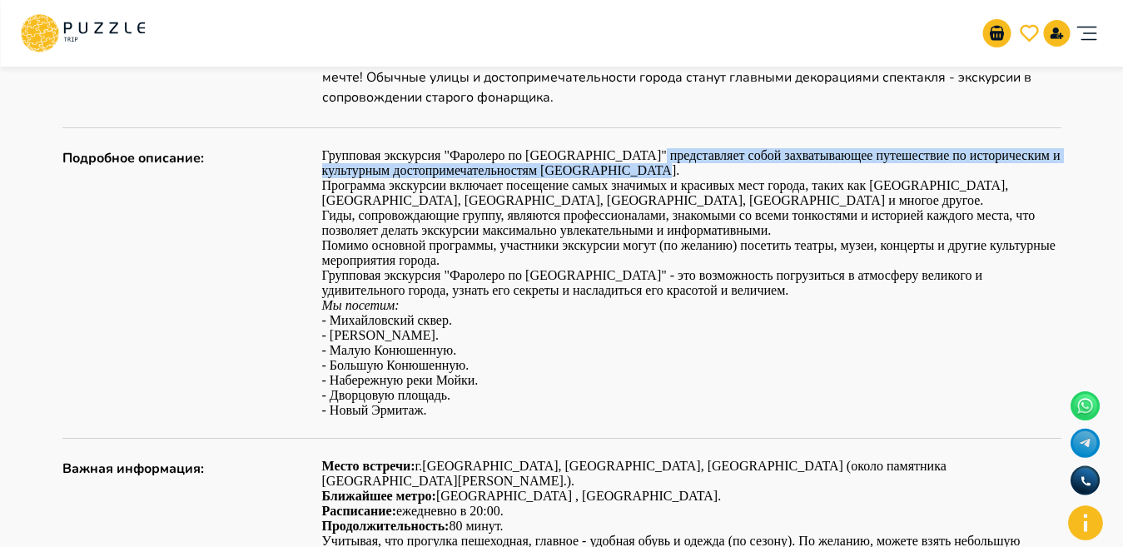
drag, startPoint x: 637, startPoint y: 160, endPoint x: 660, endPoint y: 172, distance: 26.4
click at [660, 172] on p "Групповая экскурсия "Фаролеро по [GEOGRAPHIC_DATA]" представляет собой захватыв…" at bounding box center [691, 163] width 739 height 30
copy p "представляет собой захватывающее путешествие по историческим и культурным досто…"
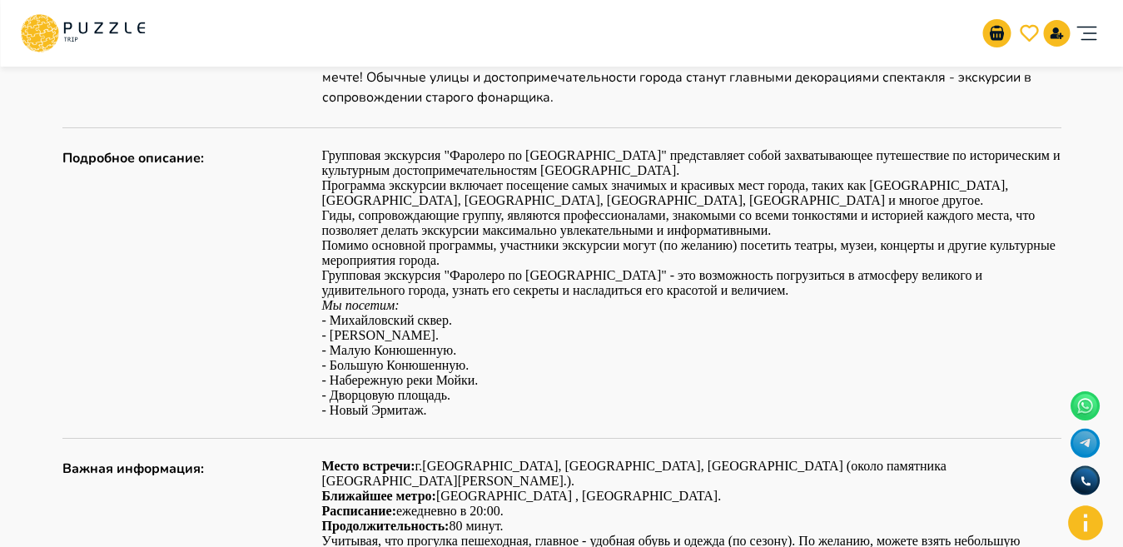
click at [608, 223] on p "Гиды, сопровождающие группу, являются профессионалами, знакомыми со всеми тонко…" at bounding box center [691, 223] width 739 height 30
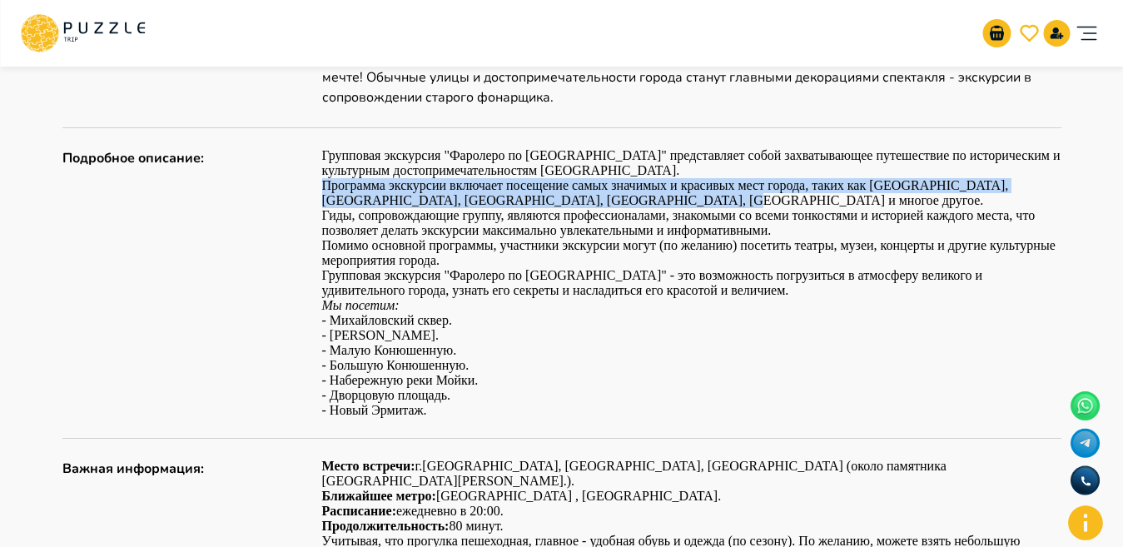
drag, startPoint x: 323, startPoint y: 185, endPoint x: 640, endPoint y: 196, distance: 317.2
click at [640, 196] on div "Подробное описание : Групповая экскурсия "Фаролеро по [GEOGRAPHIC_DATA]" предст…" at bounding box center [561, 283] width 999 height 270
copy p "Программа экскурсии включает посещение самых значимых и красивых мест города, т…"
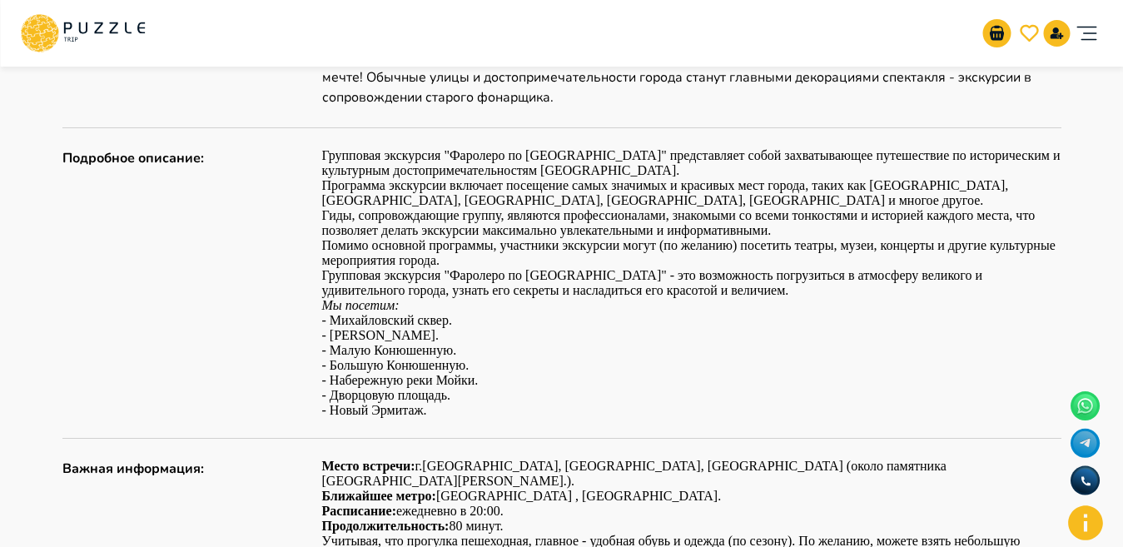
click at [380, 235] on p "Гиды, сопровождающие группу, являются профессионалами, знакомыми со всеми тонко…" at bounding box center [691, 223] width 739 height 30
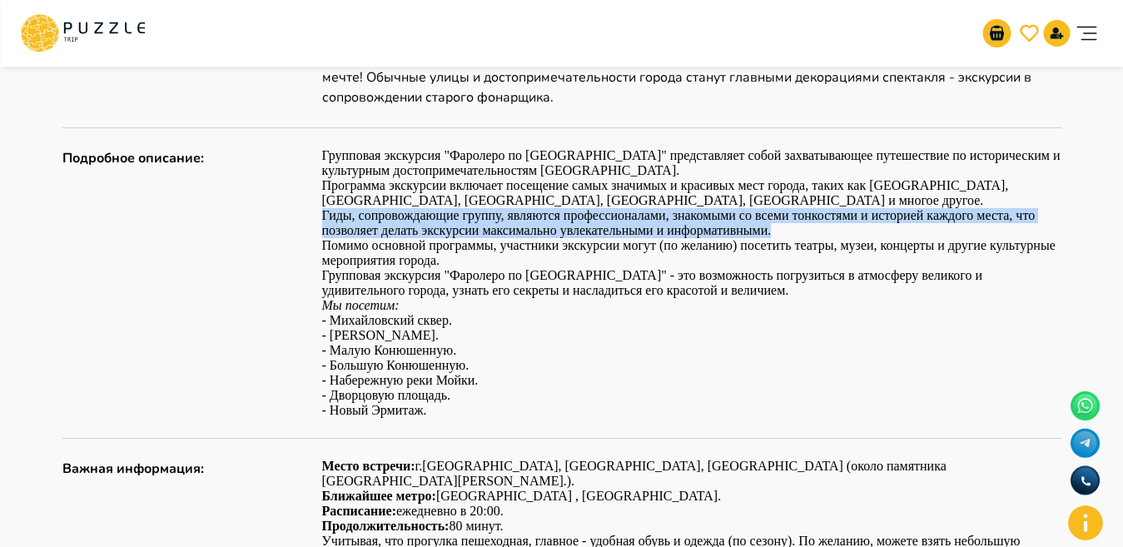
drag, startPoint x: 318, startPoint y: 212, endPoint x: 840, endPoint y: 223, distance: 522.7
click at [840, 223] on div "Подробное описание : Групповая экскурсия "Фаролеро по [GEOGRAPHIC_DATA]" предст…" at bounding box center [561, 283] width 999 height 270
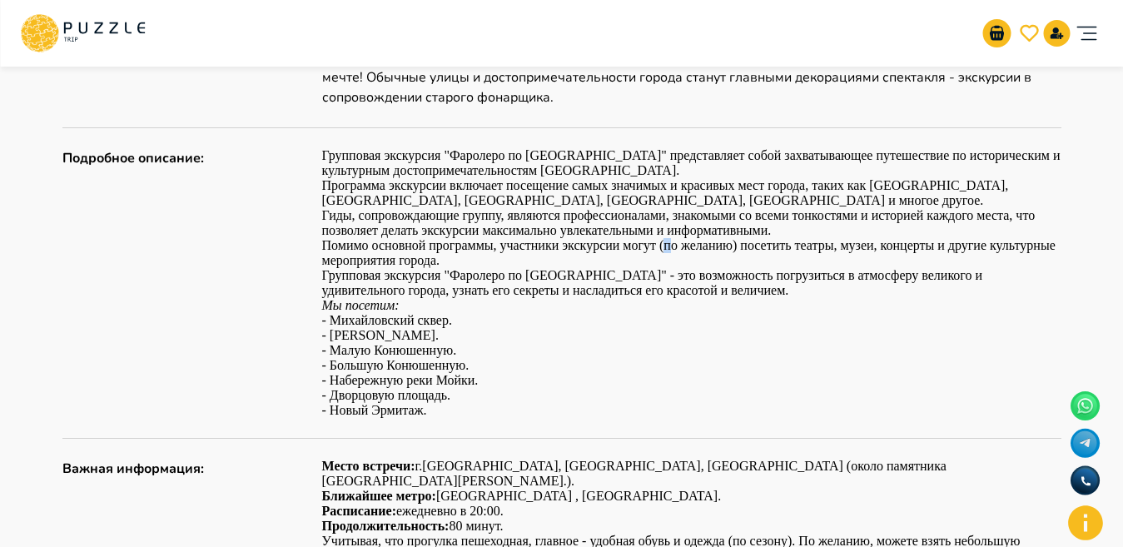
click at [667, 243] on p "Помимо основной программы, участники экскурсии могут (по желанию) посетить теат…" at bounding box center [691, 253] width 739 height 30
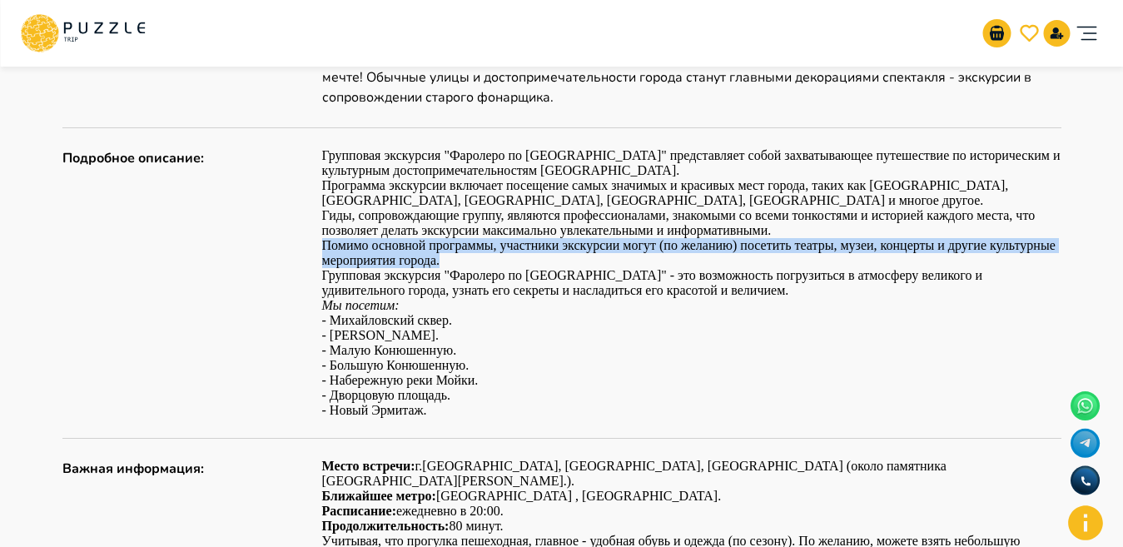
drag, startPoint x: 318, startPoint y: 244, endPoint x: 473, endPoint y: 254, distance: 155.9
click at [473, 254] on div "Подробное описание : Групповая экскурсия "Фаролеро по [GEOGRAPHIC_DATA]" предст…" at bounding box center [561, 283] width 999 height 270
copy p "Помимо основной программы, участники экскурсии могут (по желанию) посетить теат…"
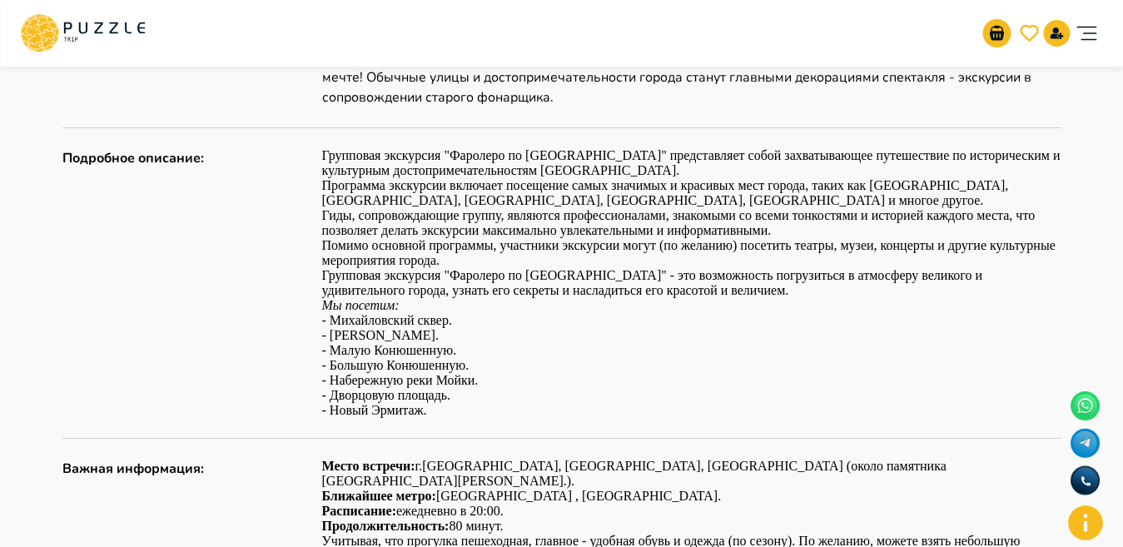
click at [564, 350] on p "Мы посетим: - [PERSON_NAME][GEOGRAPHIC_DATA]. - [PERSON_NAME]. - Малую Конюшенн…" at bounding box center [691, 358] width 739 height 120
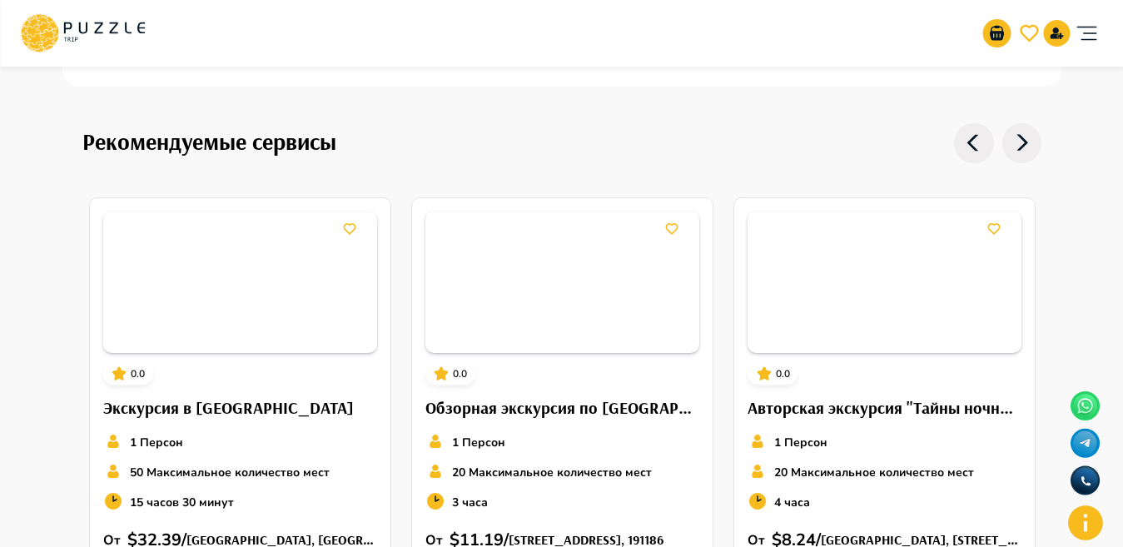
scroll to position [2122, 0]
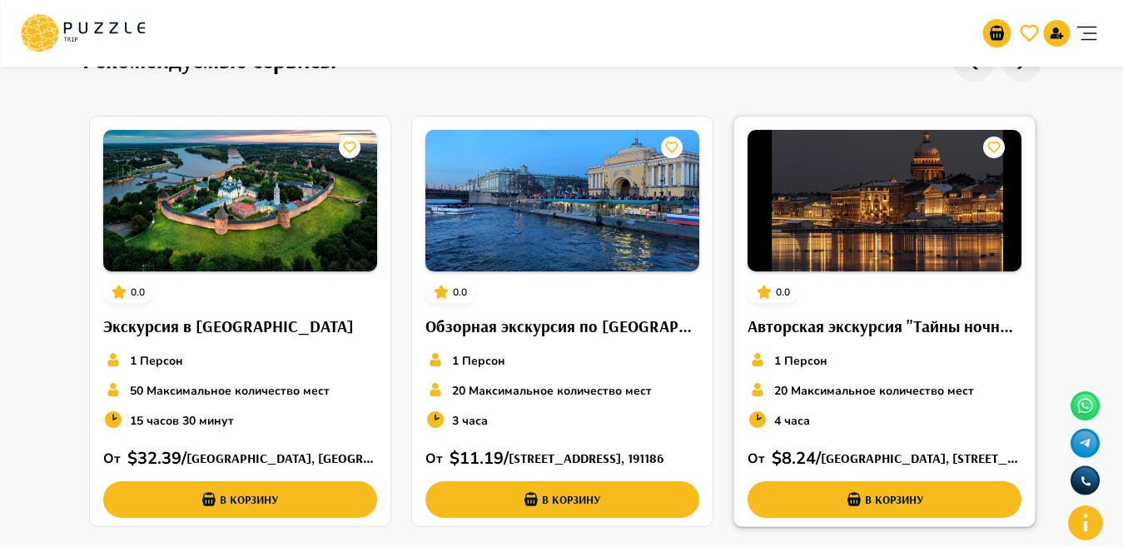
click at [838, 216] on img at bounding box center [884, 200] width 274 height 141
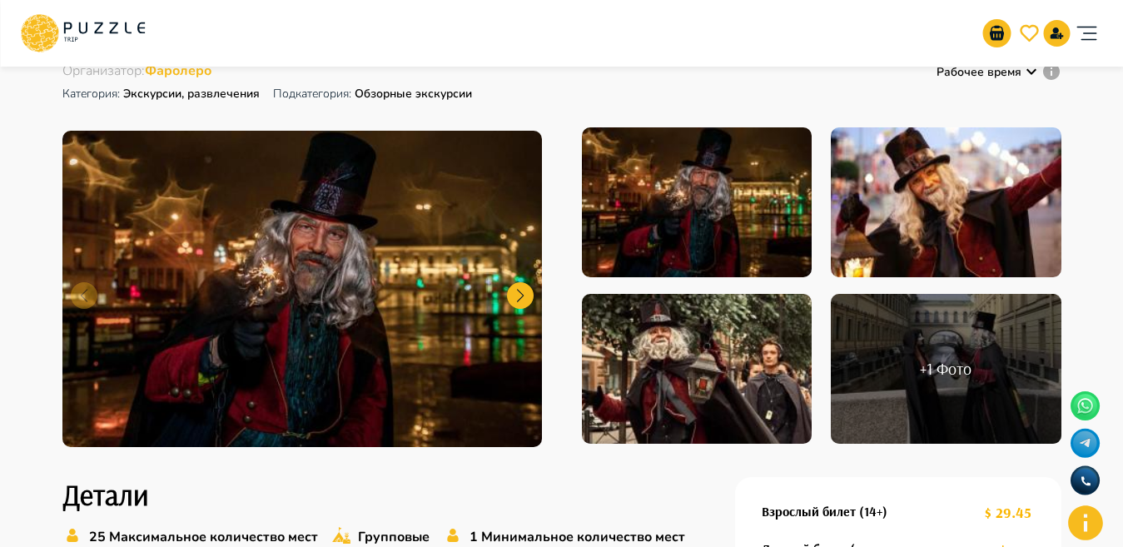
scroll to position [0, 0]
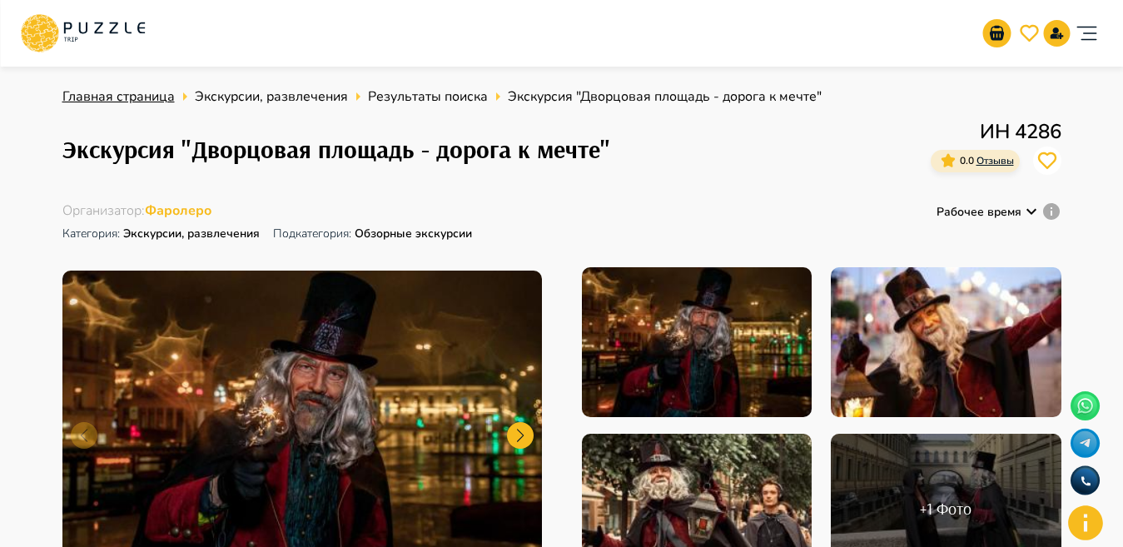
click at [128, 94] on span "Главная страница" at bounding box center [118, 96] width 112 height 18
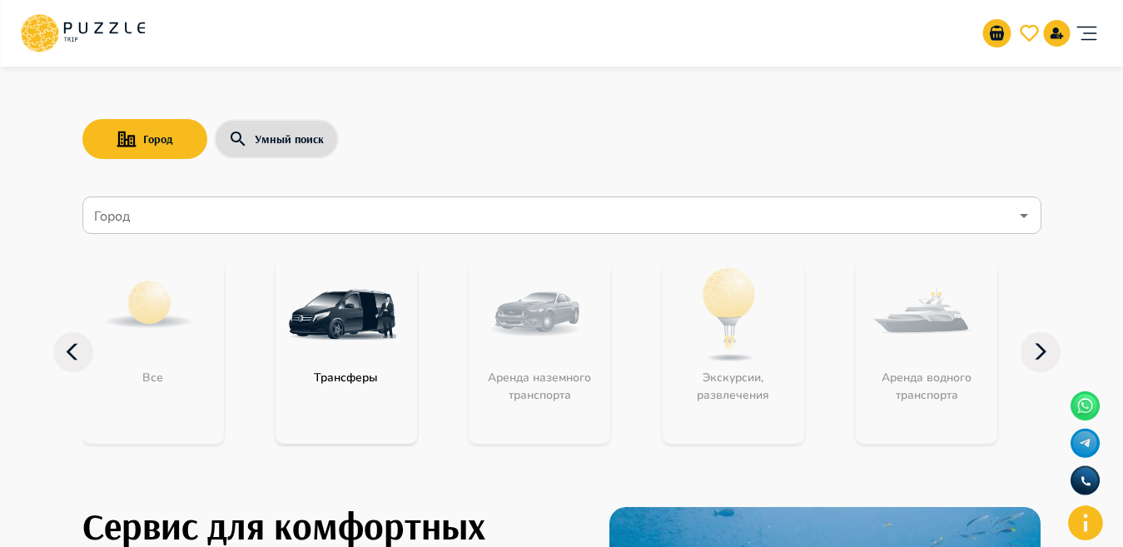
click at [1025, 220] on icon "Open" at bounding box center [1024, 216] width 20 height 20
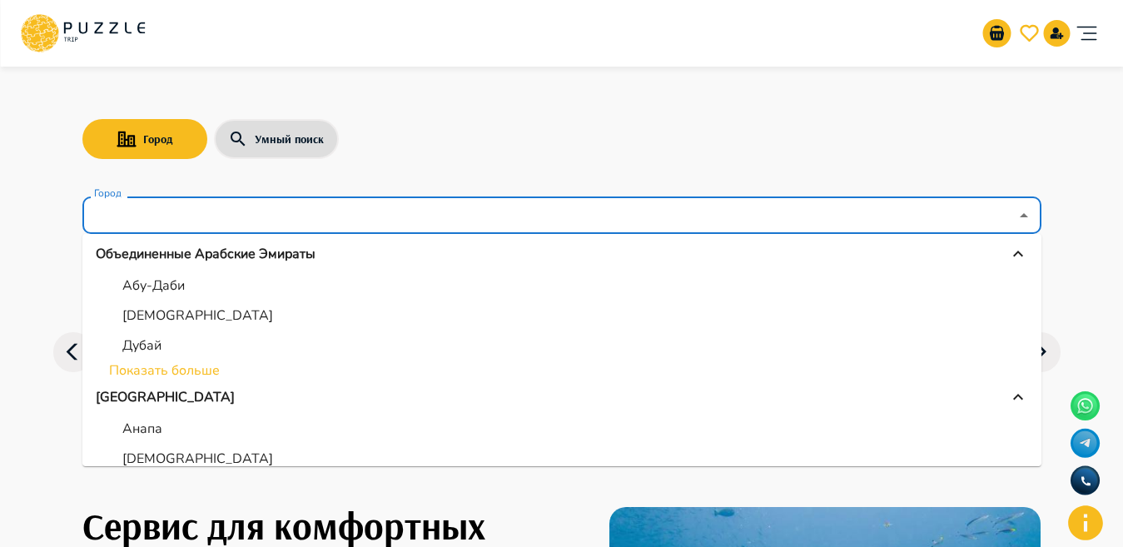
scroll to position [186, 0]
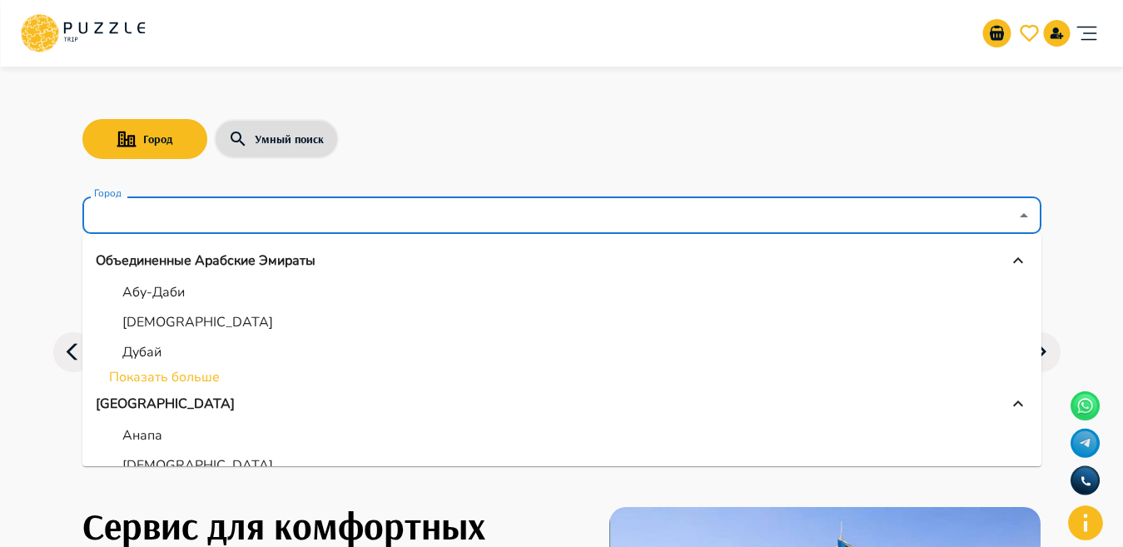
click at [167, 376] on li "Показать больше" at bounding box center [561, 377] width 959 height 20
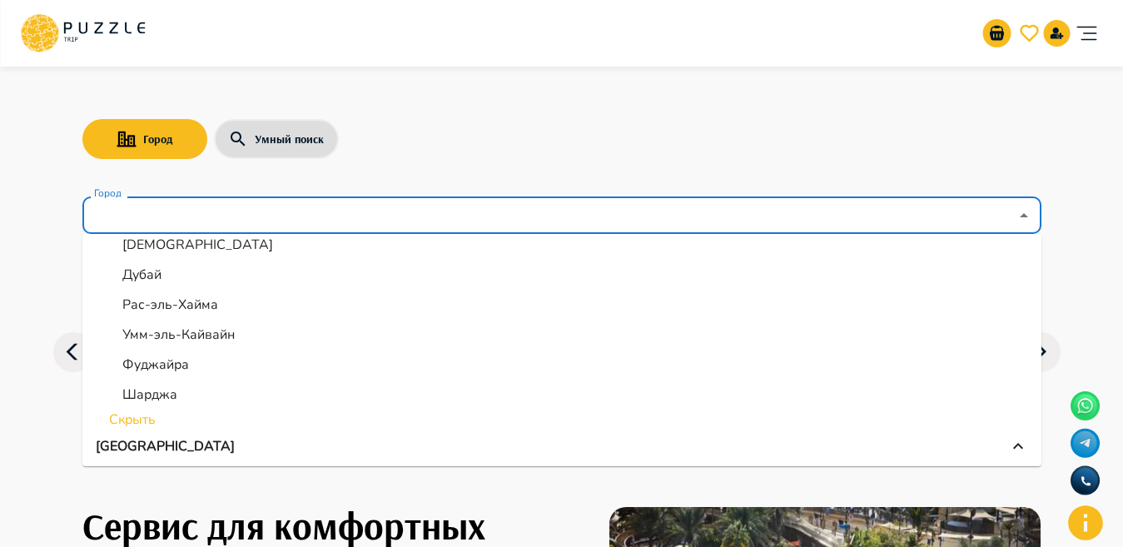
scroll to position [256, 0]
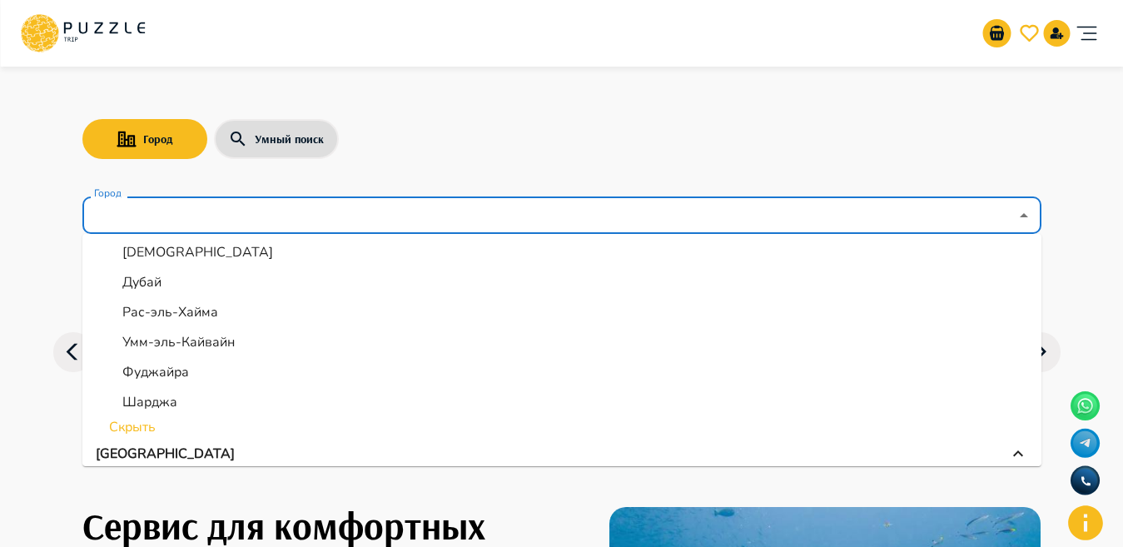
click at [245, 336] on li "Умм-эль-Кайвайн" at bounding box center [561, 342] width 959 height 30
type input "**********"
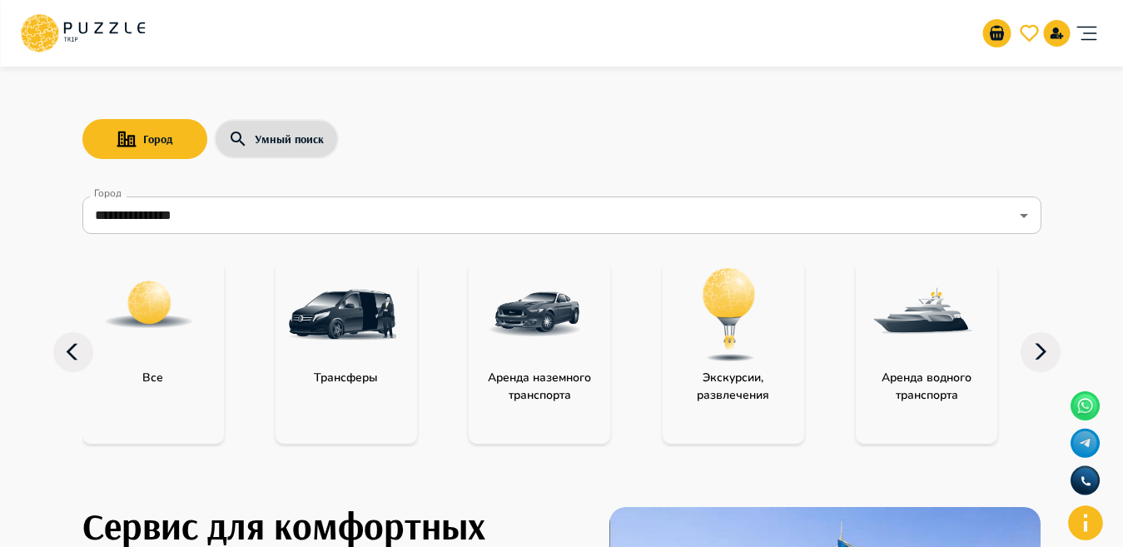
click at [722, 304] on img "category-activity" at bounding box center [729, 314] width 108 height 108
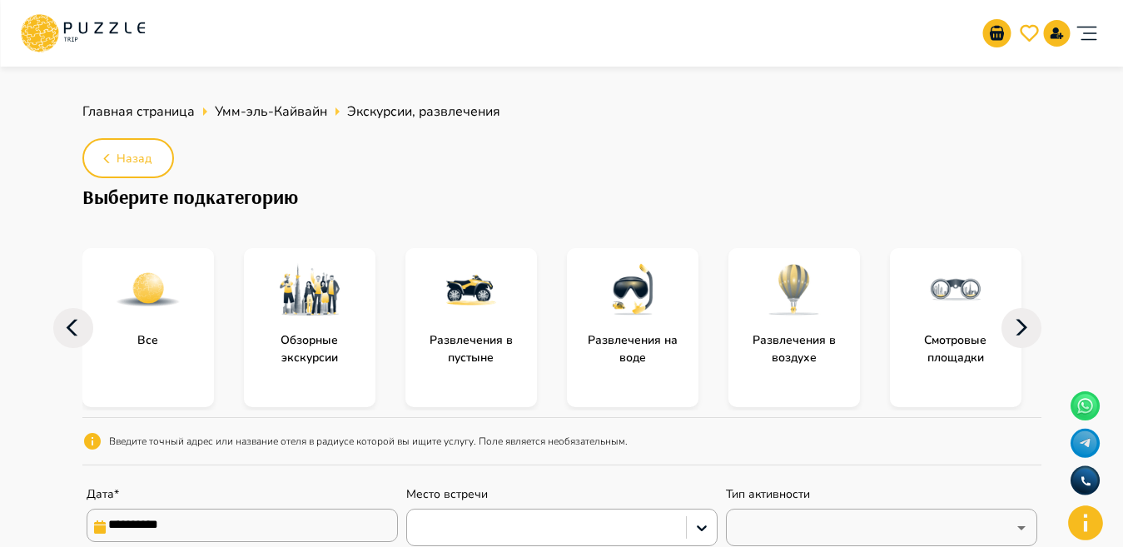
click at [424, 289] on div "subcategory-entertainment_in_the_desert" at bounding box center [470, 289] width 131 height 83
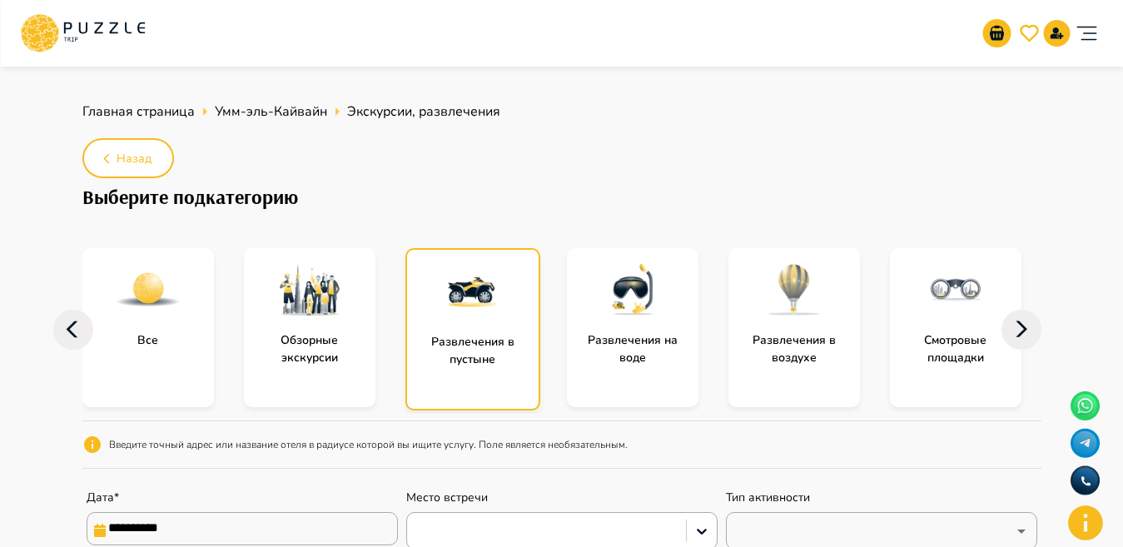
click at [424, 289] on div "subcategory-entertainment_in_the_desert" at bounding box center [472, 291] width 131 height 83
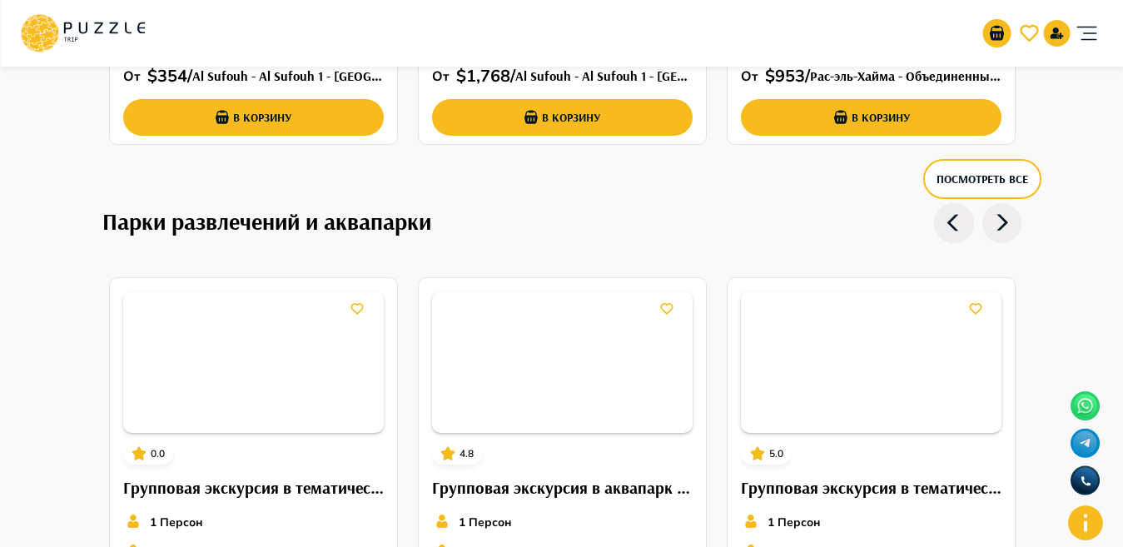
scroll to position [3808, 0]
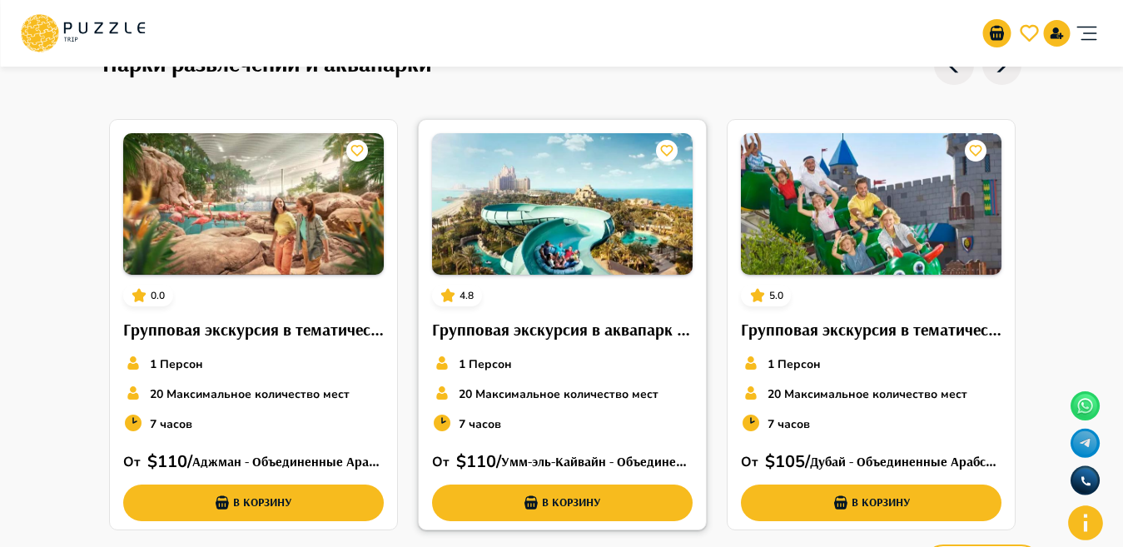
click at [582, 210] on img at bounding box center [562, 203] width 260 height 141
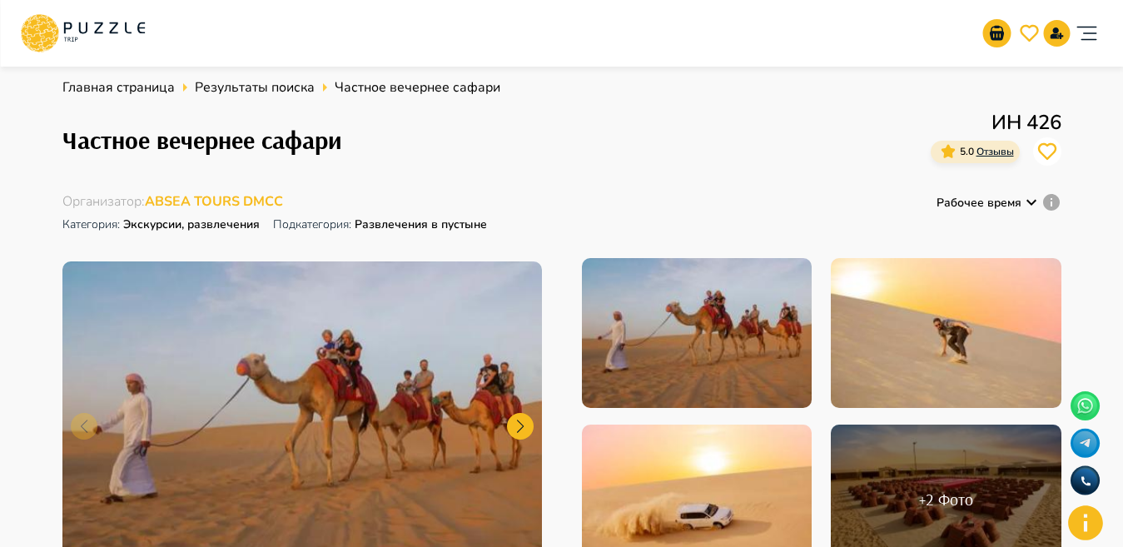
scroll to position [4, 0]
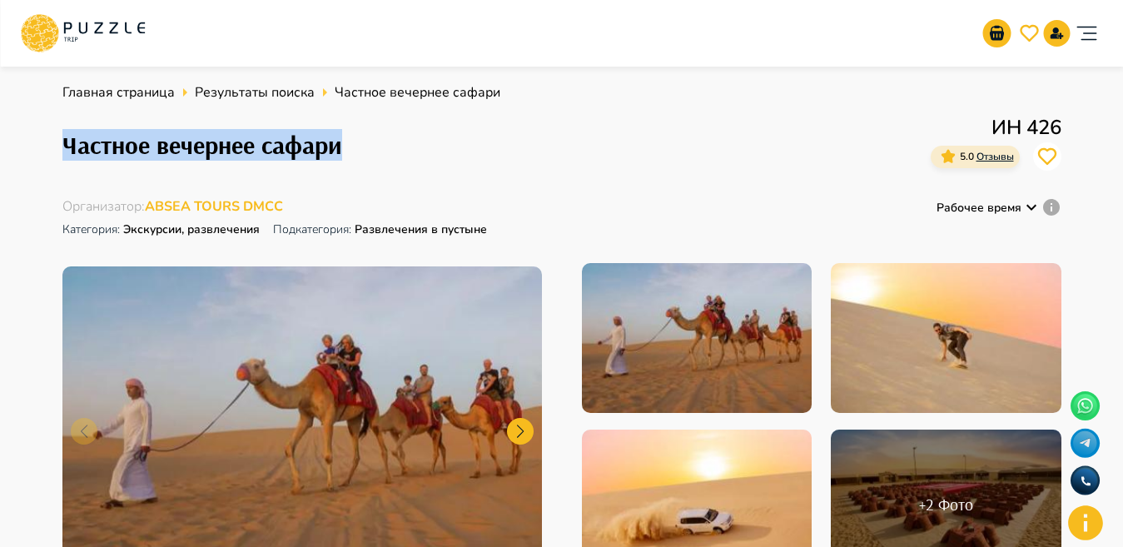
drag, startPoint x: 219, startPoint y: 139, endPoint x: 385, endPoint y: 143, distance: 166.5
click at [385, 143] on div "Частное вечернее сафари ИН 426 5.0 Отзывы" at bounding box center [561, 144] width 999 height 65
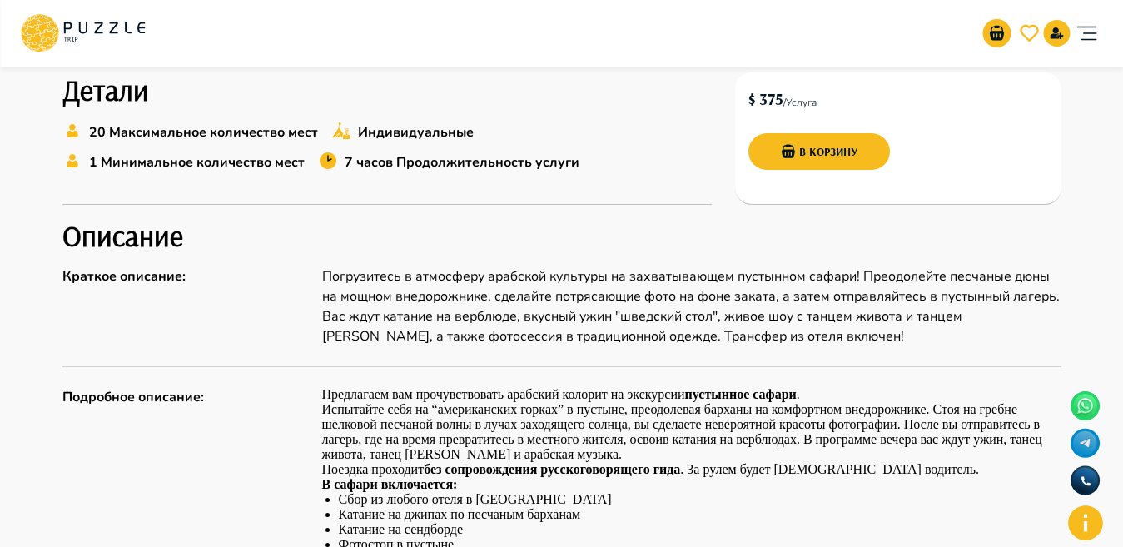
scroll to position [535, 0]
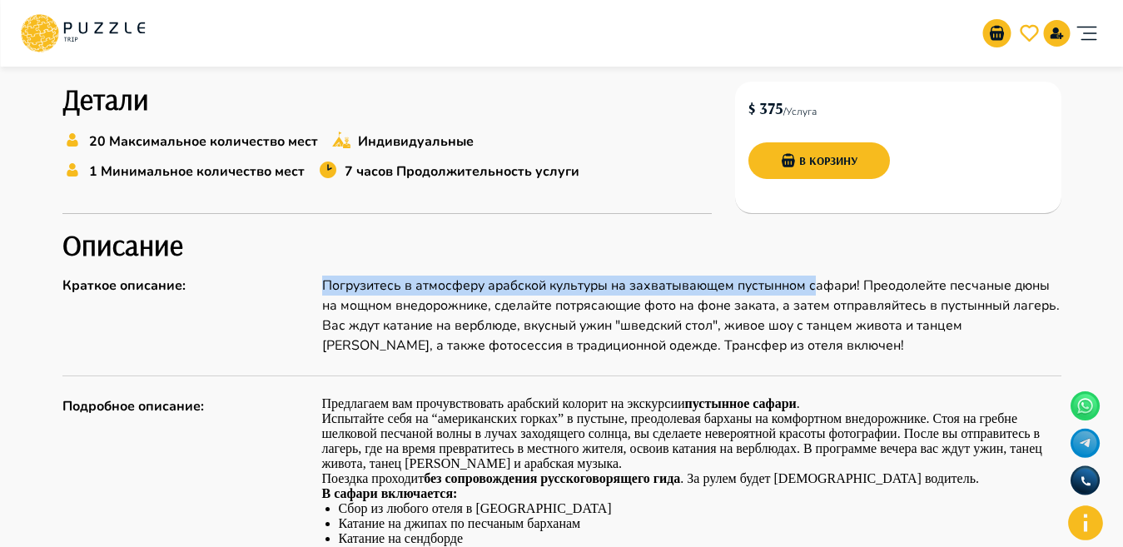
drag, startPoint x: 320, startPoint y: 284, endPoint x: 810, endPoint y: 295, distance: 490.2
click at [810, 295] on div "Краткое описание : Погрузитесь в атмосферу арабской культуры на захватывающем п…" at bounding box center [561, 315] width 999 height 80
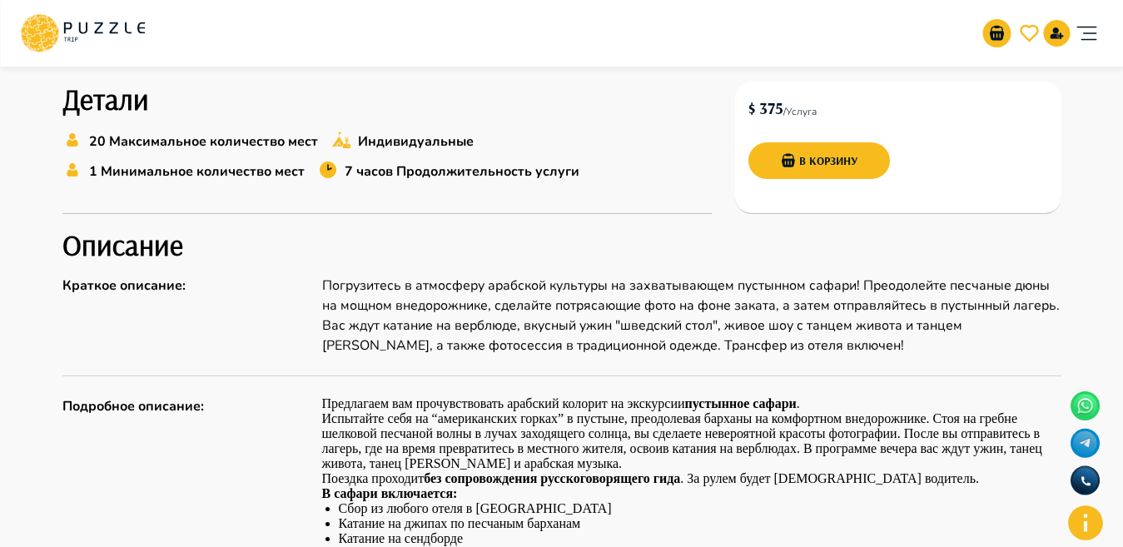
click at [832, 340] on p "Погрузитесь в атмосферу арабской культуры на захватывающем пустынном сафари! Пр…" at bounding box center [691, 315] width 739 height 80
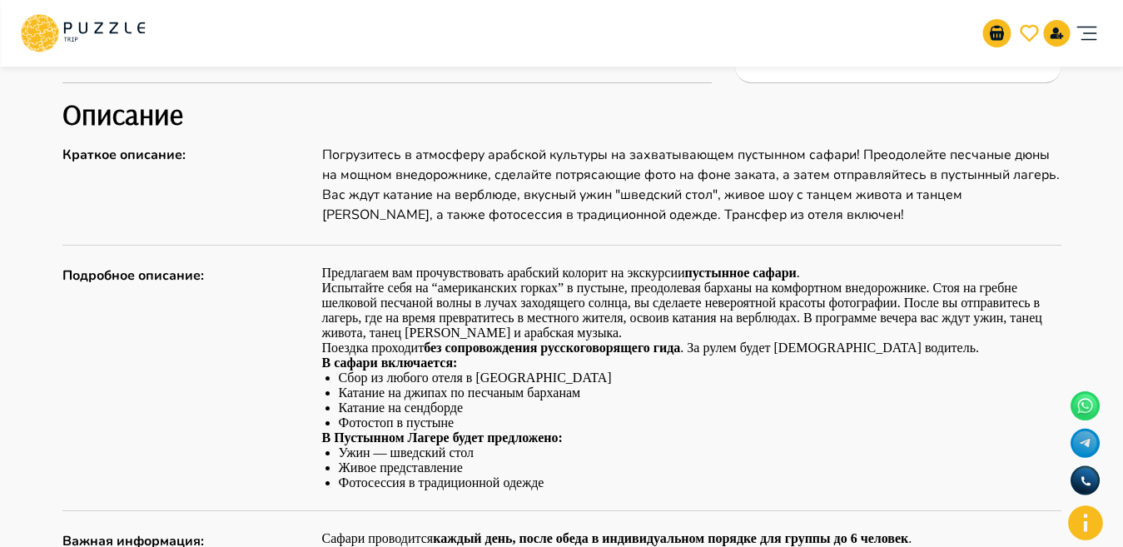
scroll to position [679, 0]
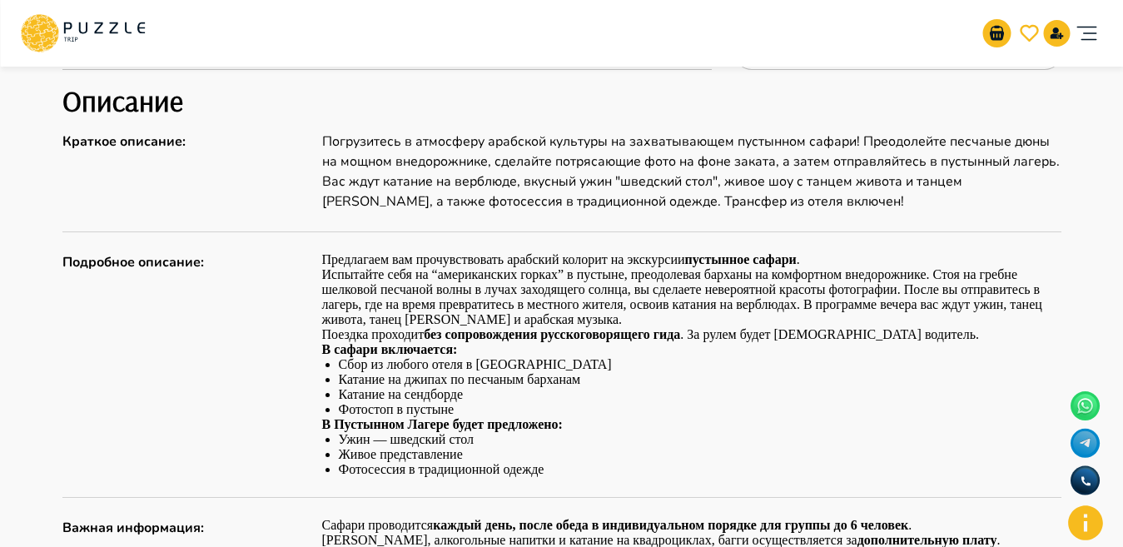
drag, startPoint x: 322, startPoint y: 255, endPoint x: 811, endPoint y: 251, distance: 489.3
click at [811, 251] on div "Описание Краткое описание : Погрузитесь в атмосферу арабской культуры на захват…" at bounding box center [561, 538] width 999 height 911
copy p "Предлагаем вам прочувствовать арабский колорит на экскурсии пустынное сафари ."
click at [391, 226] on div "Описание Краткое описание : Погрузитесь в атмосферу арабской культуры на захват…" at bounding box center [561, 538] width 999 height 911
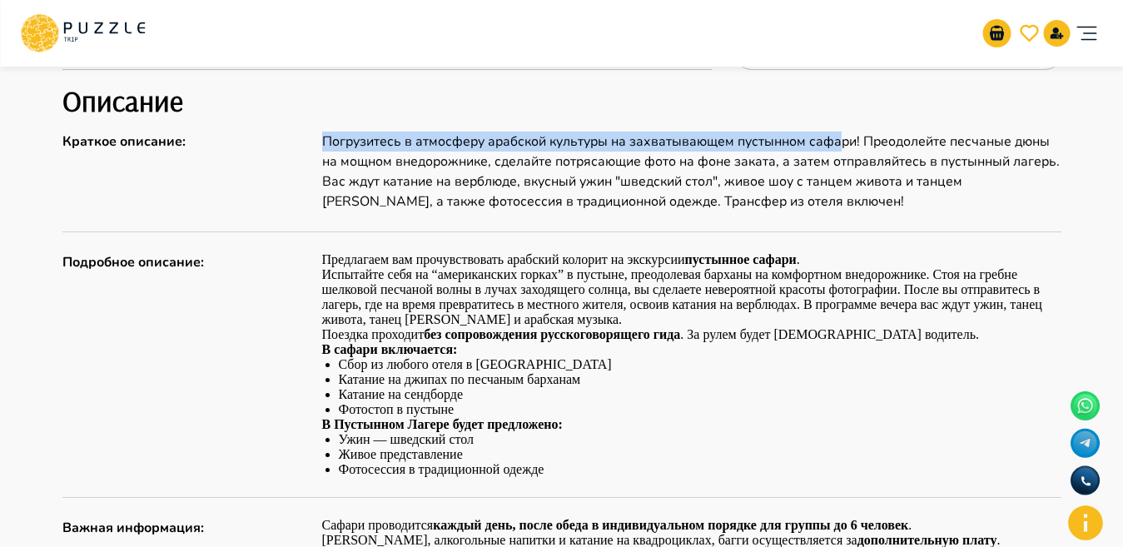
drag, startPoint x: 319, startPoint y: 140, endPoint x: 840, endPoint y: 145, distance: 520.9
click at [840, 145] on div "Краткое описание : Погрузитесь в атмосферу арабской культуры на захватывающем п…" at bounding box center [561, 171] width 999 height 80
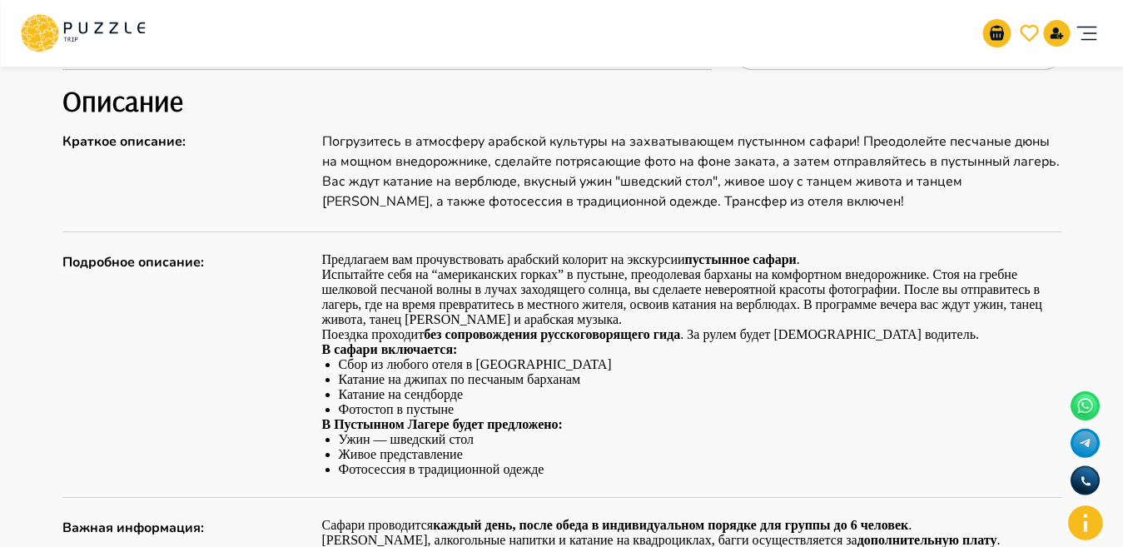
click at [903, 148] on p "Погрузитесь в атмосферу арабской культуры на захватывающем пустынном сафари! Пр…" at bounding box center [691, 171] width 739 height 80
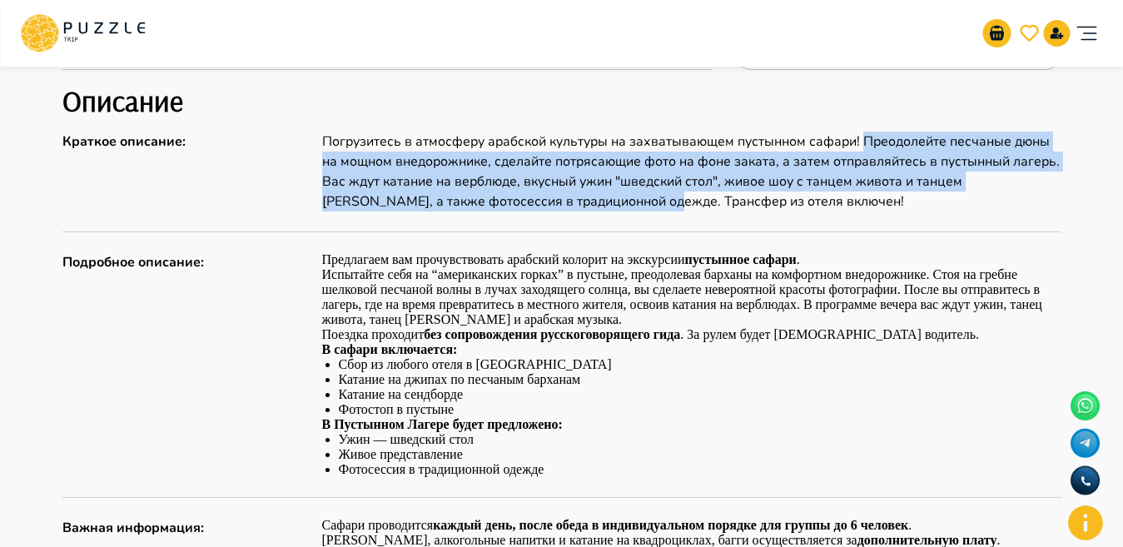
drag, startPoint x: 860, startPoint y: 139, endPoint x: 598, endPoint y: 202, distance: 269.6
click at [598, 202] on p "Погрузитесь в атмосферу арабской культуры на захватывающем пустынном сафари! Пр…" at bounding box center [691, 171] width 739 height 80
copy p "Преодолейте песчаные дюны на мощном внедорожнике, сделайте потрясающие фото на …"
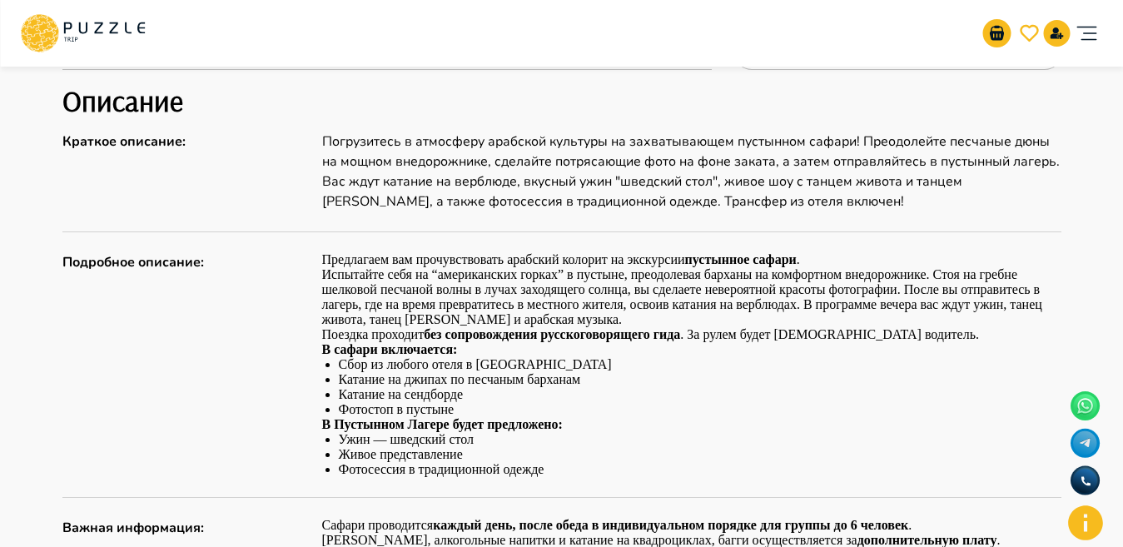
click at [612, 224] on div "Описание Краткое описание : Погрузитесь в атмосферу арабской культуры на захват…" at bounding box center [561, 538] width 999 height 911
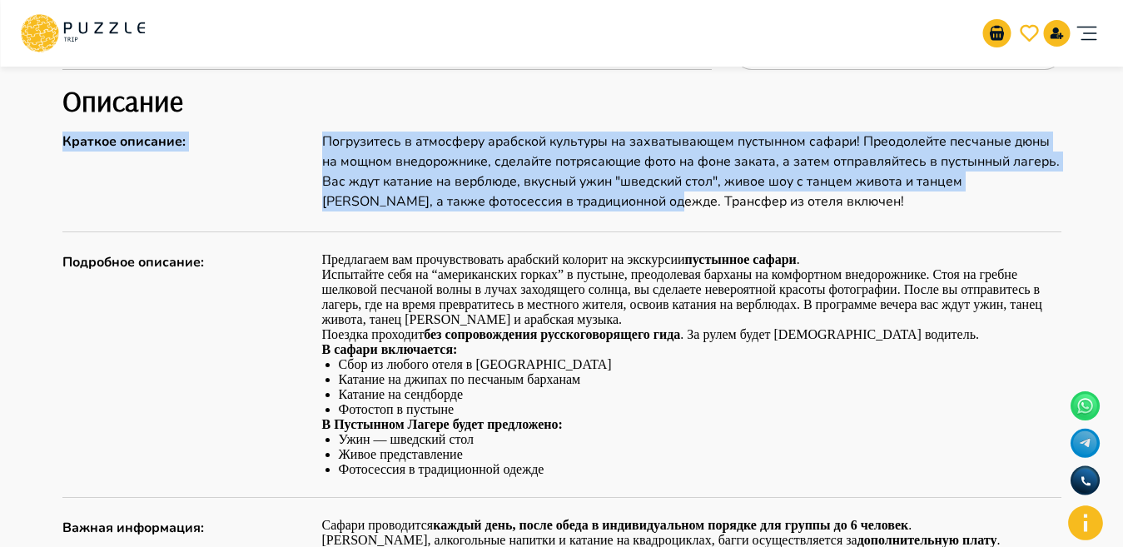
drag, startPoint x: 601, startPoint y: 201, endPoint x: 844, endPoint y: 221, distance: 243.7
click at [844, 221] on div "Описание Краткое описание : Погрузитесь в атмосферу арабской культуры на захват…" at bounding box center [561, 538] width 999 height 911
copy div "Краткое описание : Погрузитесь в атмосферу арабской культуры на захватывающем п…"
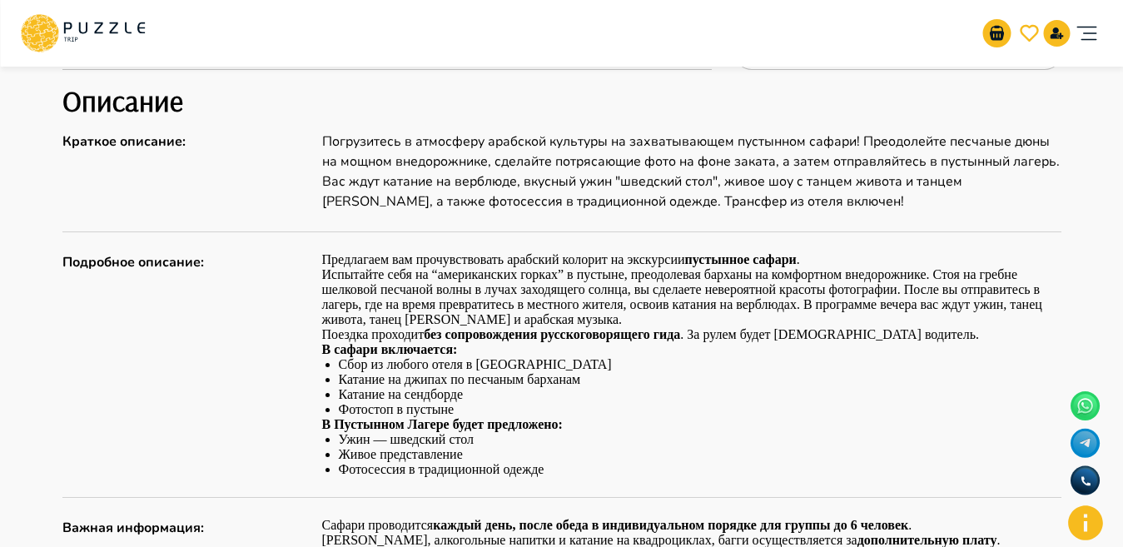
click at [558, 320] on p "Испытайте себя на “американских горках” в пустыне, преодолевая барханы на комфо…" at bounding box center [691, 297] width 739 height 60
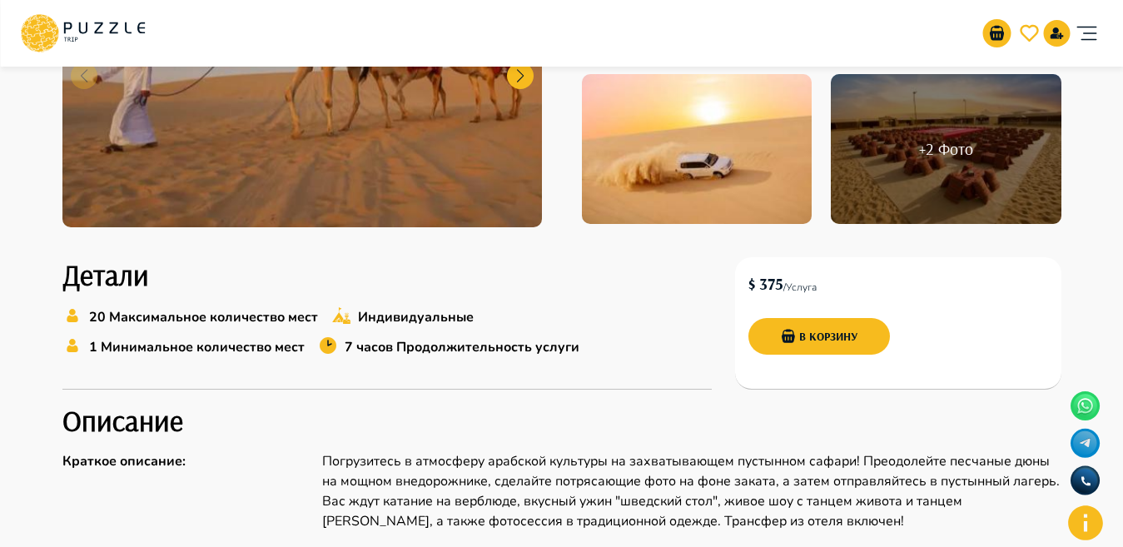
scroll to position [0, 0]
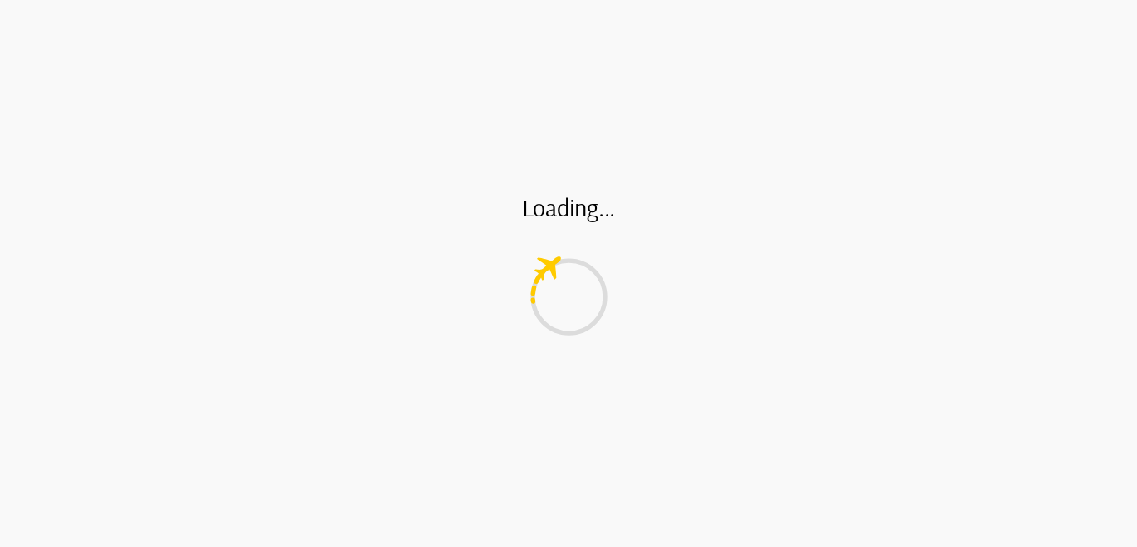
click at [159, 22] on div "Loading..." at bounding box center [568, 273] width 1137 height 547
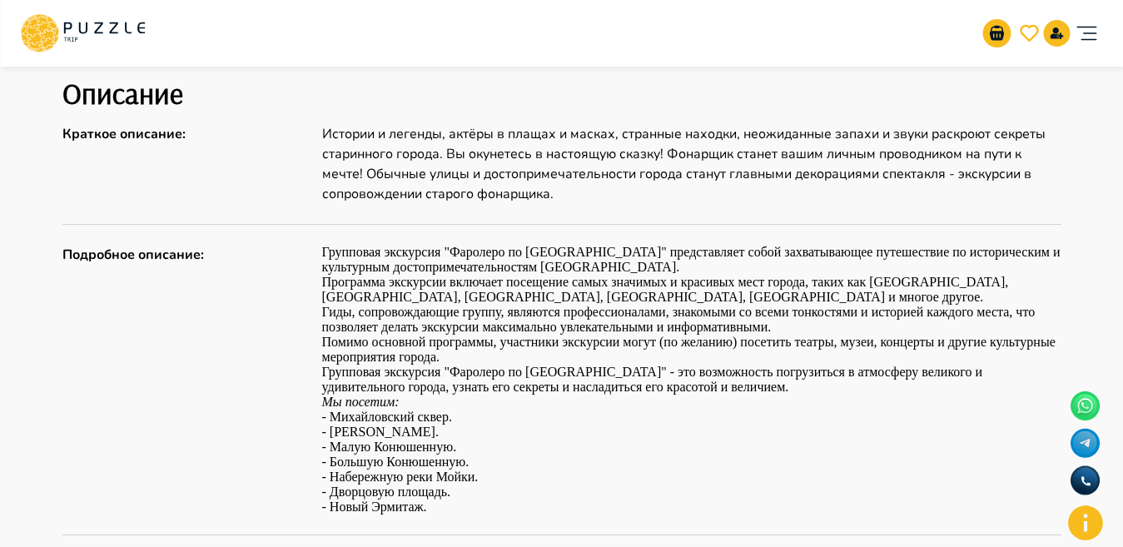
scroll to position [844, 0]
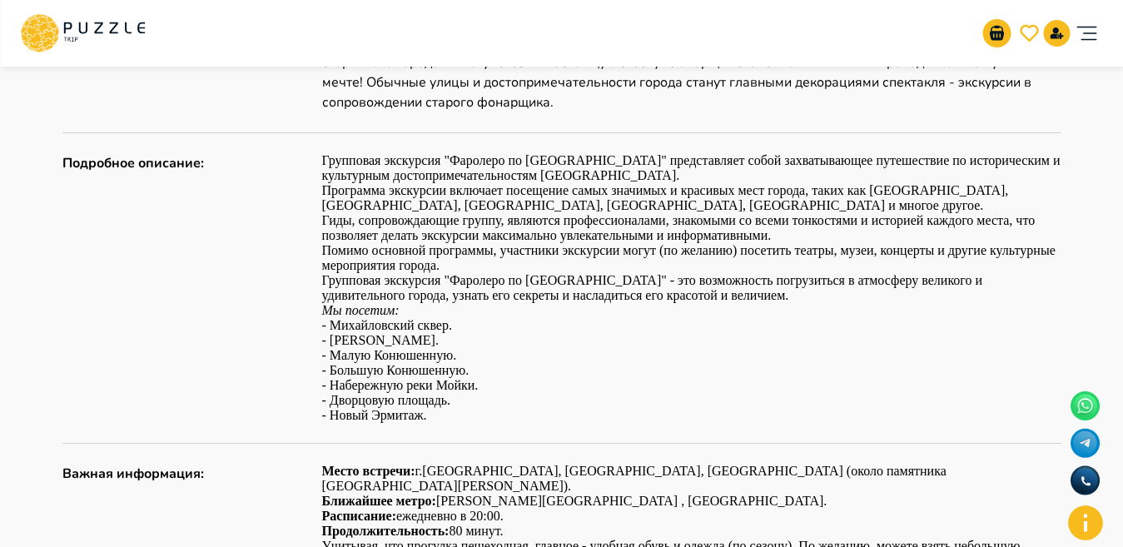
click at [321, 280] on div "Подробное описание : Групповая экскурсия "Фаролеро по [GEOGRAPHIC_DATA]" предст…" at bounding box center [561, 288] width 999 height 270
drag, startPoint x: 650, startPoint y: 284, endPoint x: 672, endPoint y: 284, distance: 21.6
click at [675, 284] on p "Групповая экскурсия "Фаролеро по [GEOGRAPHIC_DATA]" - это возможность погрузить…" at bounding box center [691, 288] width 739 height 30
click at [658, 282] on p "Групповая экскурсия "Фаролеро по [GEOGRAPHIC_DATA]" - это возможность погрузить…" at bounding box center [691, 288] width 739 height 30
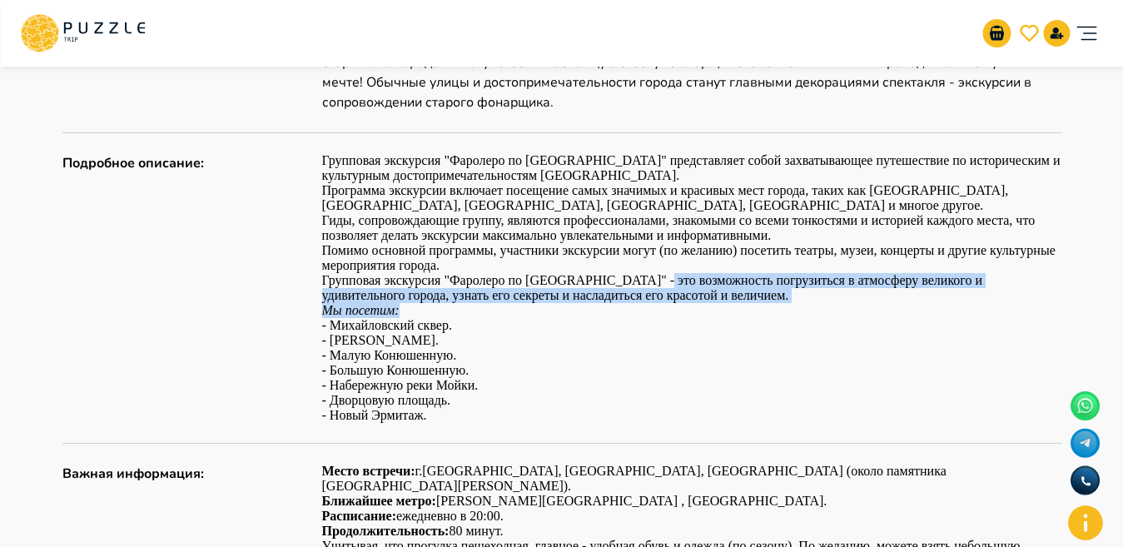
drag, startPoint x: 646, startPoint y: 280, endPoint x: 479, endPoint y: 306, distance: 168.5
click at [479, 306] on div "Групповая экскурсия "Фаролеро по Санкт-Петербургу" представляет собой захватыва…" at bounding box center [691, 288] width 739 height 270
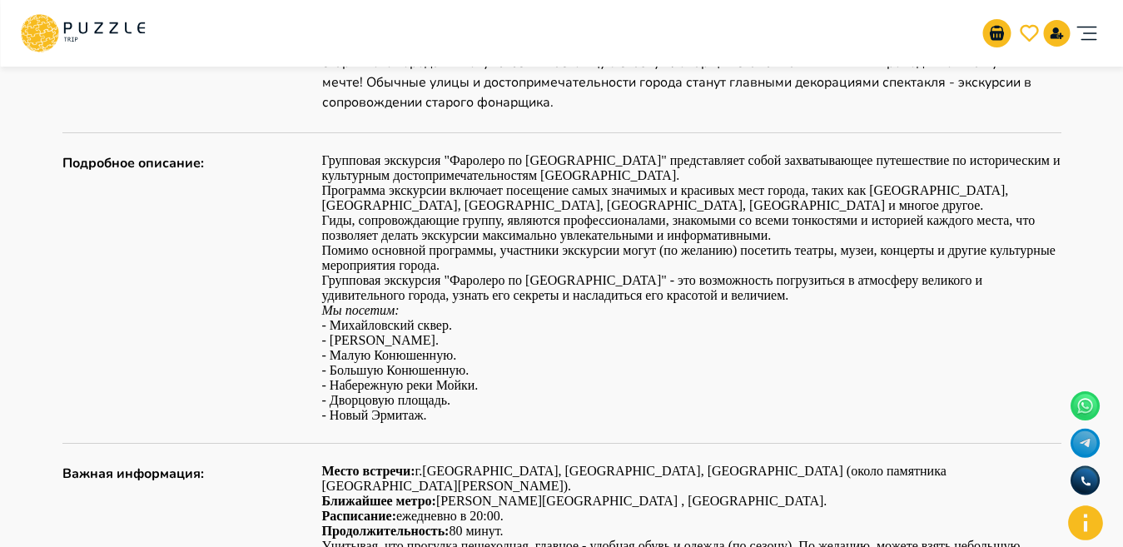
click at [663, 343] on p "Мы посетим: - Михайловский сквер. - Канал Грибоедова. - Малую Конюшенную. - Бол…" at bounding box center [691, 363] width 739 height 120
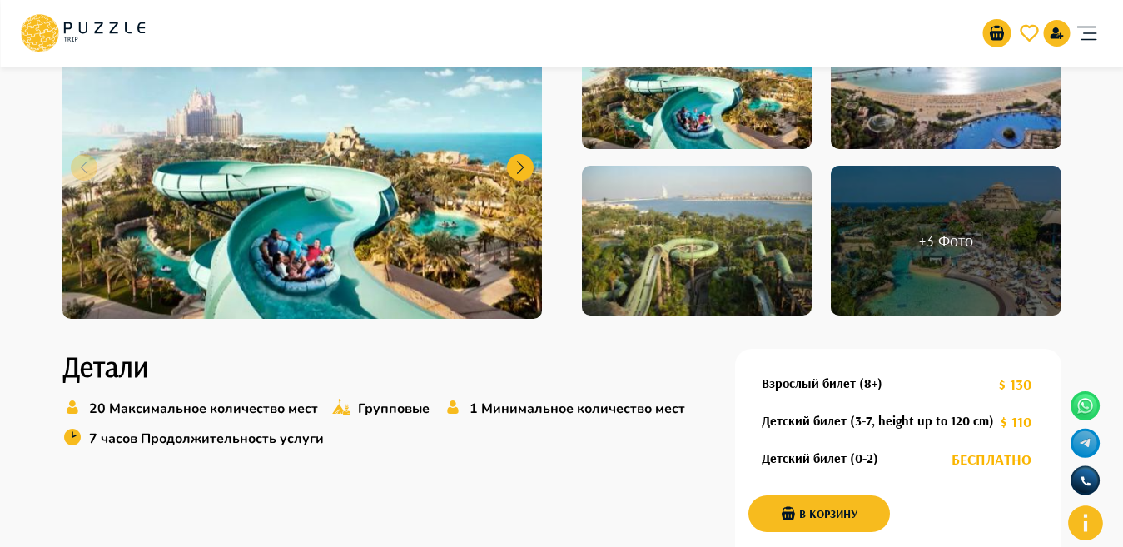
scroll to position [191, 0]
